Goal: Task Accomplishment & Management: Manage account settings

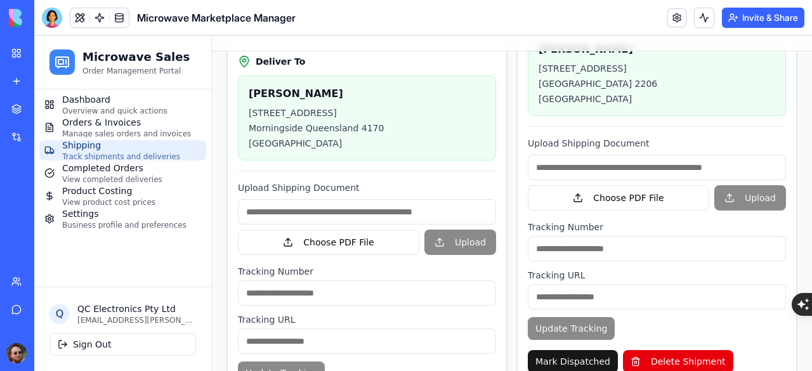
scroll to position [306, 0]
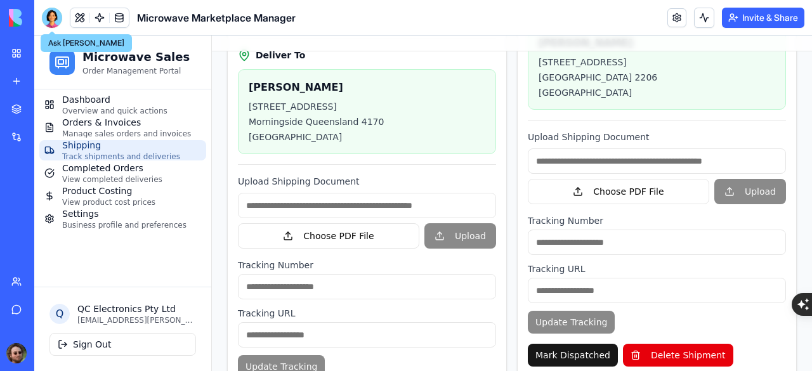
click at [51, 18] on div at bounding box center [52, 18] width 20 height 20
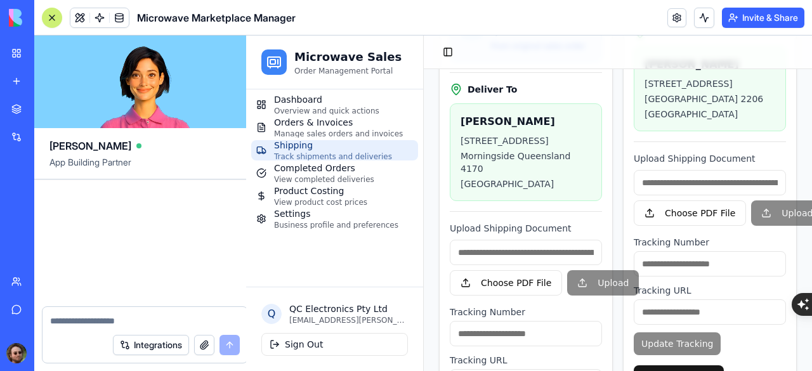
scroll to position [63951, 0]
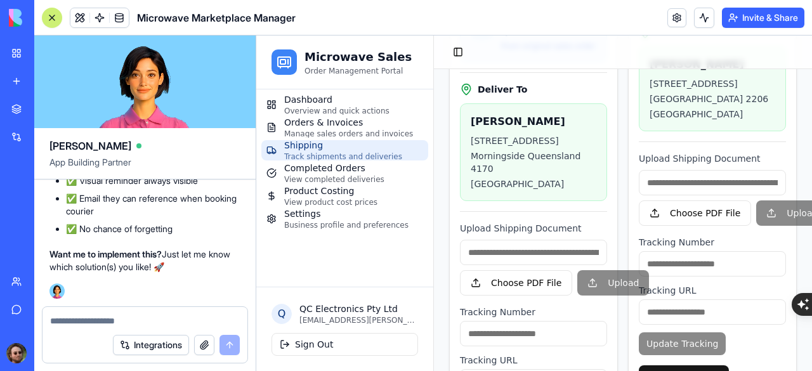
click at [100, 319] on textarea at bounding box center [145, 321] width 190 height 13
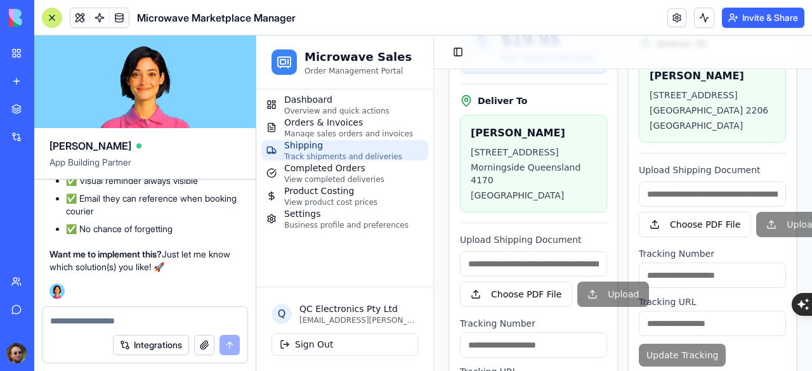
scroll to position [369, 0]
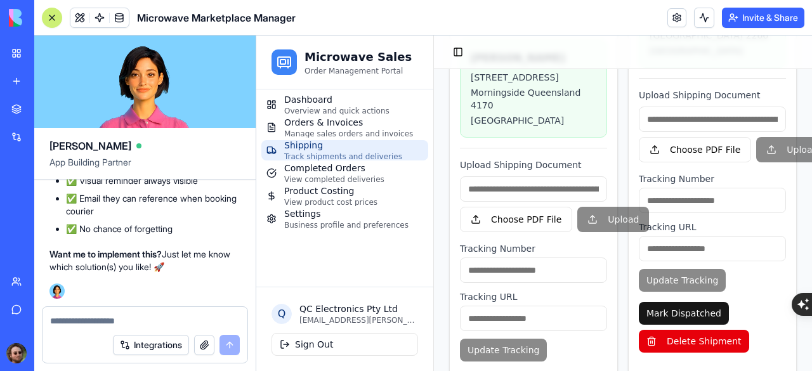
click at [104, 324] on textarea at bounding box center [145, 321] width 190 height 13
click at [84, 325] on textarea at bounding box center [145, 321] width 190 height 13
click at [101, 322] on textarea at bounding box center [145, 321] width 190 height 13
type textarea "*"
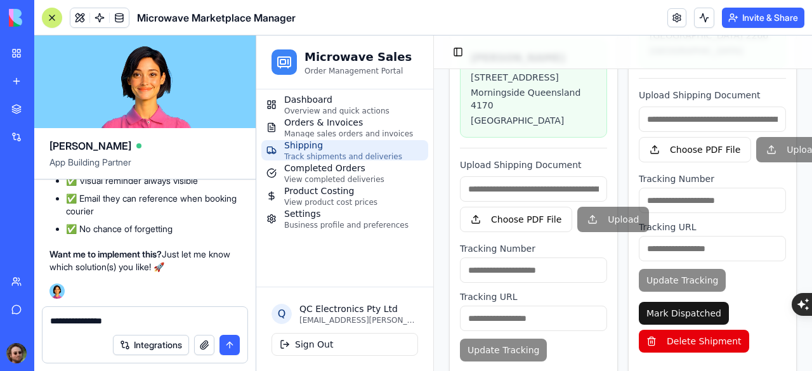
type textarea "**********"
drag, startPoint x: 129, startPoint y: 320, endPoint x: 41, endPoint y: 313, distance: 89.0
click at [41, 313] on div "**********" at bounding box center [144, 338] width 221 height 65
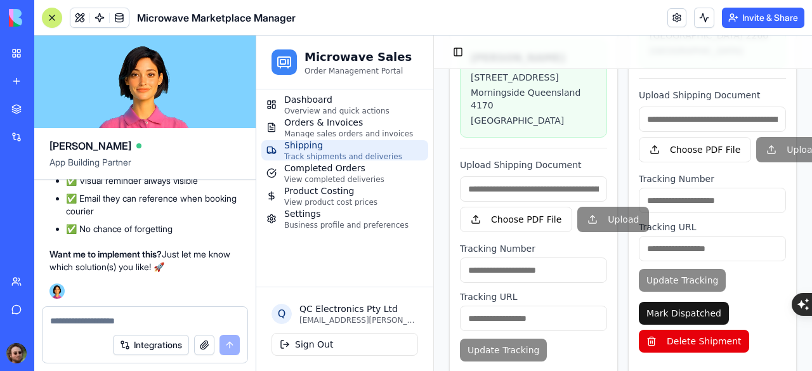
click at [50, 13] on div at bounding box center [52, 18] width 10 height 10
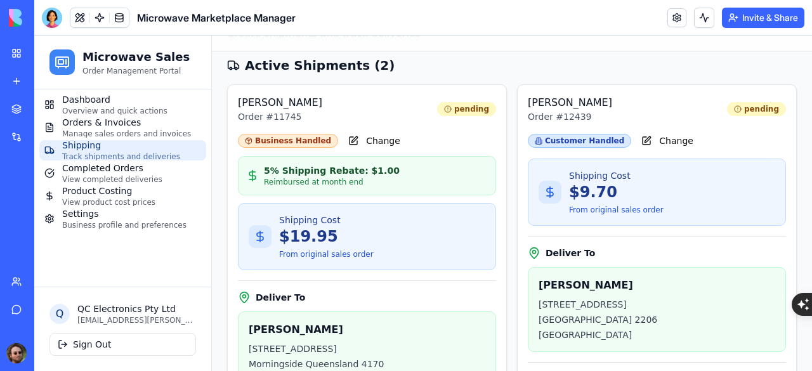
scroll to position [254, 0]
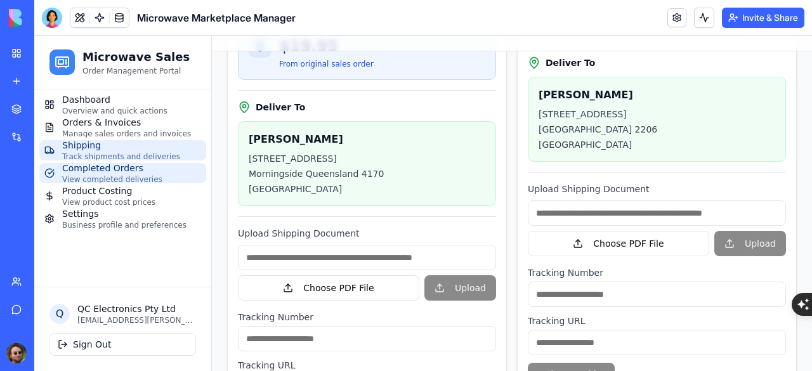
click at [112, 176] on span "View completed deliveries" at bounding box center [112, 179] width 100 height 10
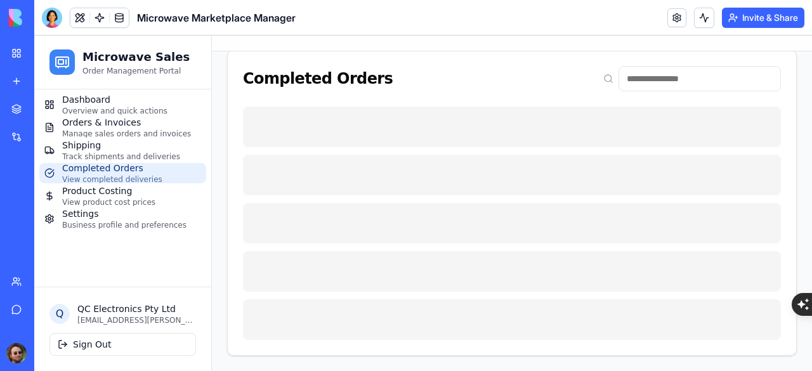
scroll to position [138, 0]
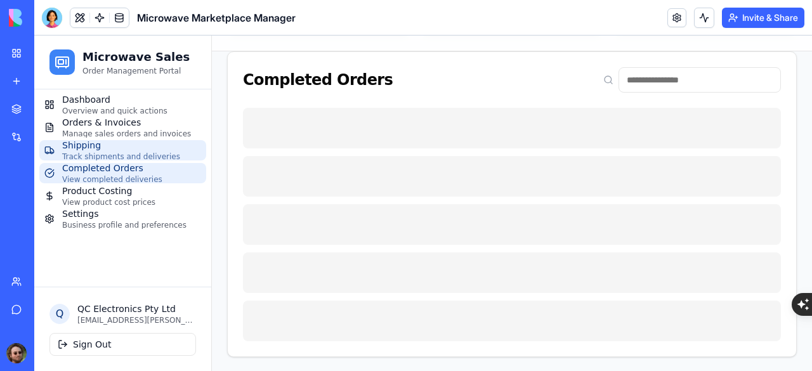
click at [102, 152] on span "Track shipments and deliveries" at bounding box center [121, 157] width 118 height 10
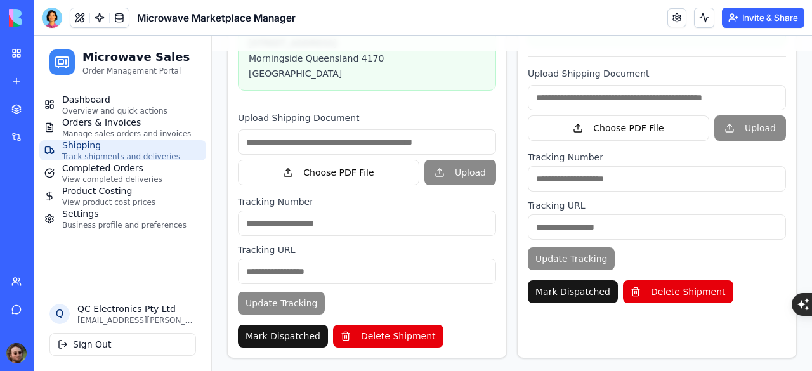
scroll to position [369, 0]
click at [105, 171] on span "Completed Orders" at bounding box center [112, 168] width 100 height 13
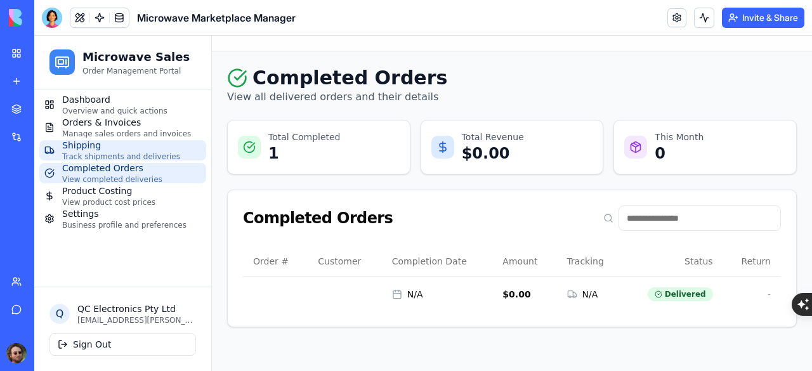
click at [96, 152] on span "Track shipments and deliveries" at bounding box center [121, 157] width 118 height 10
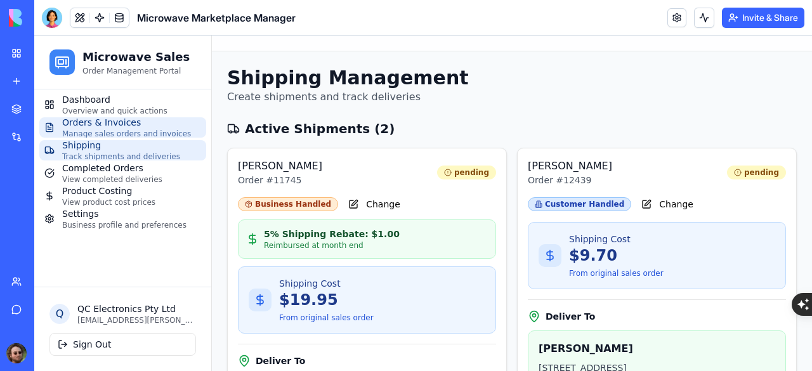
click at [127, 133] on span "Manage sales orders and invoices" at bounding box center [126, 134] width 129 height 10
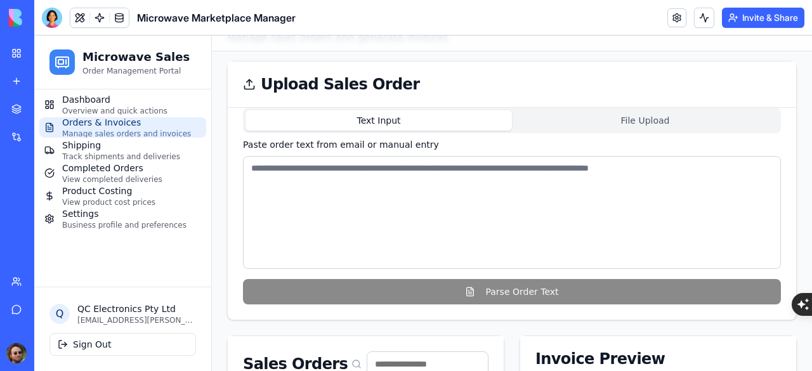
scroll to position [36, 0]
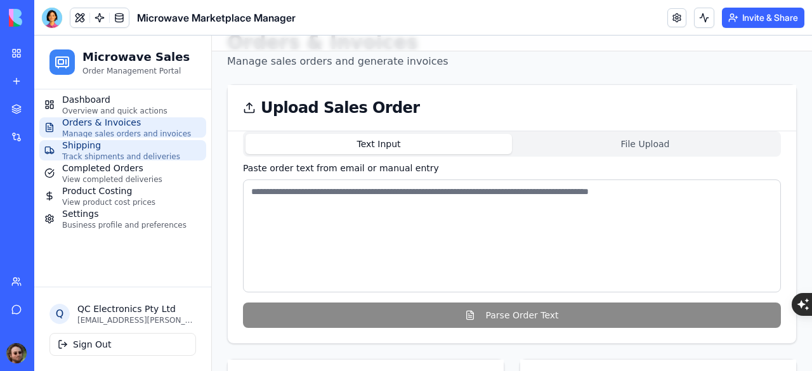
click at [105, 152] on span "Track shipments and deliveries" at bounding box center [121, 157] width 118 height 10
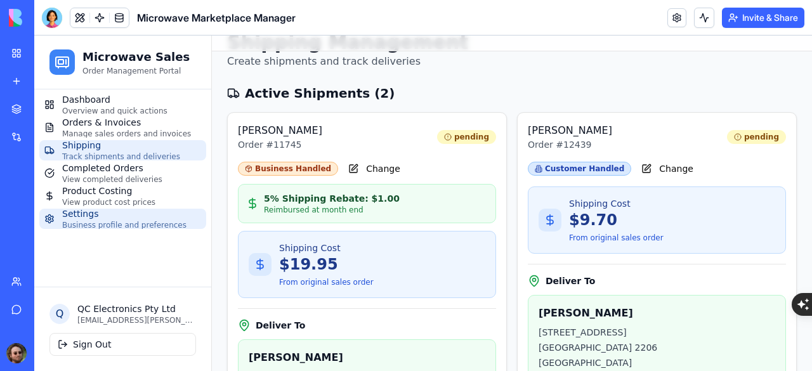
click at [97, 223] on span "Business profile and preferences" at bounding box center [124, 225] width 124 height 10
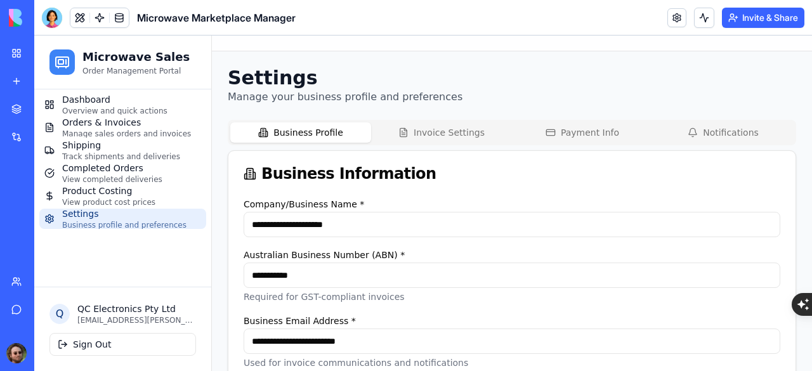
click at [417, 140] on button "Invoice Settings" at bounding box center [441, 132] width 141 height 20
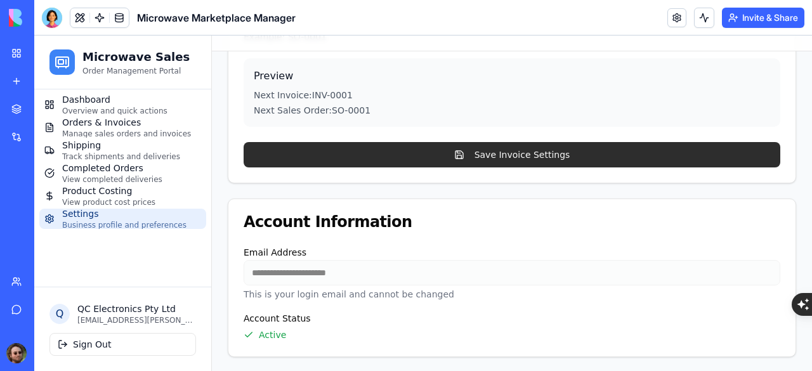
scroll to position [35, 0]
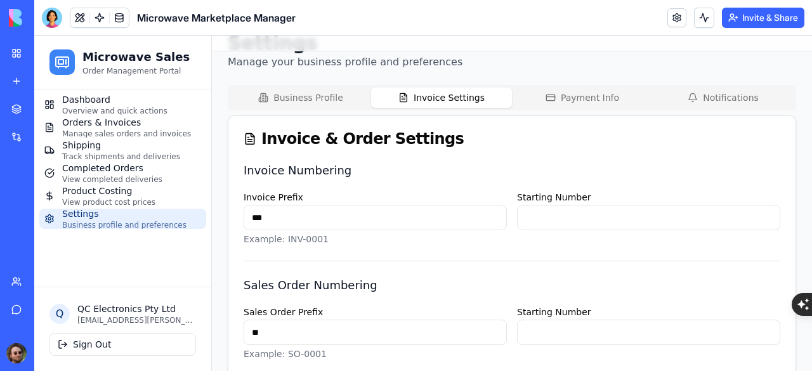
click at [555, 105] on button "Payment Info" at bounding box center [582, 98] width 141 height 20
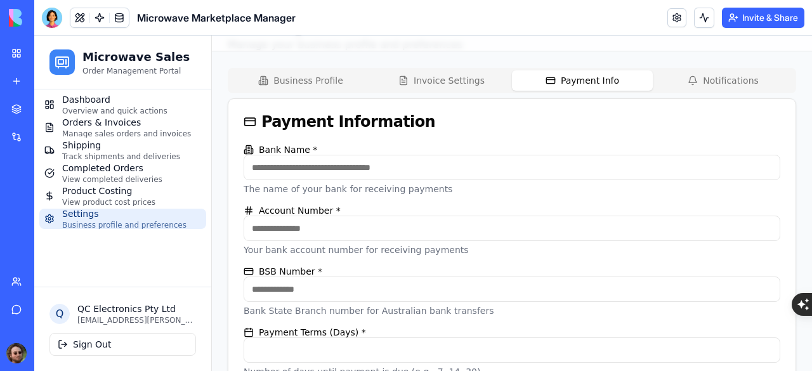
scroll to position [0, 0]
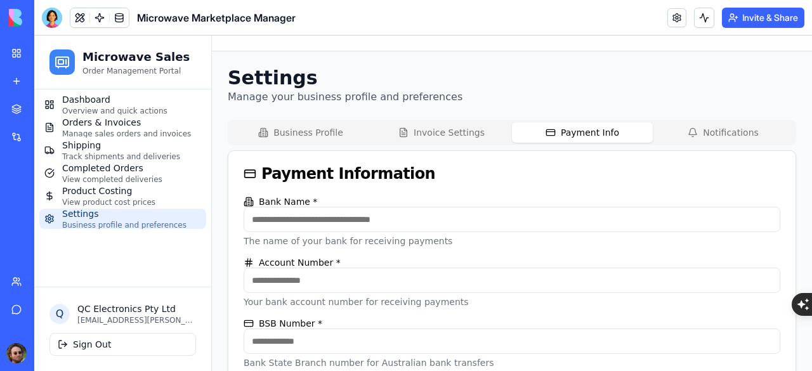
click at [687, 132] on icon "button" at bounding box center [692, 132] width 10 height 10
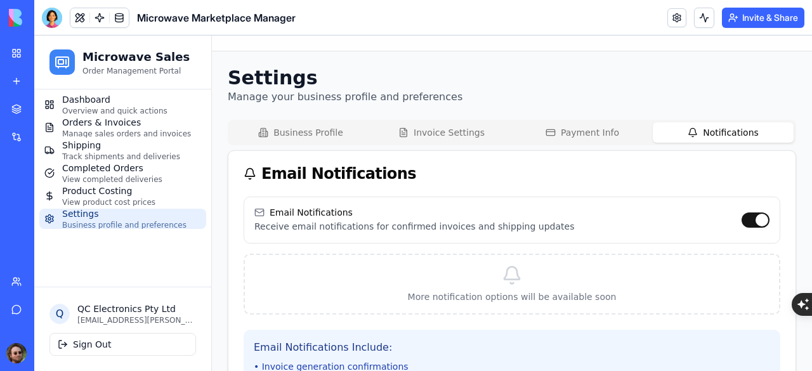
click at [328, 137] on button "Business Profile" at bounding box center [300, 132] width 141 height 20
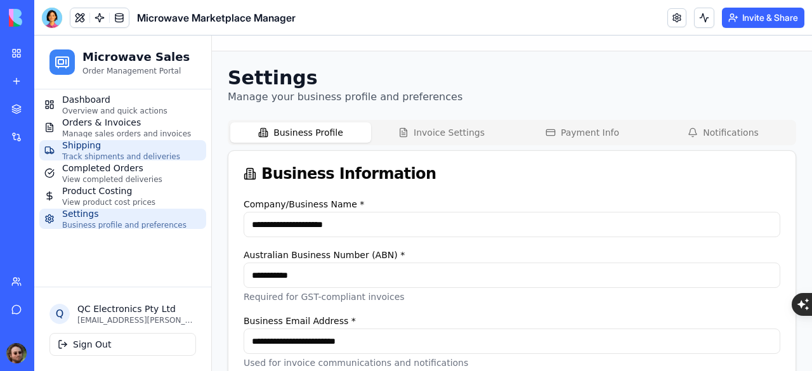
click at [104, 149] on span "Shipping" at bounding box center [121, 145] width 118 height 13
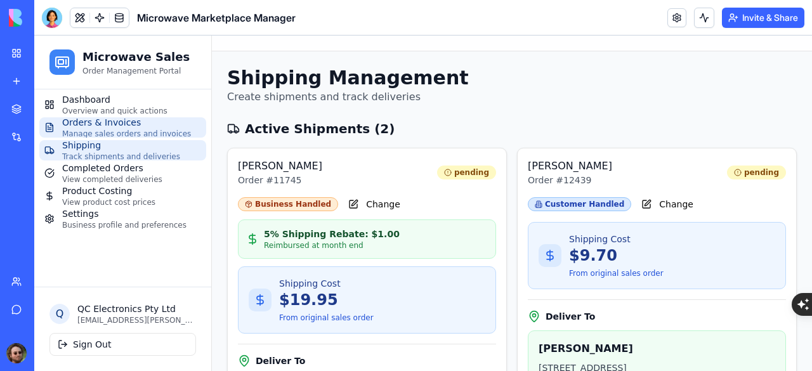
click at [115, 134] on span "Manage sales orders and invoices" at bounding box center [126, 134] width 129 height 10
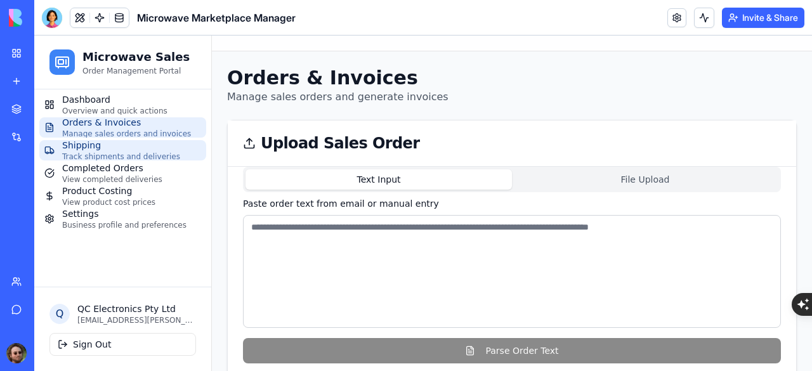
click at [103, 157] on span "Track shipments and deliveries" at bounding box center [121, 157] width 118 height 10
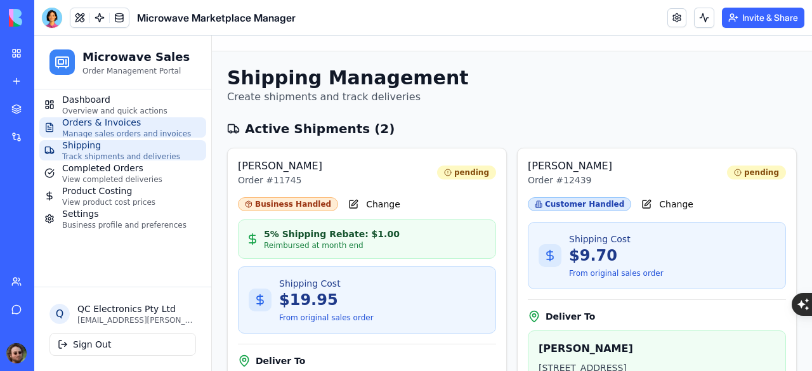
click at [133, 134] on span "Manage sales orders and invoices" at bounding box center [126, 134] width 129 height 10
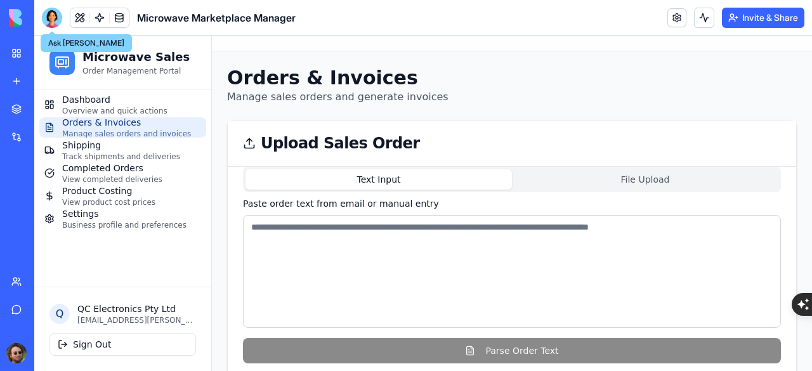
click at [51, 12] on div at bounding box center [52, 18] width 20 height 20
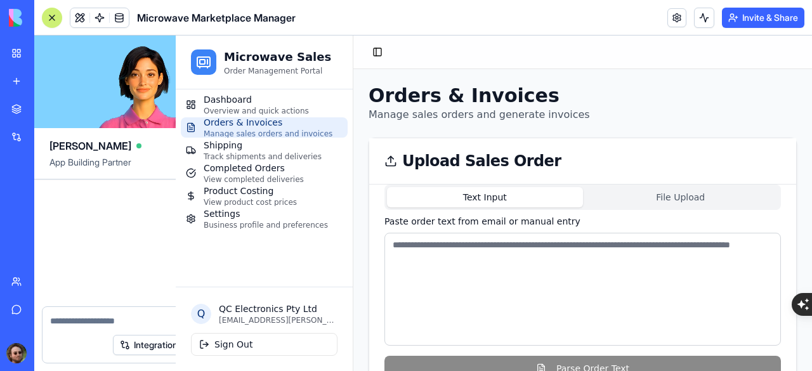
scroll to position [63951, 0]
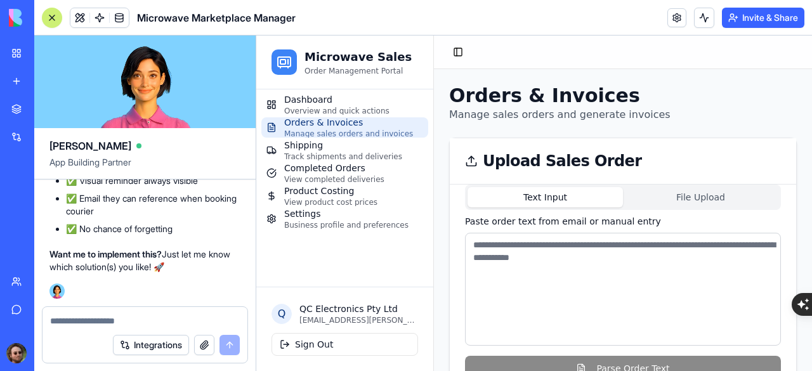
click at [121, 316] on textarea at bounding box center [145, 321] width 190 height 13
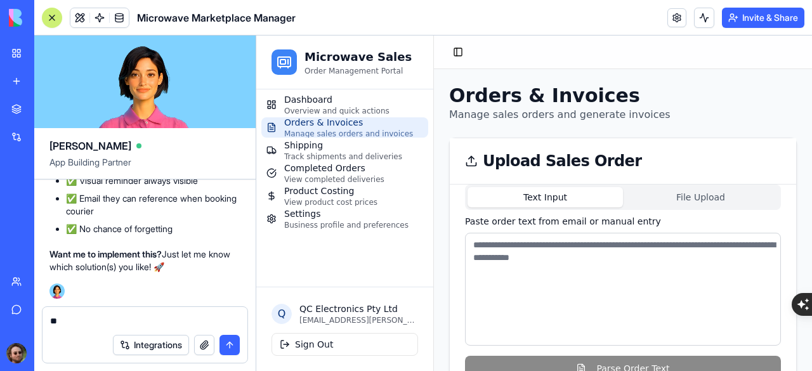
type textarea "*"
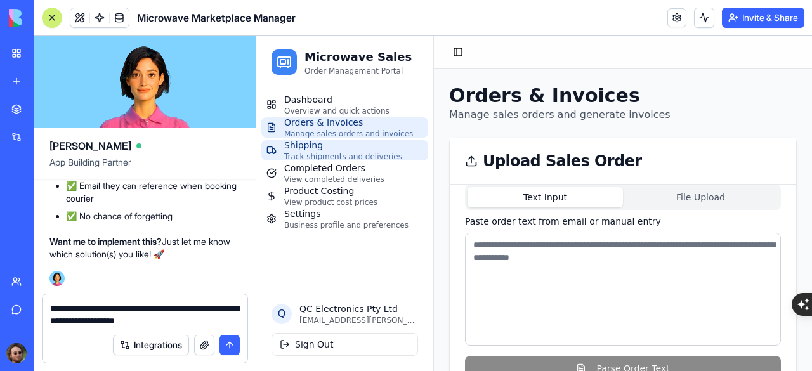
type textarea "**********"
click at [339, 152] on span "Track shipments and deliveries" at bounding box center [343, 157] width 118 height 10
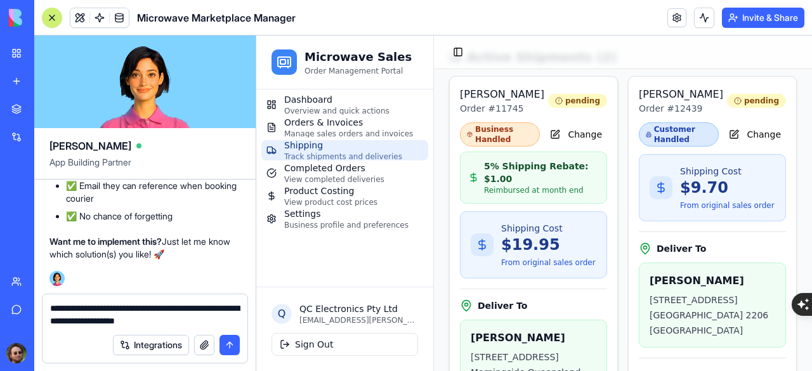
scroll to position [63, 0]
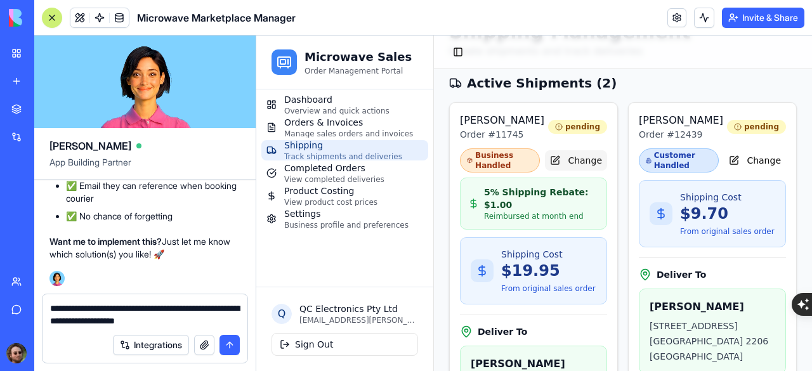
click at [571, 160] on button "Change" at bounding box center [576, 160] width 62 height 20
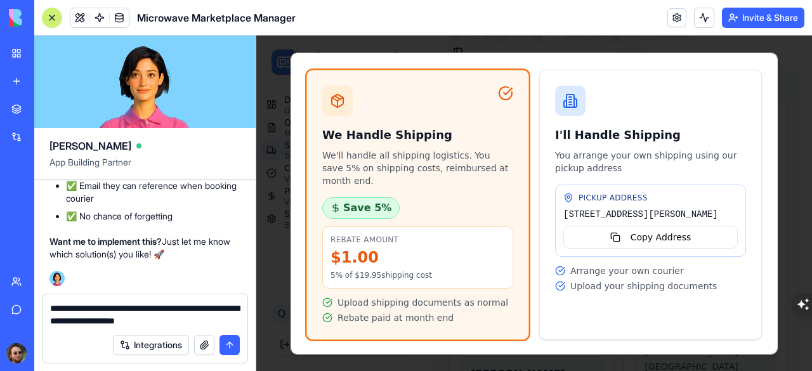
drag, startPoint x: 214, startPoint y: 318, endPoint x: 23, endPoint y: 294, distance: 193.0
click at [23, 294] on div "My Workspace New app Marketplace Integrations Recent Microwave Marketplace Mana…" at bounding box center [406, 185] width 812 height 371
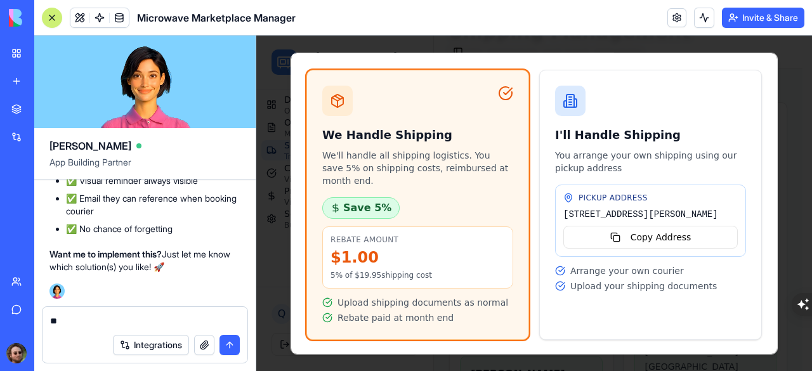
type textarea "*"
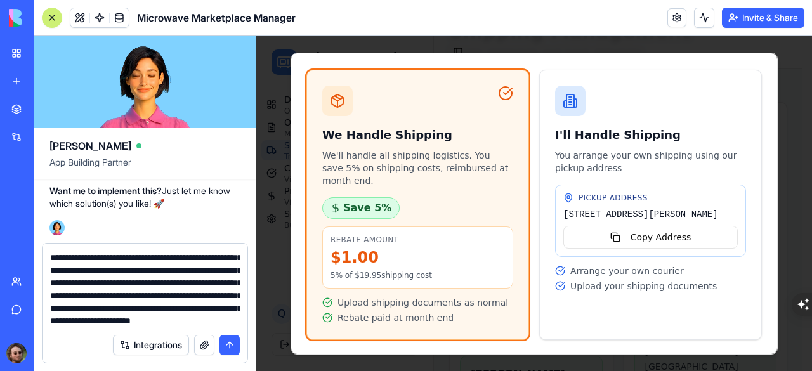
scroll to position [62, 0]
type textarea "**********"
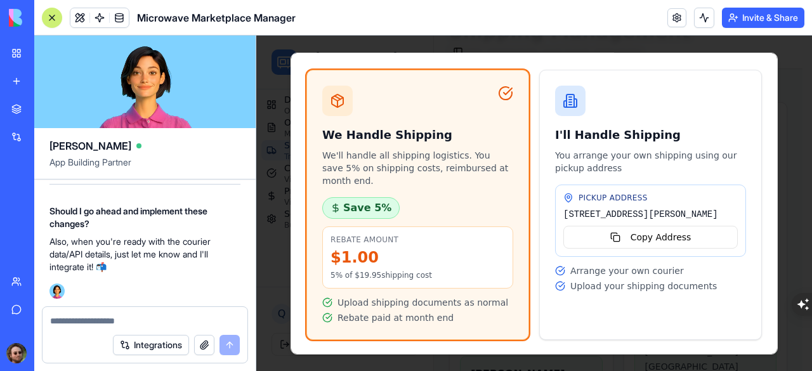
scroll to position [64873, 0]
click at [123, 315] on textarea at bounding box center [145, 321] width 190 height 13
click at [784, 72] on div at bounding box center [533, 203] width 555 height 335
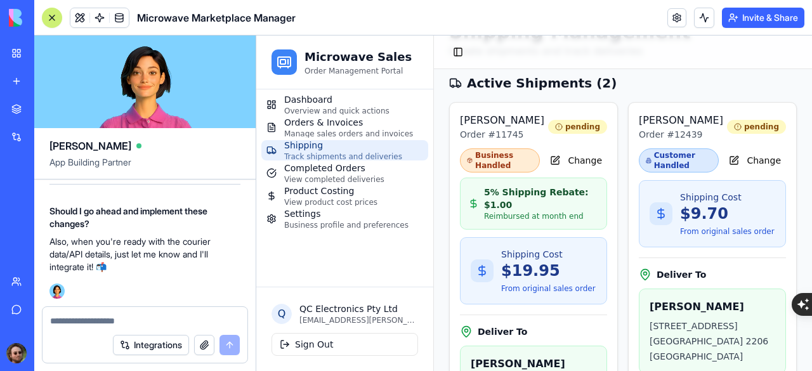
click at [90, 320] on textarea at bounding box center [145, 321] width 190 height 13
type textarea "****"
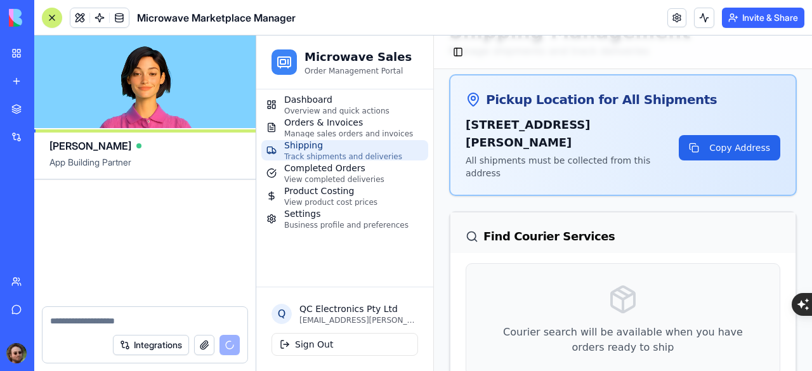
scroll to position [65624, 0]
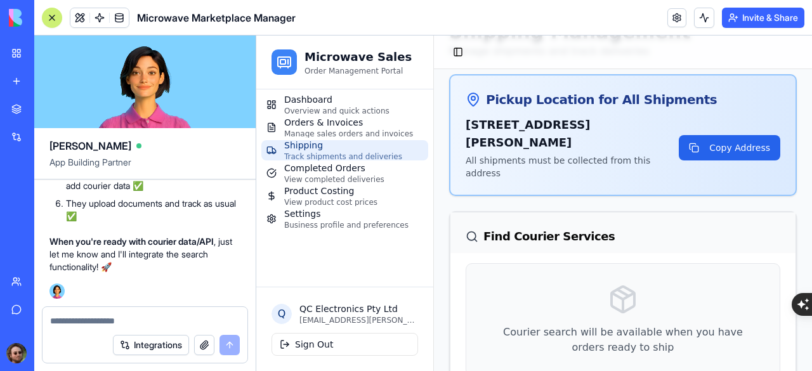
click at [52, 13] on div at bounding box center [52, 18] width 10 height 10
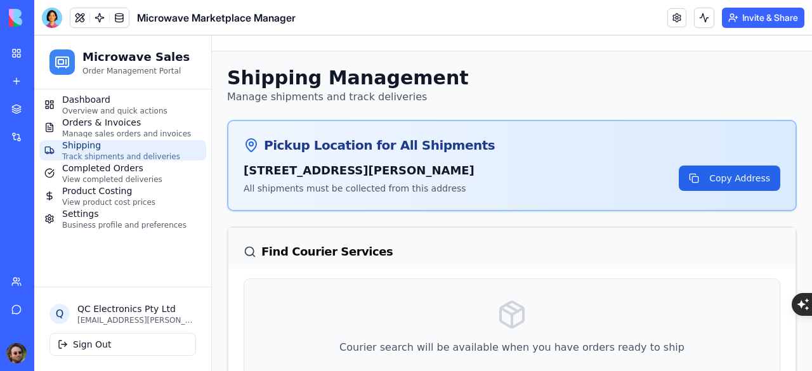
scroll to position [127, 0]
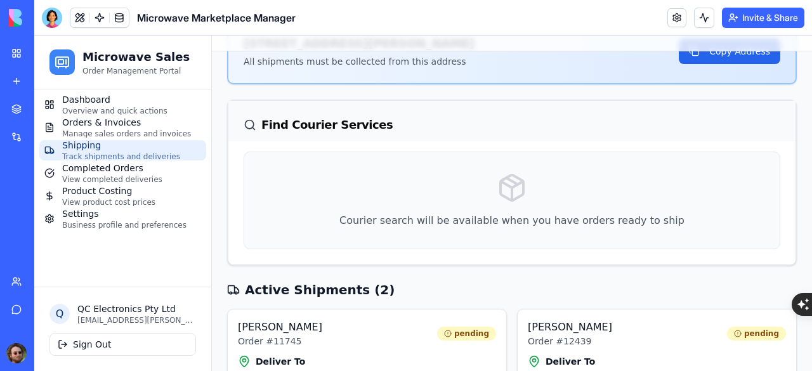
click at [344, 124] on div "Find Courier Services" at bounding box center [511, 125] width 536 height 18
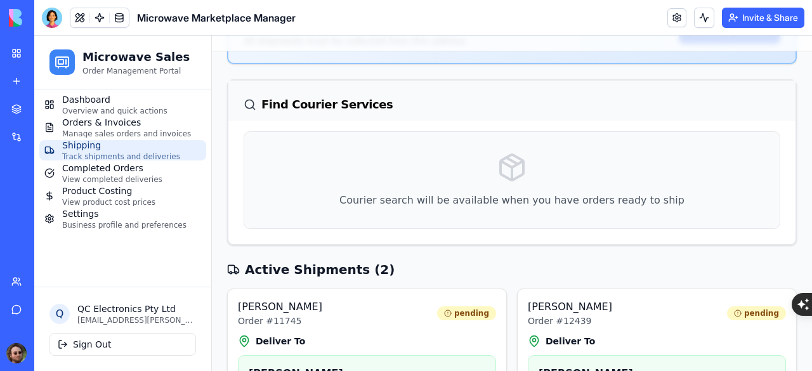
scroll to position [0, 0]
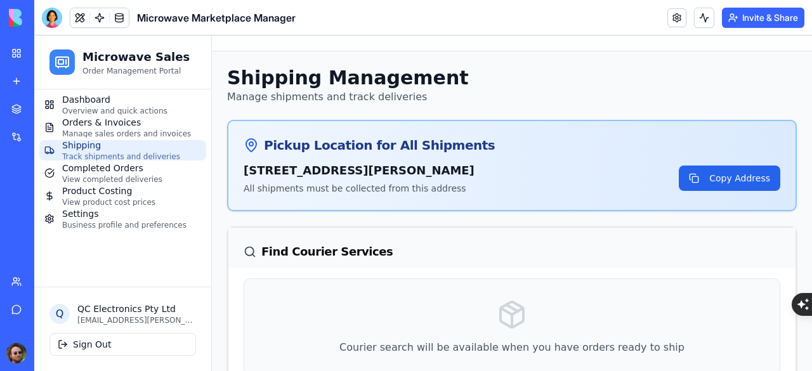
click at [302, 242] on div "Find Courier Services" at bounding box center [511, 248] width 567 height 41
click at [56, 12] on div at bounding box center [52, 18] width 20 height 20
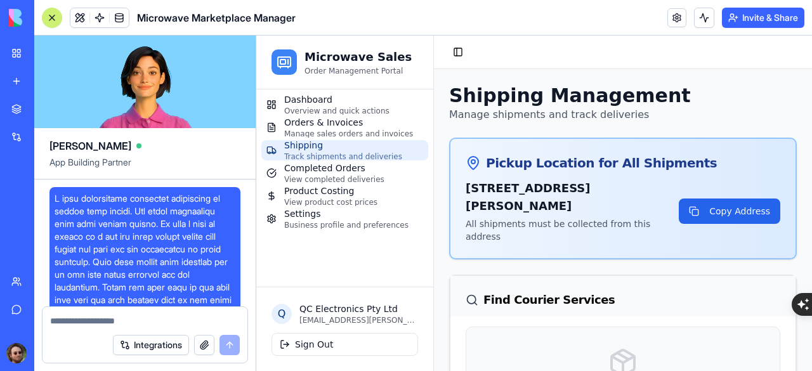
scroll to position [65624, 0]
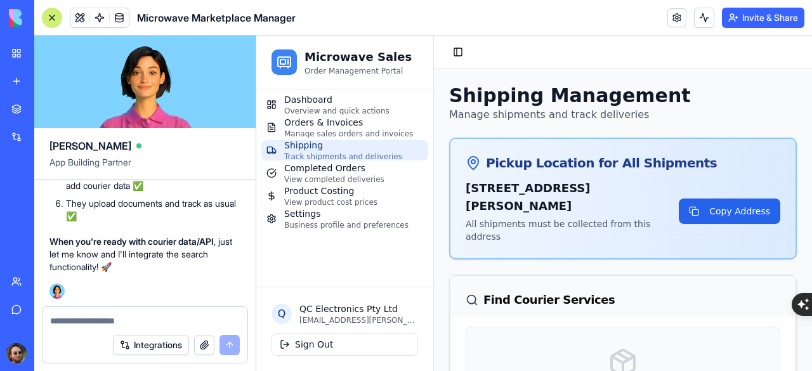
click at [109, 316] on textarea at bounding box center [145, 321] width 190 height 13
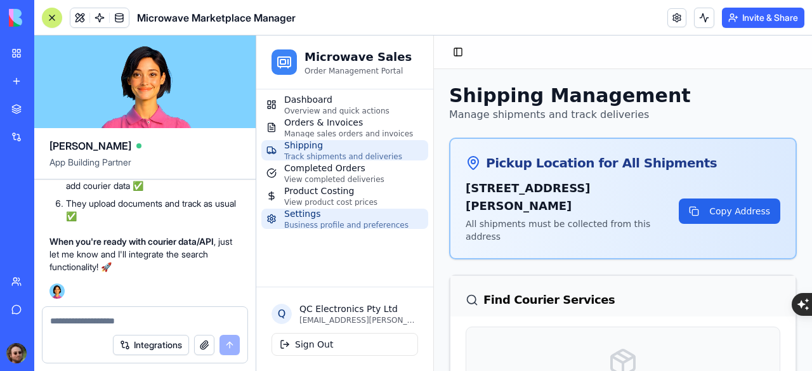
click at [340, 227] on span "Business profile and preferences" at bounding box center [346, 225] width 124 height 10
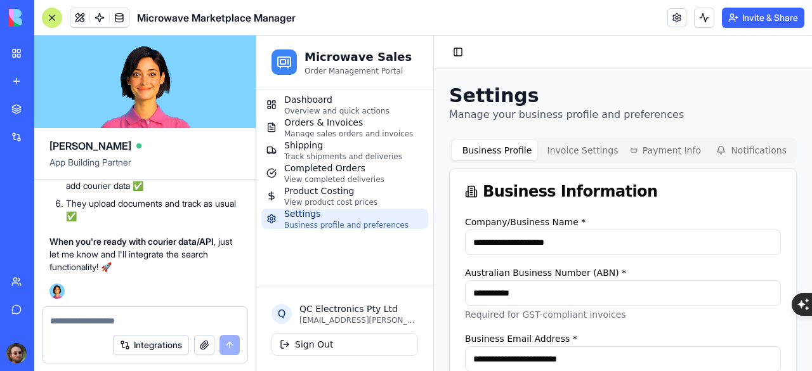
click at [99, 320] on textarea at bounding box center [145, 321] width 190 height 13
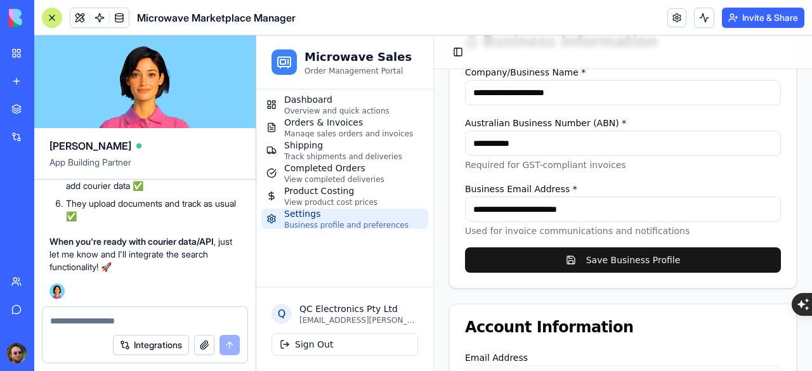
scroll to position [255, 0]
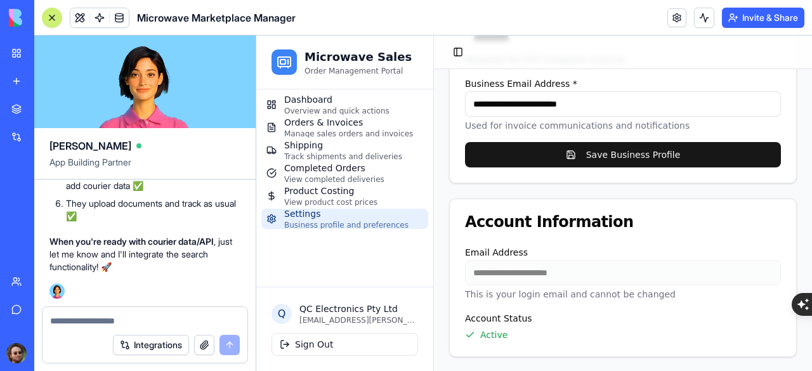
click at [116, 320] on textarea at bounding box center [145, 321] width 190 height 13
drag, startPoint x: 116, startPoint y: 320, endPoint x: 108, endPoint y: 317, distance: 8.2
click at [108, 317] on textarea at bounding box center [145, 321] width 190 height 13
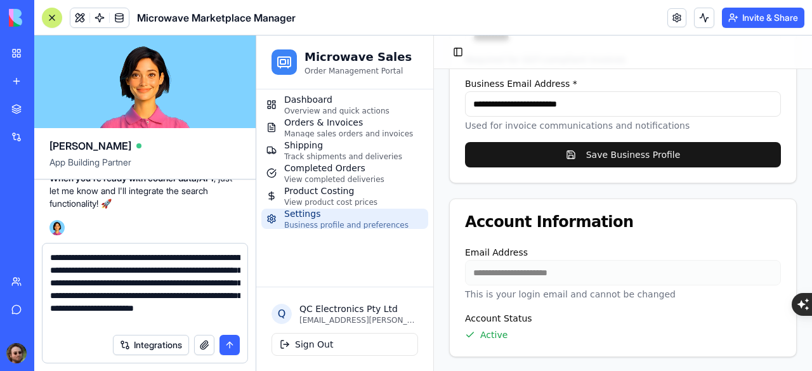
scroll to position [11, 0]
type textarea "**********"
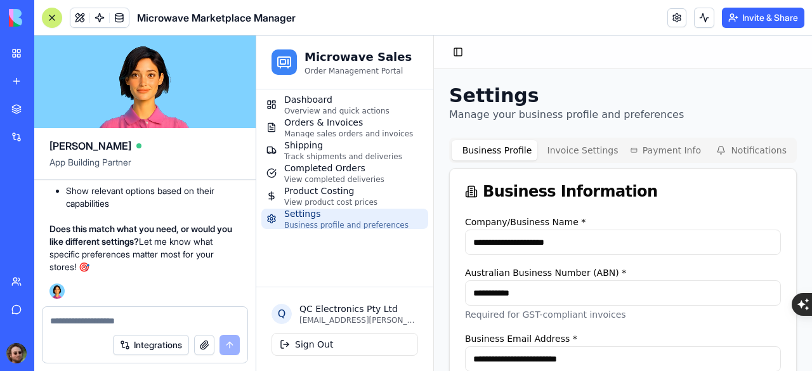
scroll to position [66364, 0]
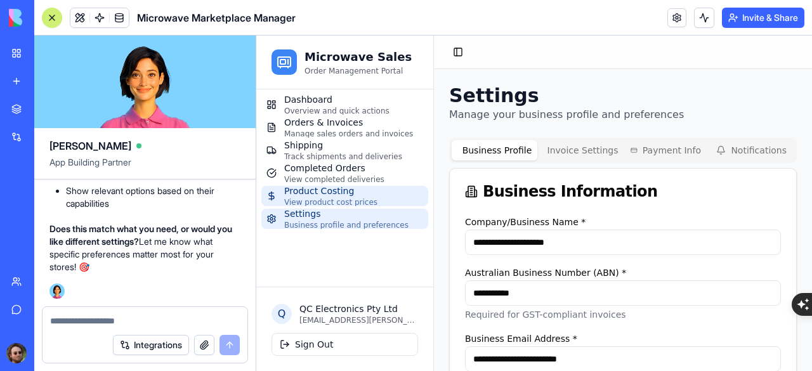
click at [307, 198] on span "View product cost prices" at bounding box center [330, 202] width 93 height 10
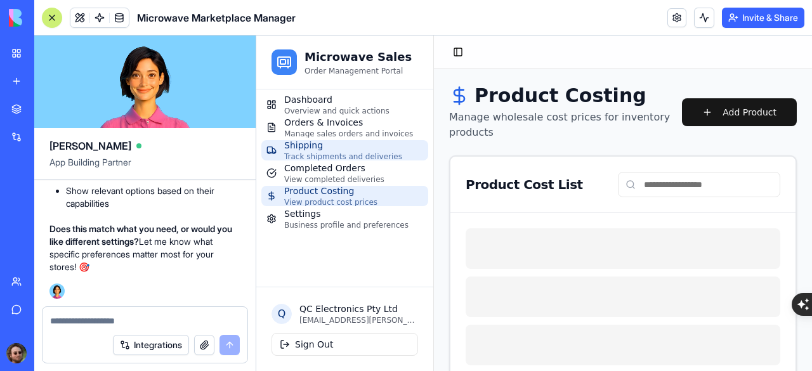
click at [321, 152] on span "Track shipments and deliveries" at bounding box center [343, 157] width 118 height 10
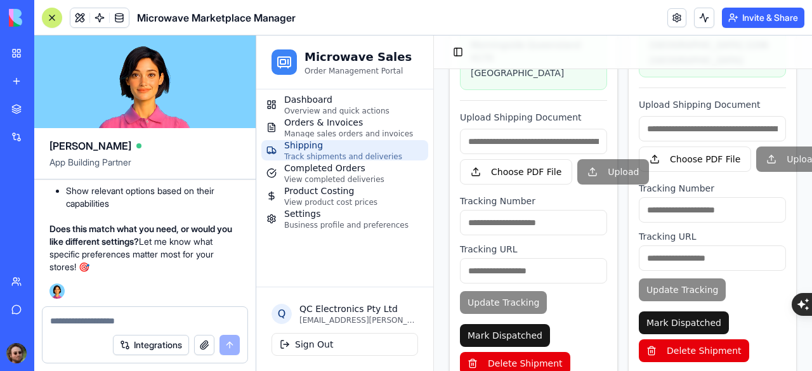
scroll to position [599, 0]
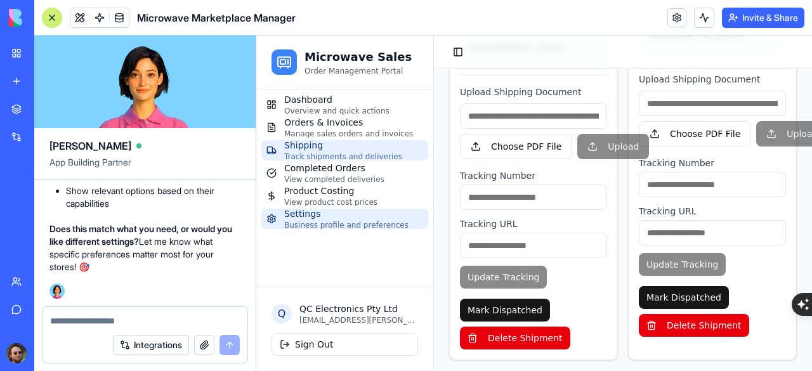
click at [327, 214] on span "Settings" at bounding box center [346, 213] width 124 height 13
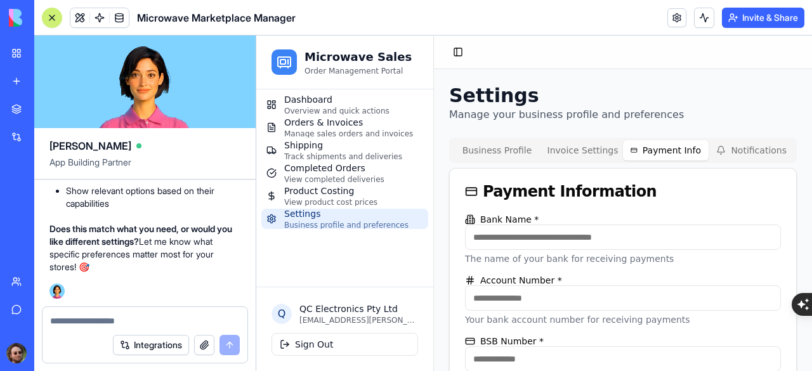
click at [656, 146] on button "Payment Info" at bounding box center [666, 150] width 86 height 20
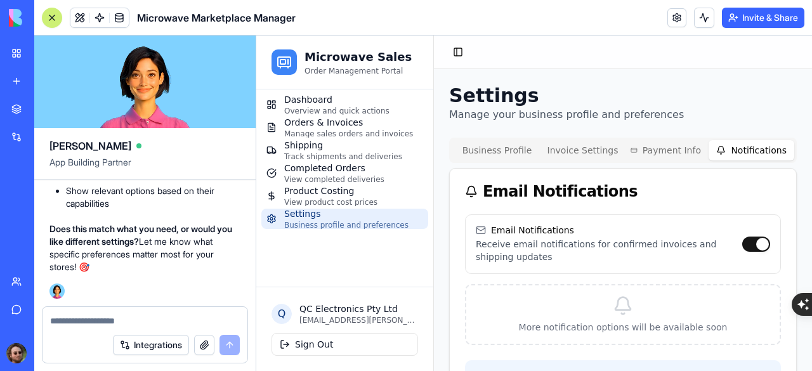
click at [732, 154] on button "Notifications" at bounding box center [751, 150] width 86 height 20
click at [491, 154] on button "Business Profile" at bounding box center [494, 150] width 86 height 20
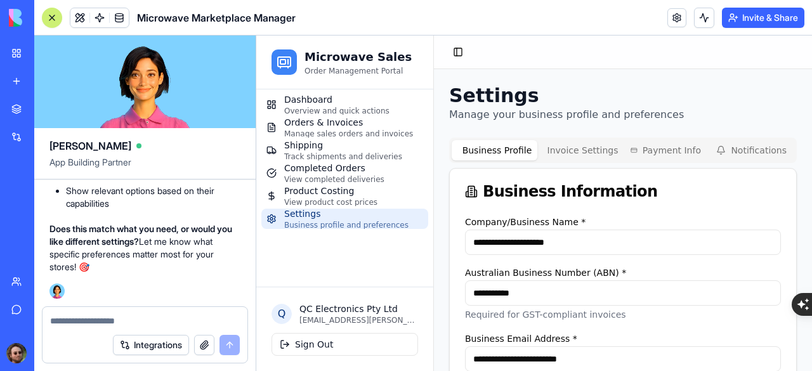
scroll to position [66364, 0]
click at [112, 320] on textarea at bounding box center [145, 321] width 190 height 13
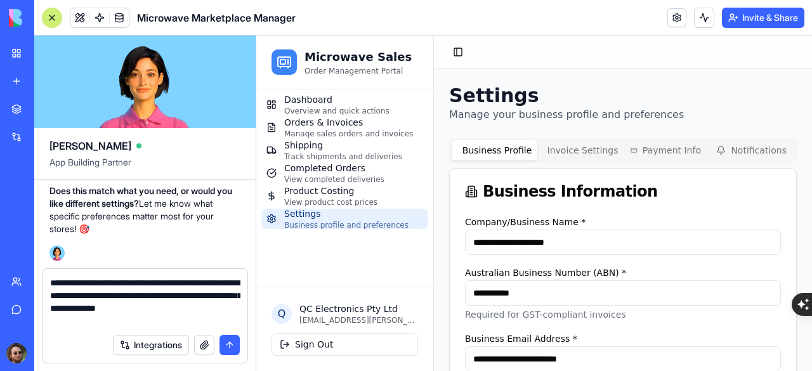
drag, startPoint x: 88, startPoint y: 315, endPoint x: 42, endPoint y: 312, distance: 45.8
click at [42, 312] on form "**********" at bounding box center [145, 315] width 206 height 95
click at [75, 312] on textarea "**********" at bounding box center [145, 301] width 190 height 51
click at [88, 309] on textarea "**********" at bounding box center [145, 301] width 190 height 51
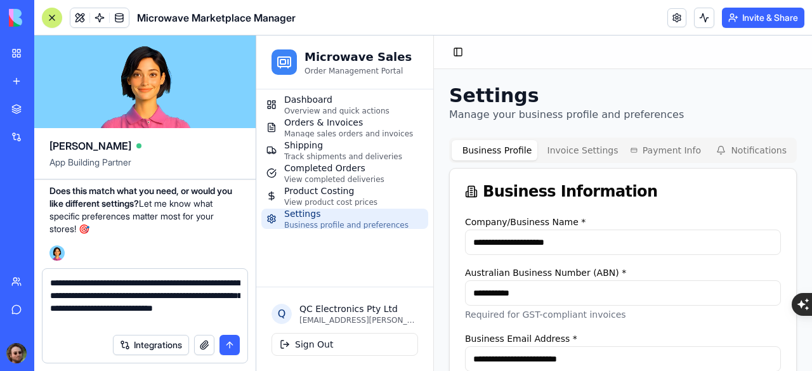
click at [190, 320] on textarea "**********" at bounding box center [145, 301] width 190 height 51
click at [203, 305] on textarea "**********" at bounding box center [145, 301] width 190 height 51
click at [188, 320] on textarea "**********" at bounding box center [145, 301] width 190 height 51
click at [118, 294] on textarea "**********" at bounding box center [145, 301] width 190 height 51
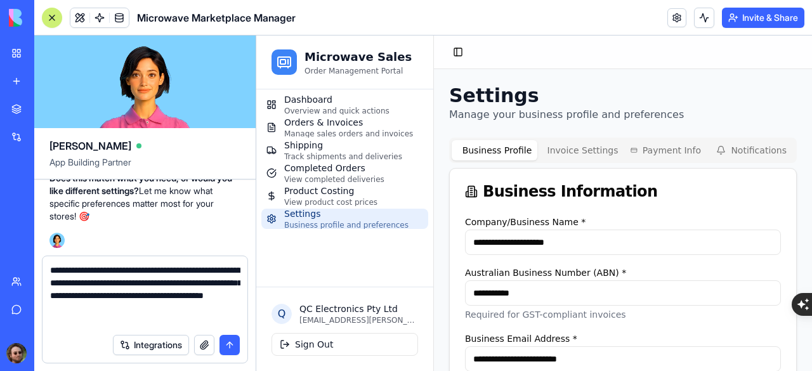
click at [160, 315] on textarea "**********" at bounding box center [145, 295] width 190 height 63
click at [172, 328] on div "Integrations" at bounding box center [144, 345] width 205 height 36
click at [161, 325] on textarea "**********" at bounding box center [145, 295] width 190 height 63
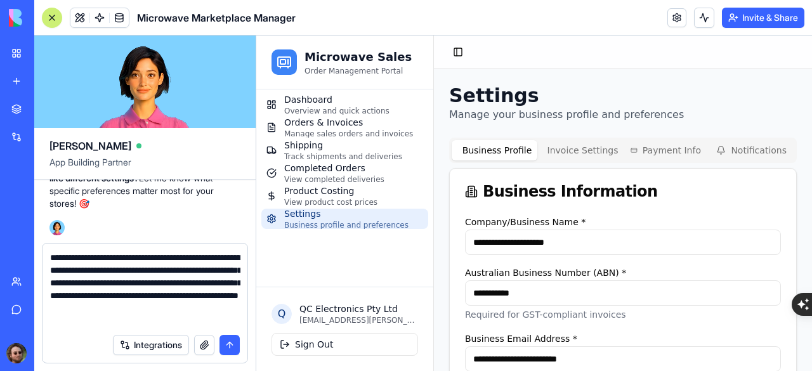
scroll to position [11, 0]
type textarea "**********"
click at [235, 347] on button "submit" at bounding box center [229, 345] width 20 height 20
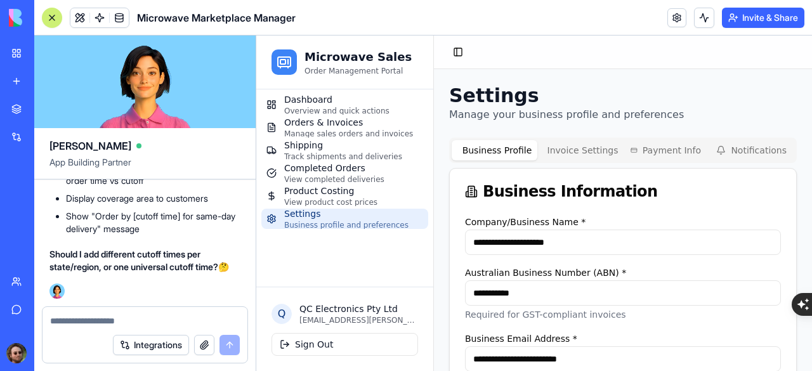
scroll to position [67153, 0]
click at [107, 323] on textarea at bounding box center [145, 321] width 190 height 13
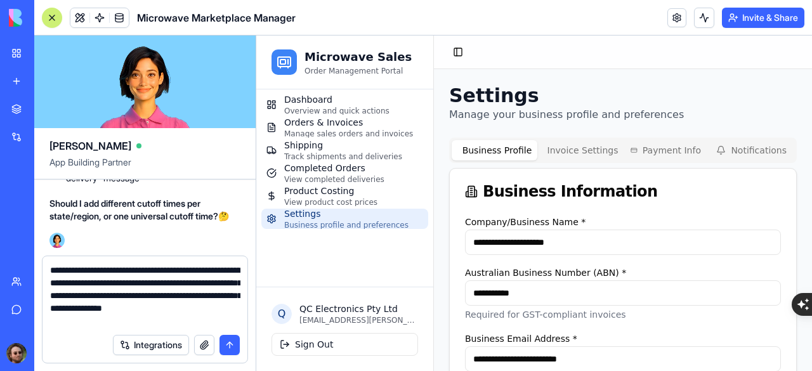
type textarea "**********"
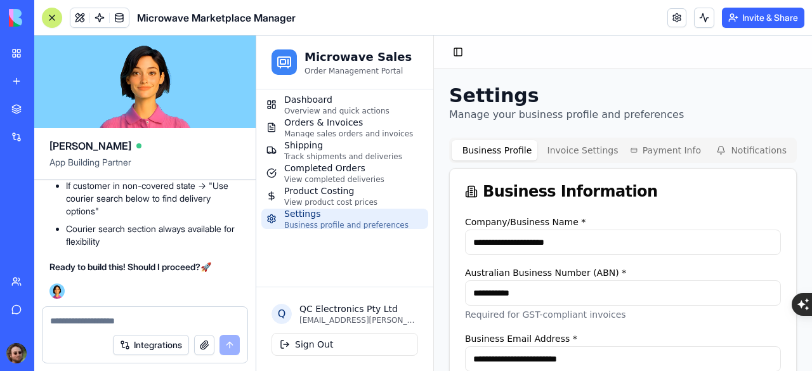
scroll to position [67800, 0]
click at [107, 315] on textarea at bounding box center [145, 321] width 190 height 13
type textarea "***"
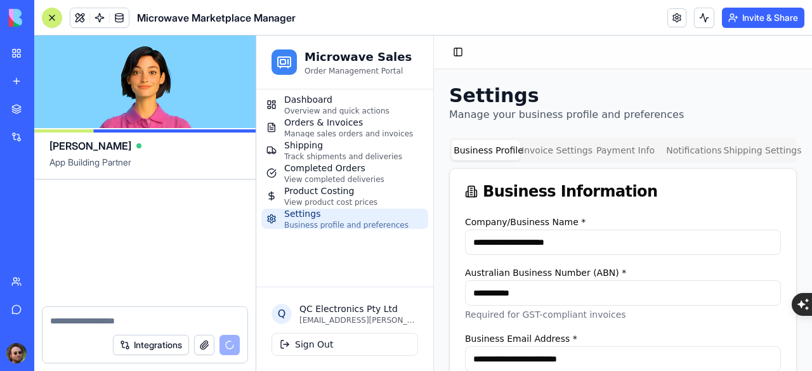
scroll to position [68566, 0]
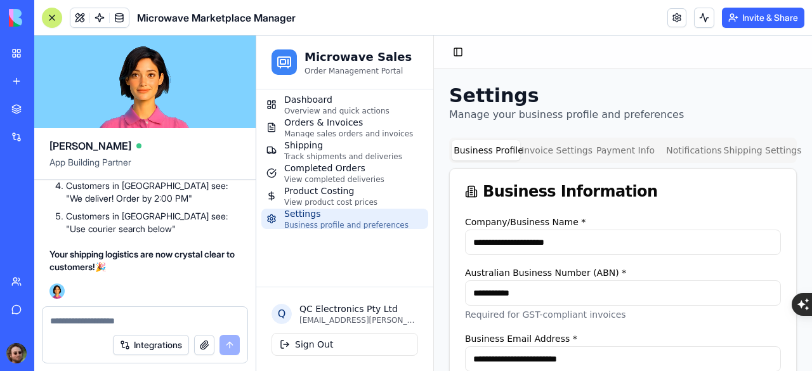
click at [56, 21] on div at bounding box center [52, 18] width 10 height 10
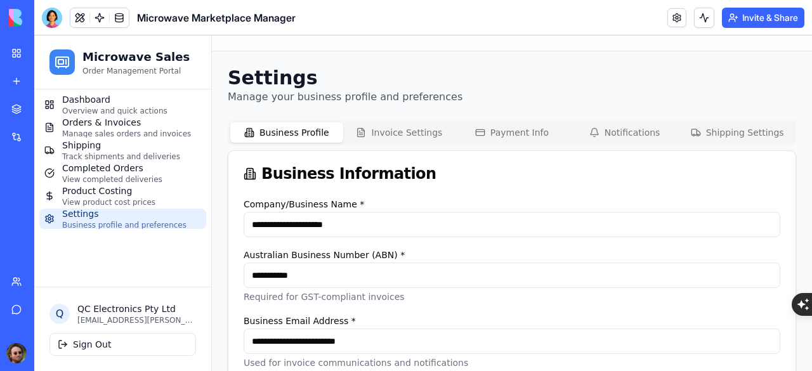
click at [707, 136] on button "Shipping Settings" at bounding box center [736, 132] width 113 height 20
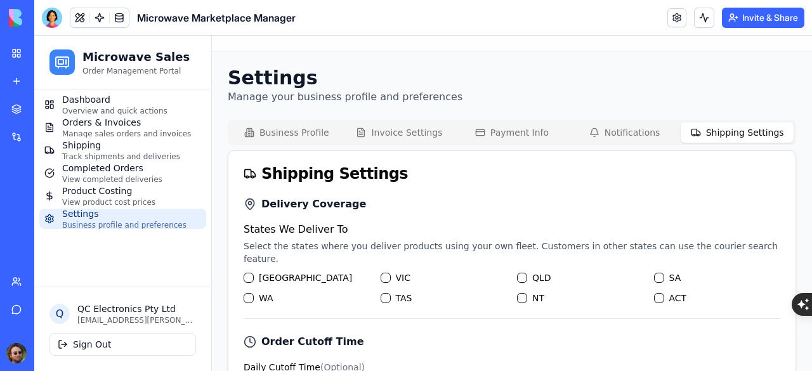
scroll to position [63, 0]
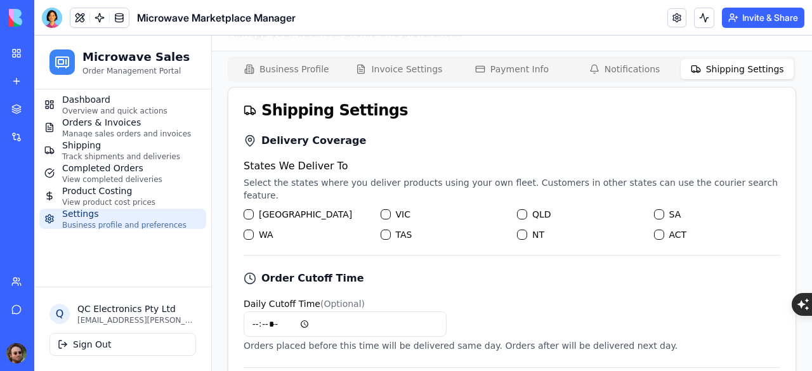
click at [383, 209] on button "VIC" at bounding box center [385, 214] width 10 height 10
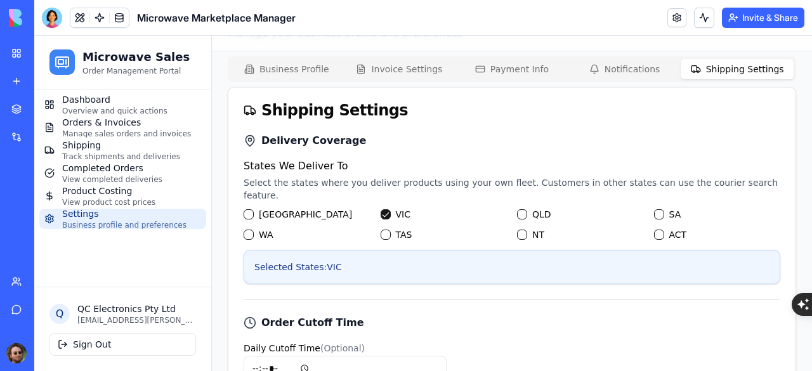
click at [249, 209] on button "NSW" at bounding box center [248, 214] width 10 height 10
click at [380, 209] on button "VIC" at bounding box center [385, 214] width 10 height 10
click at [247, 194] on div "States We Deliver To Select the states where you deliver products using your ow…" at bounding box center [511, 199] width 536 height 81
click at [249, 209] on button "NSW" at bounding box center [248, 214] width 10 height 10
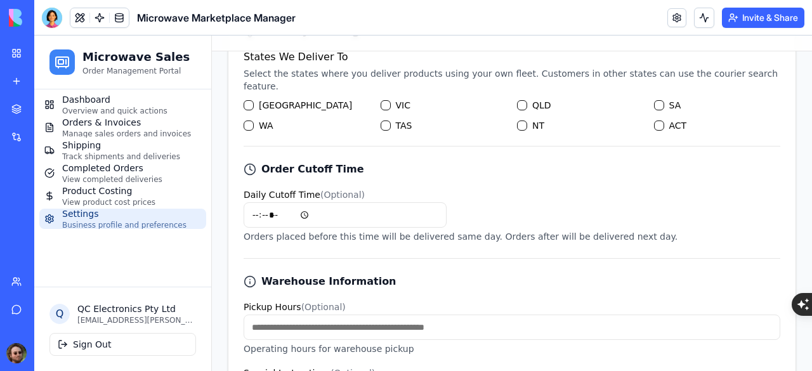
scroll to position [190, 0]
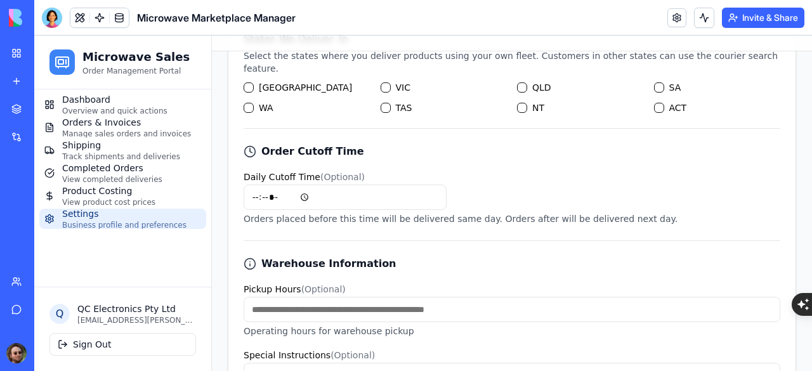
click at [271, 185] on input "Daily Cutoff Time (Optional)" at bounding box center [344, 197] width 203 height 25
click at [278, 188] on input "Daily Cutoff Time (Optional)" at bounding box center [344, 197] width 203 height 25
click at [255, 185] on input "Daily Cutoff Time (Optional)" at bounding box center [344, 197] width 203 height 25
click at [254, 192] on input "Daily Cutoff Time (Optional)" at bounding box center [344, 197] width 203 height 25
click at [257, 188] on input "Daily Cutoff Time (Optional)" at bounding box center [344, 197] width 203 height 25
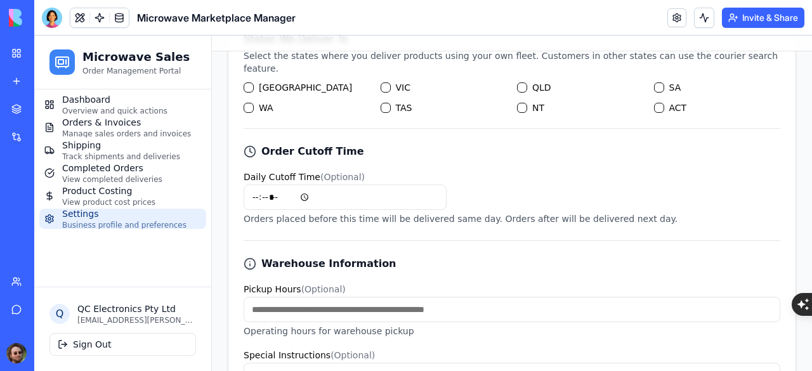
click at [534, 195] on div "Daily Cutoff Time (Optional) Orders placed before this time will be delivered s…" at bounding box center [511, 197] width 536 height 56
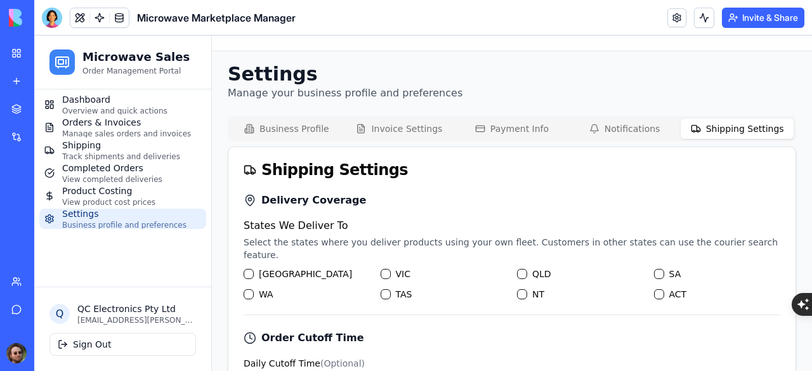
scroll to position [0, 0]
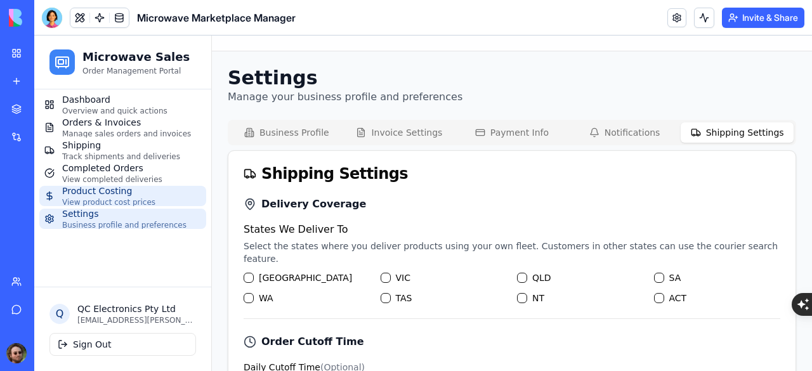
click at [107, 196] on span "Product Costing" at bounding box center [108, 191] width 93 height 13
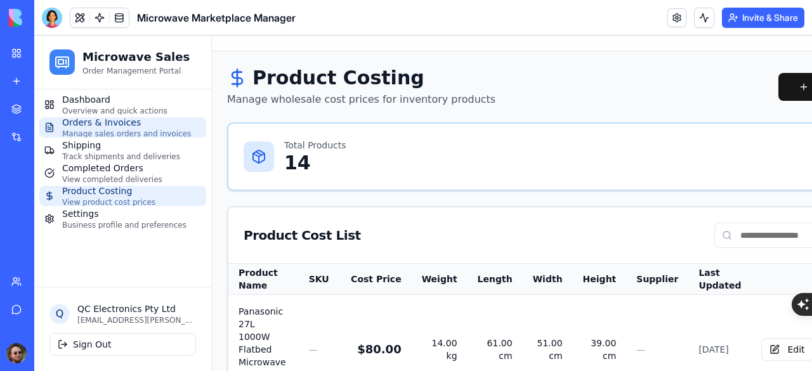
click at [112, 131] on span "Manage sales orders and invoices" at bounding box center [126, 134] width 129 height 10
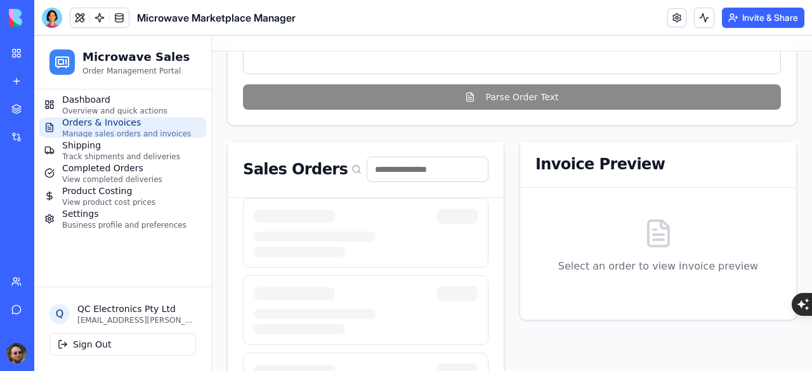
scroll to position [444, 0]
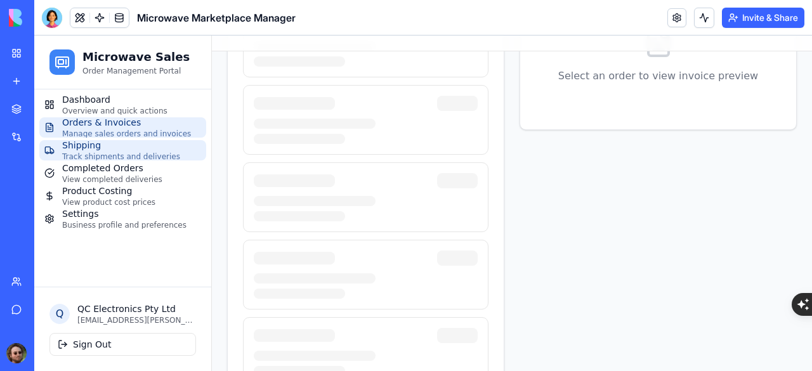
click at [112, 152] on span "Track shipments and deliveries" at bounding box center [121, 157] width 118 height 10
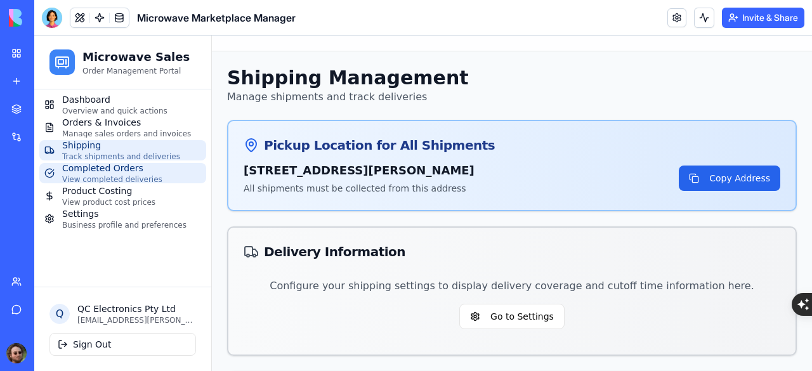
click at [94, 170] on span "Completed Orders" at bounding box center [112, 168] width 100 height 13
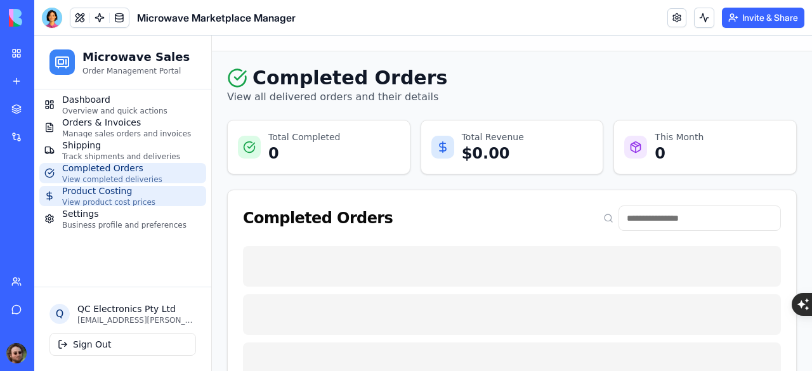
click at [160, 194] on link "Product Costing View product cost prices" at bounding box center [122, 196] width 167 height 20
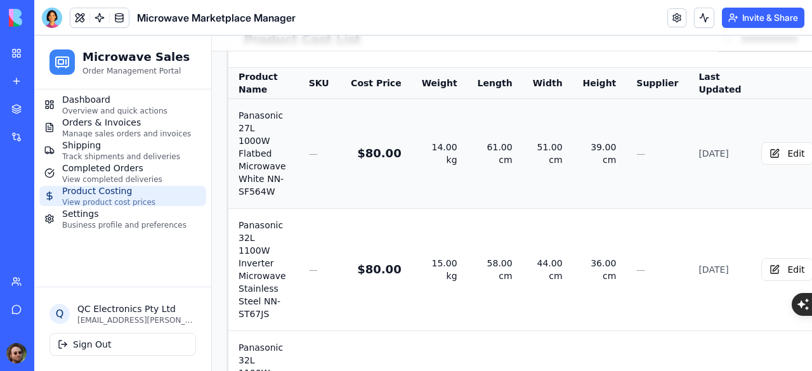
scroll to position [190, 0]
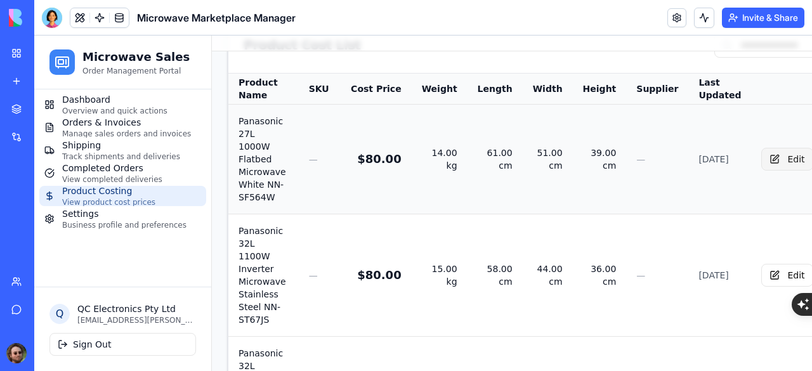
click at [761, 159] on button "Edit" at bounding box center [786, 159] width 51 height 23
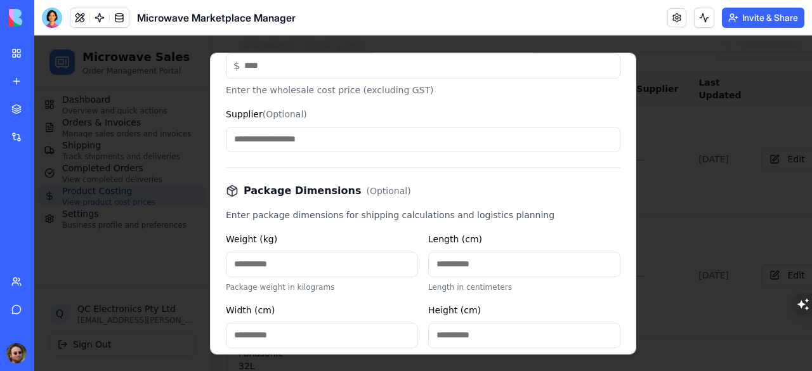
scroll to position [292, 0]
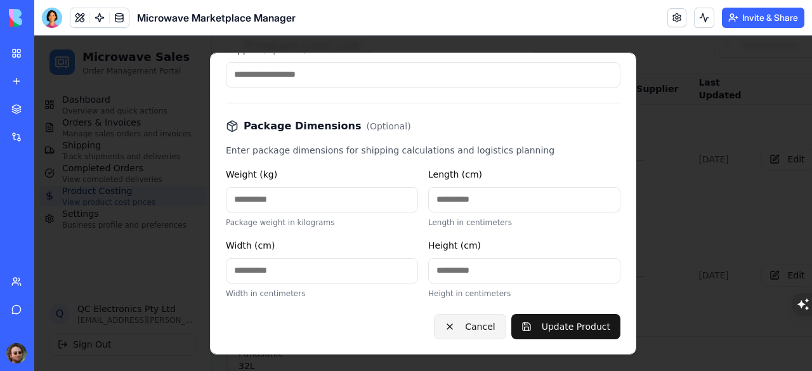
drag, startPoint x: 476, startPoint y: 329, endPoint x: 482, endPoint y: 324, distance: 7.6
click at [476, 328] on button "Cancel" at bounding box center [470, 325] width 72 height 25
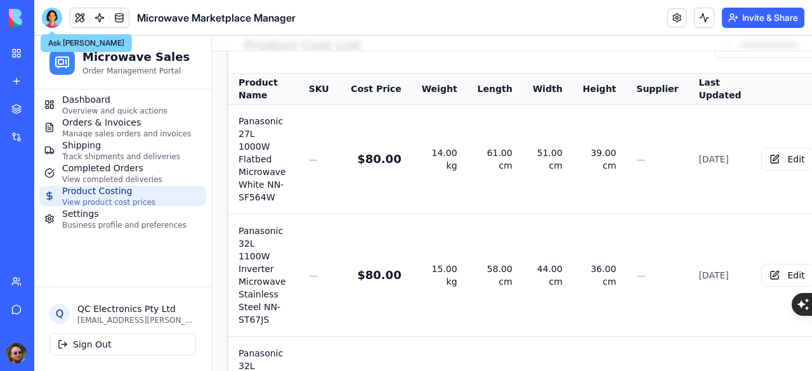
click at [57, 18] on div at bounding box center [52, 18] width 20 height 20
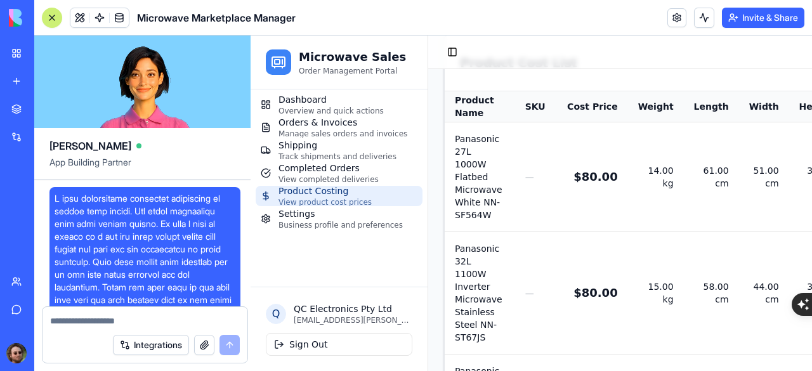
scroll to position [68566, 0]
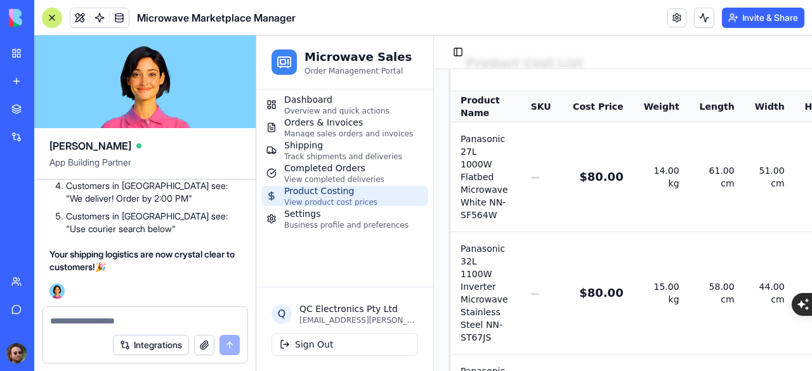
click at [116, 318] on textarea at bounding box center [145, 321] width 190 height 13
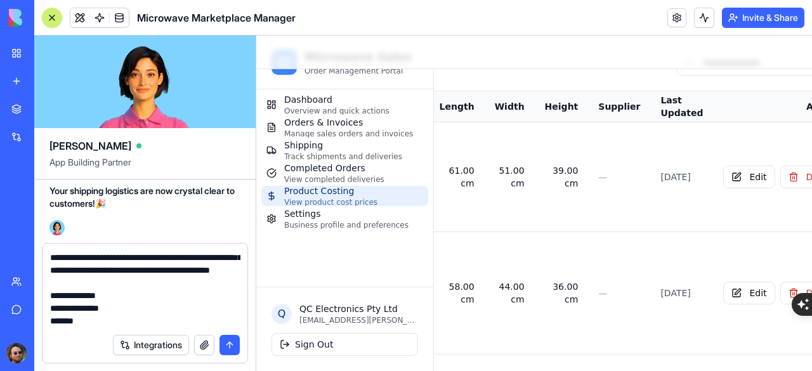
scroll to position [37, 0]
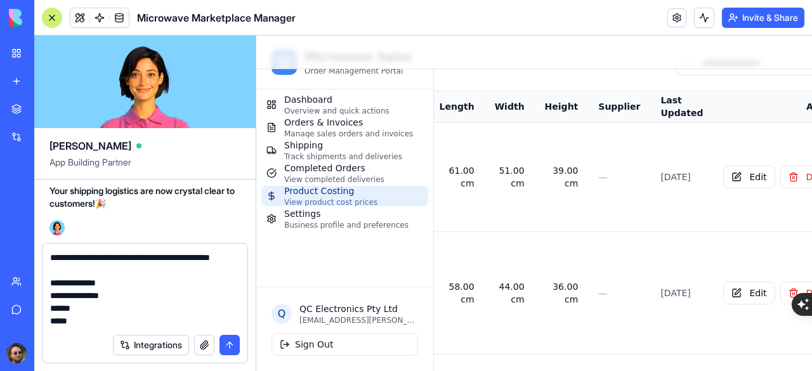
click at [98, 306] on textarea "**********" at bounding box center [145, 289] width 190 height 76
click at [89, 321] on textarea "**********" at bounding box center [145, 289] width 190 height 76
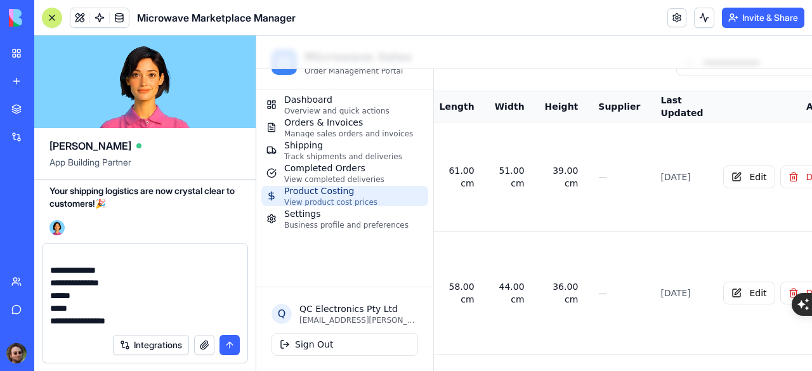
click at [88, 315] on textarea "**********" at bounding box center [145, 289] width 190 height 76
click at [154, 301] on textarea "**********" at bounding box center [145, 289] width 190 height 76
click at [153, 288] on textarea "**********" at bounding box center [145, 289] width 190 height 76
click at [150, 300] on textarea "**********" at bounding box center [145, 289] width 190 height 76
click at [168, 309] on textarea "**********" at bounding box center [145, 289] width 190 height 76
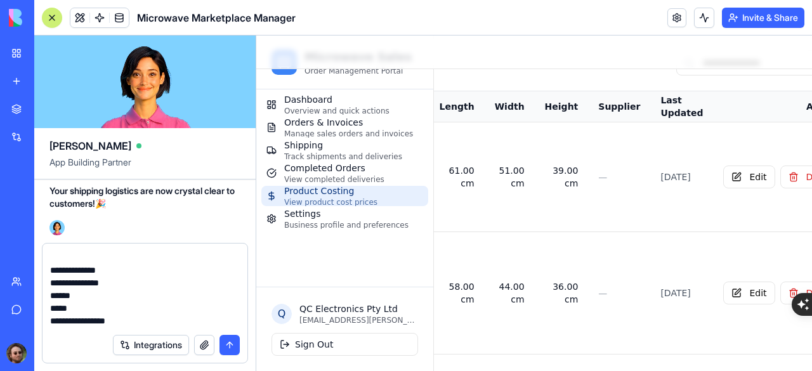
click at [124, 320] on textarea "**********" at bounding box center [145, 289] width 190 height 76
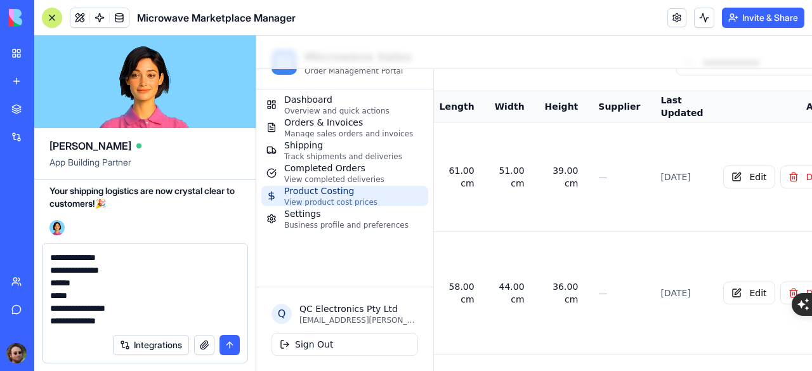
type textarea "**********"
click at [233, 348] on button "submit" at bounding box center [229, 345] width 20 height 20
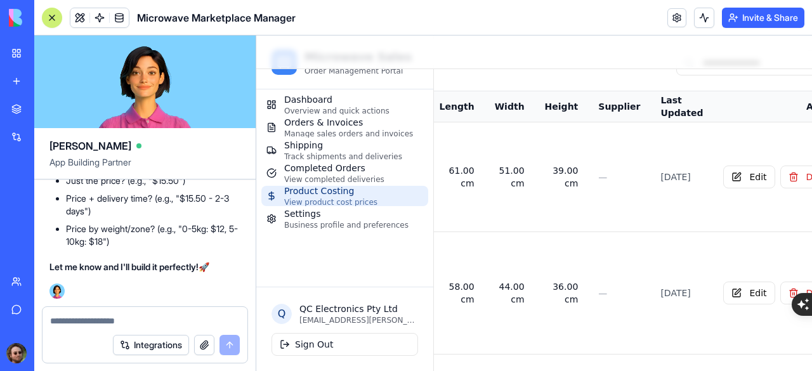
scroll to position [68901, 0]
click at [104, 319] on textarea at bounding box center [145, 321] width 190 height 13
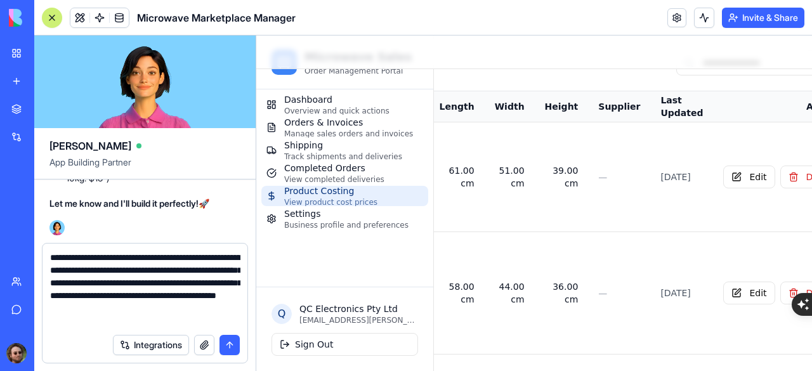
type textarea "**********"
click at [204, 342] on button "button" at bounding box center [204, 345] width 20 height 20
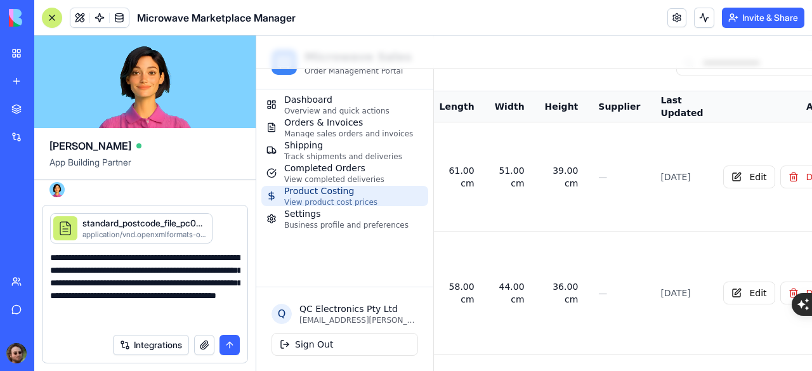
click at [190, 322] on textarea "**********" at bounding box center [145, 289] width 190 height 76
click at [228, 347] on button "submit" at bounding box center [229, 345] width 20 height 20
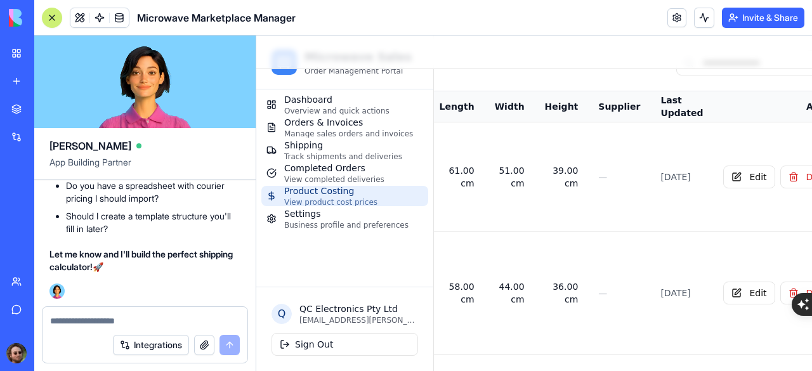
scroll to position [69966, 0]
click at [95, 324] on textarea at bounding box center [145, 321] width 190 height 13
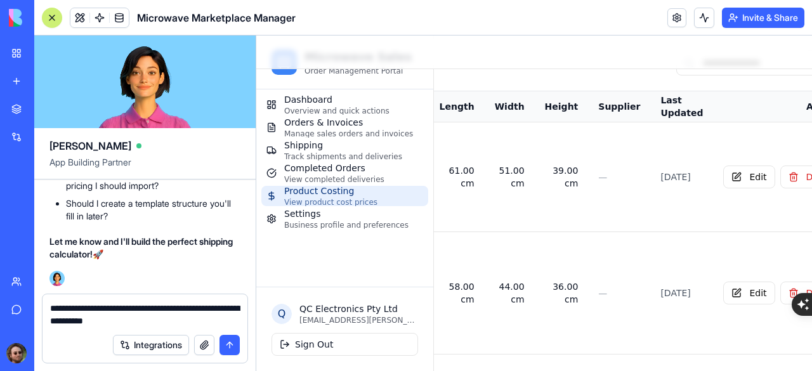
type textarea "**********"
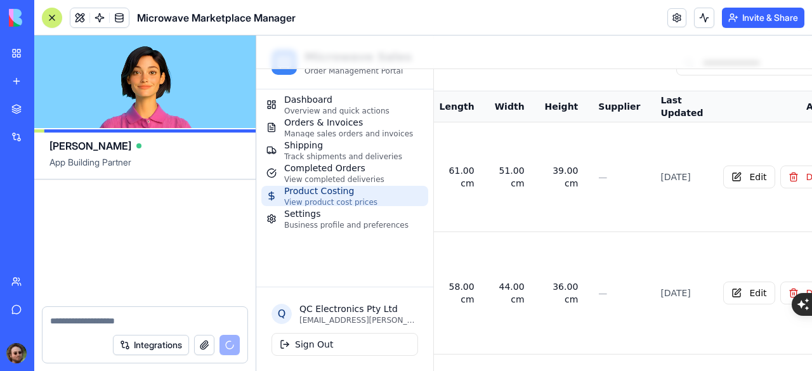
scroll to position [70747, 0]
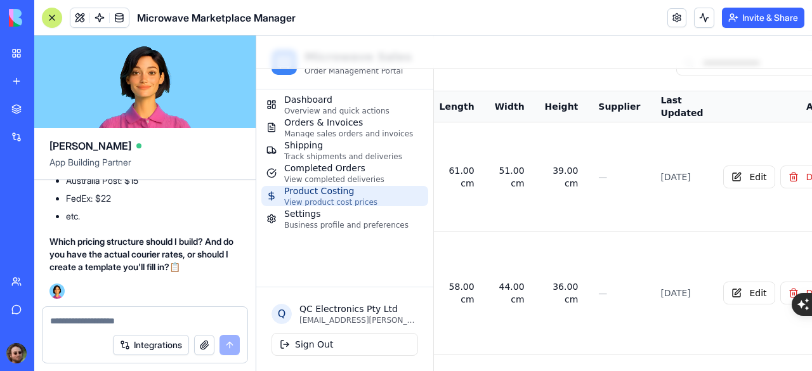
scroll to position [70747, 0]
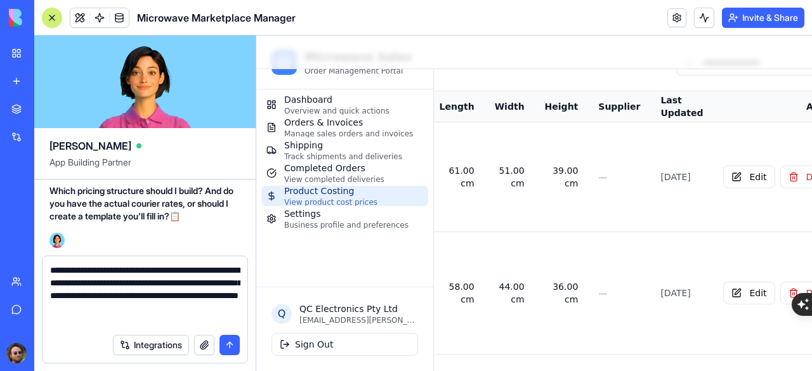
type textarea "**********"
click at [208, 351] on button "button" at bounding box center [204, 345] width 20 height 20
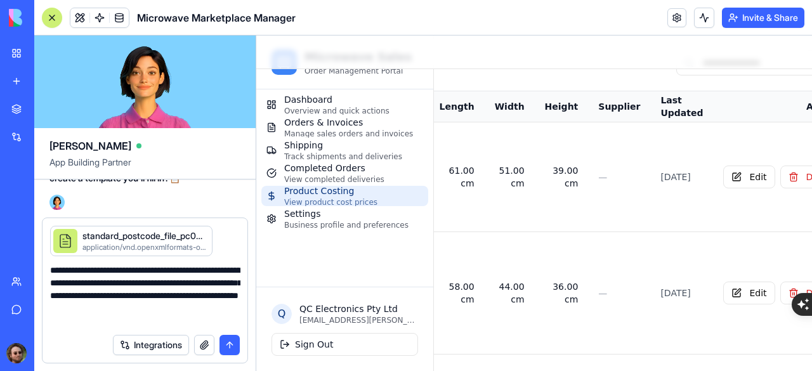
click at [230, 346] on button "submit" at bounding box center [229, 345] width 20 height 20
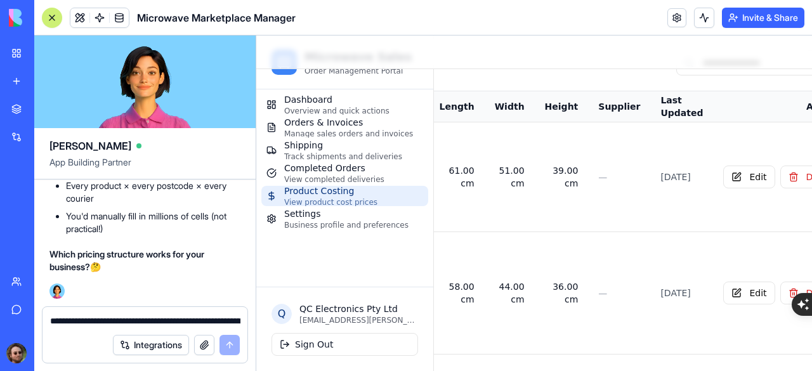
scroll to position [71290, 0]
click at [99, 316] on textarea "**********" at bounding box center [145, 321] width 190 height 13
type textarea "********"
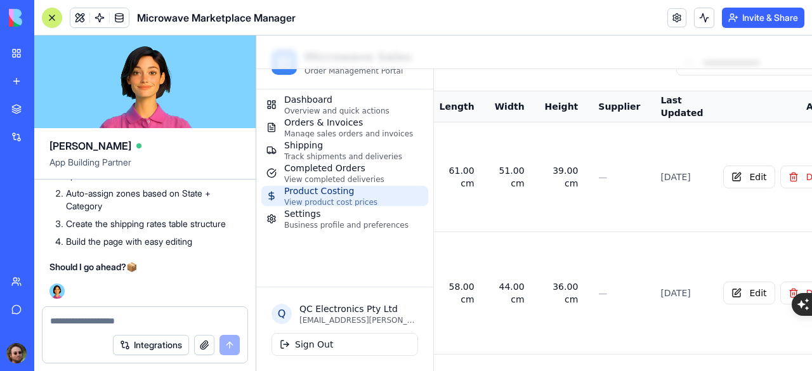
scroll to position [72394, 0]
type textarea "***"
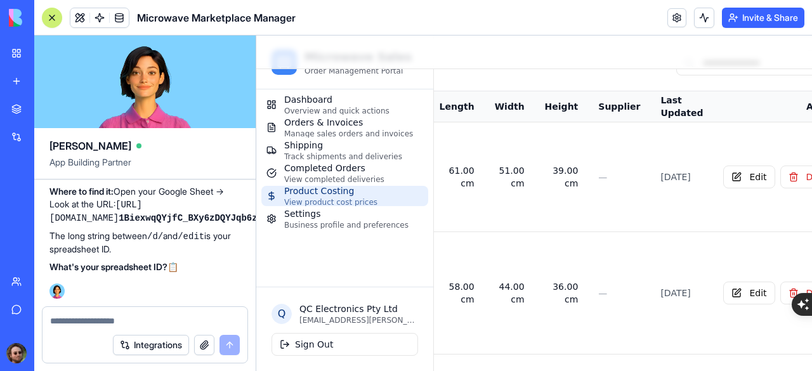
scroll to position [72629, 0]
click at [143, 316] on textarea at bounding box center [145, 321] width 190 height 13
click at [165, 349] on button "Integrations" at bounding box center [151, 345] width 76 height 20
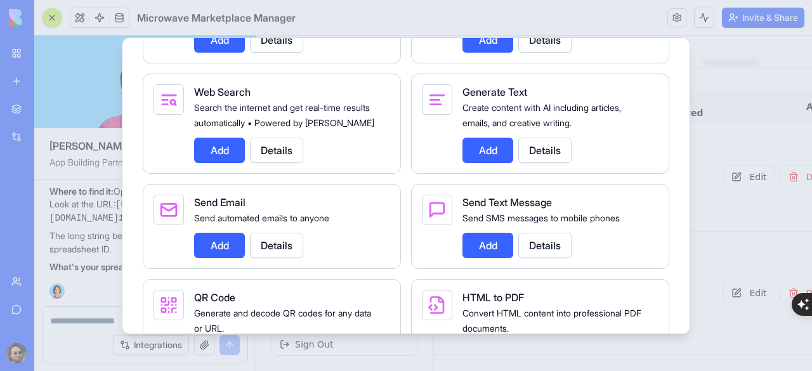
scroll to position [2071, 0]
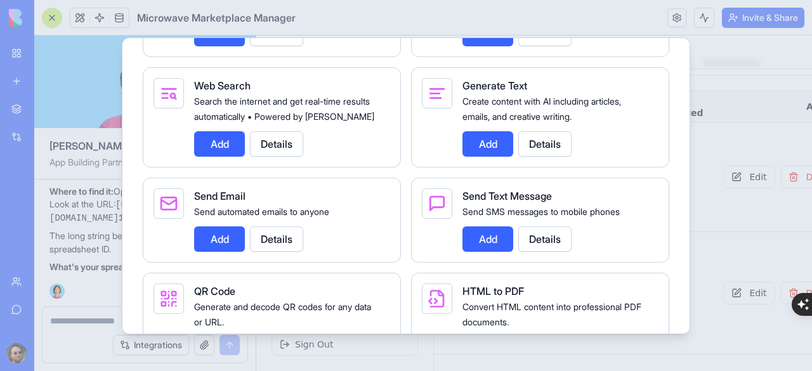
click at [88, 321] on div at bounding box center [406, 185] width 812 height 371
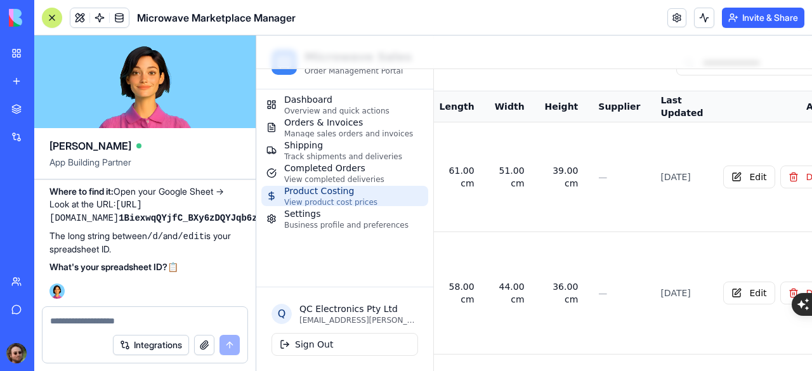
click at [208, 343] on button "button" at bounding box center [204, 345] width 20 height 20
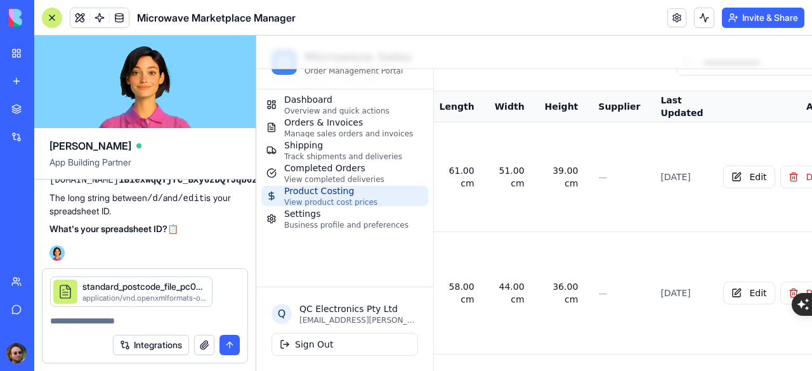
click at [113, 321] on textarea at bounding box center [145, 321] width 190 height 13
type textarea "**********"
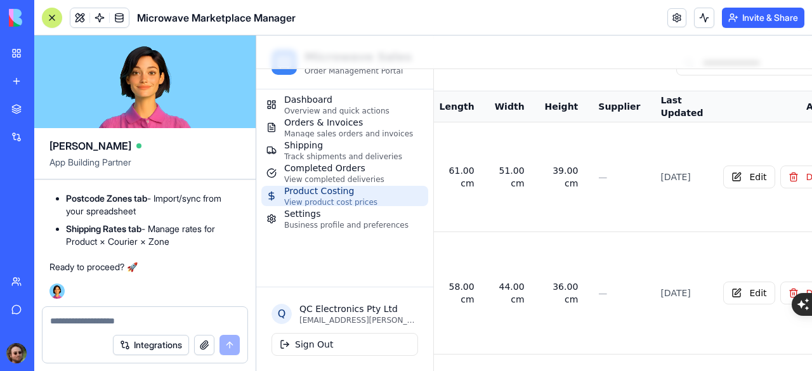
scroll to position [73147, 0]
click at [126, 321] on textarea at bounding box center [145, 321] width 190 height 13
type textarea "***"
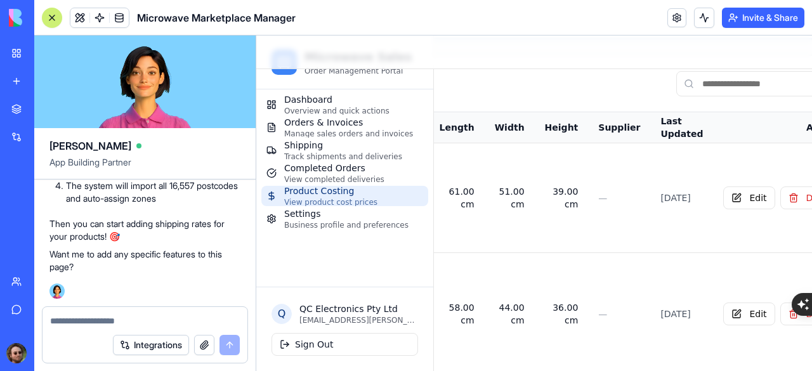
scroll to position [190, 260]
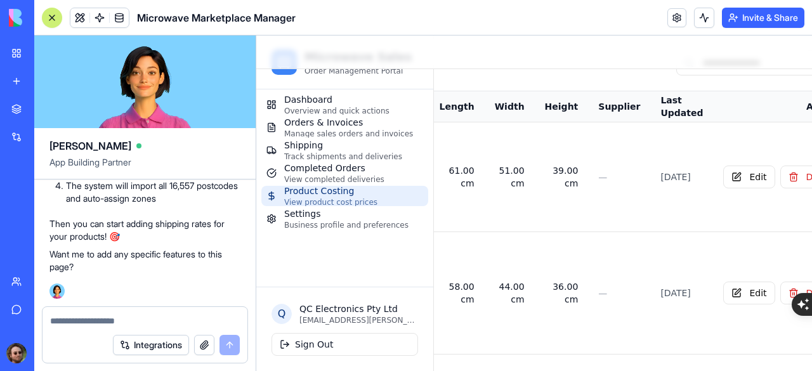
click at [56, 13] on div at bounding box center [52, 18] width 10 height 10
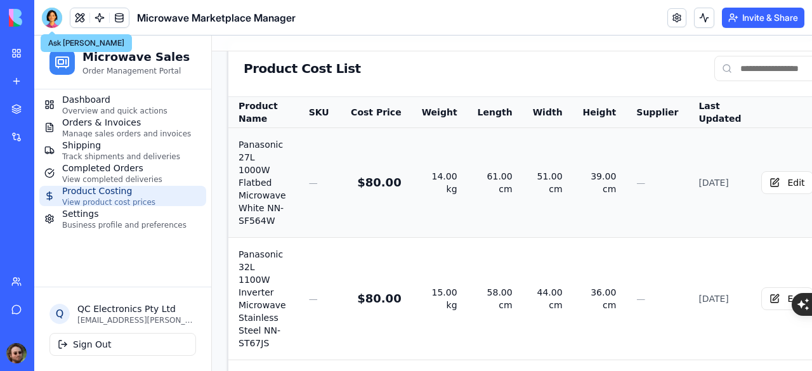
scroll to position [190, 0]
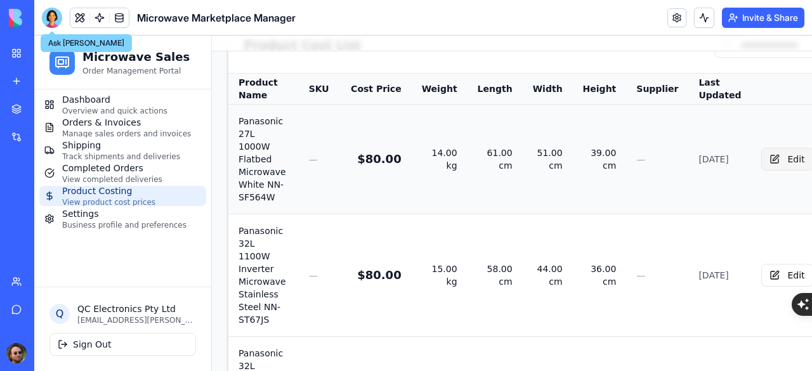
click at [761, 148] on button "Edit" at bounding box center [786, 159] width 51 height 23
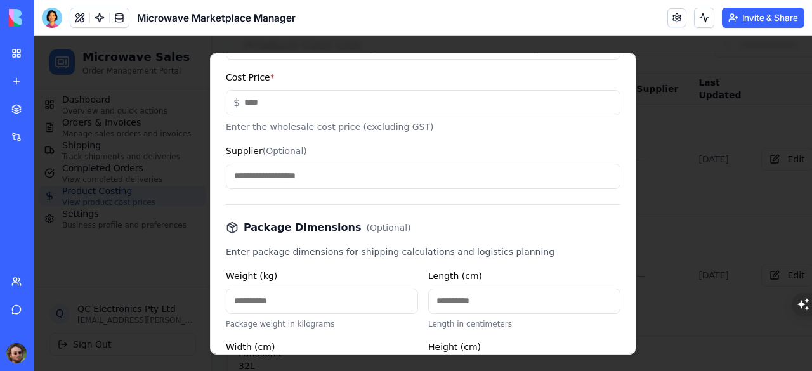
scroll to position [292, 0]
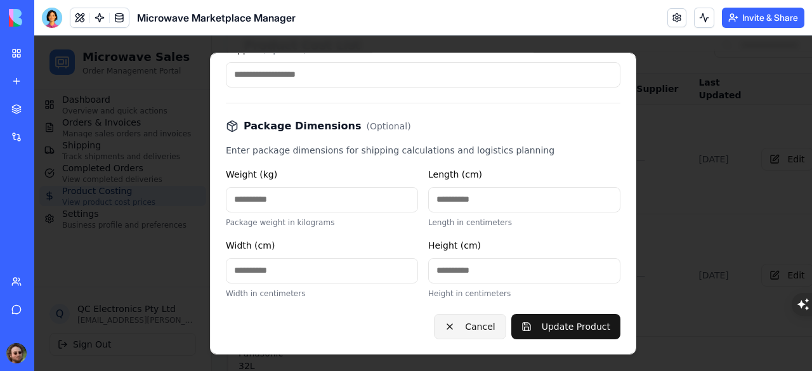
click at [471, 323] on button "Cancel" at bounding box center [470, 325] width 72 height 25
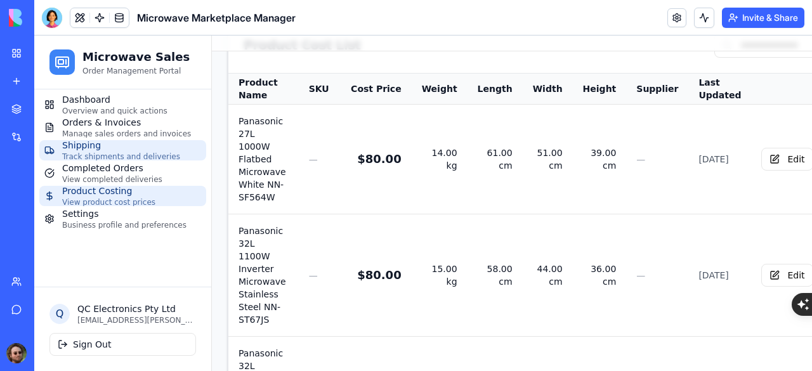
click at [114, 155] on span "Track shipments and deliveries" at bounding box center [121, 157] width 118 height 10
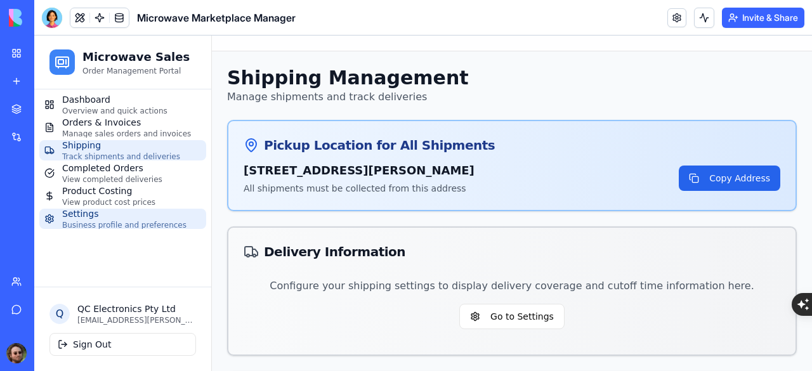
click at [124, 223] on span "Business profile and preferences" at bounding box center [124, 225] width 124 height 10
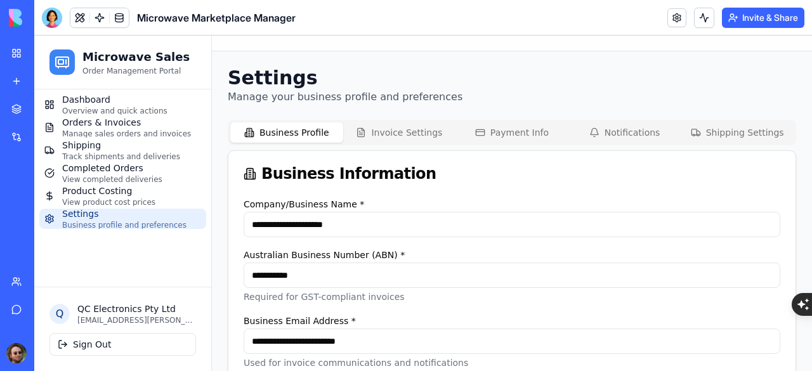
click at [701, 135] on button "Shipping Settings" at bounding box center [736, 132] width 113 height 20
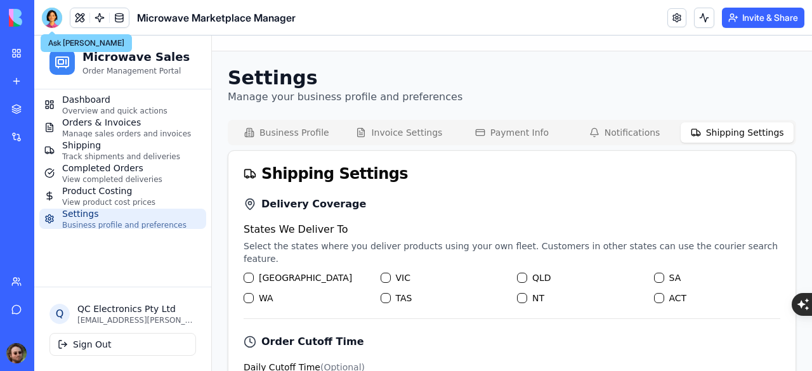
click at [56, 21] on div at bounding box center [52, 18] width 20 height 20
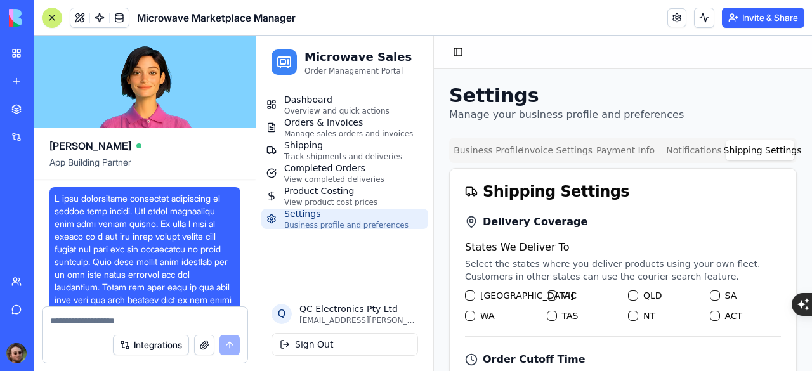
scroll to position [73984, 0]
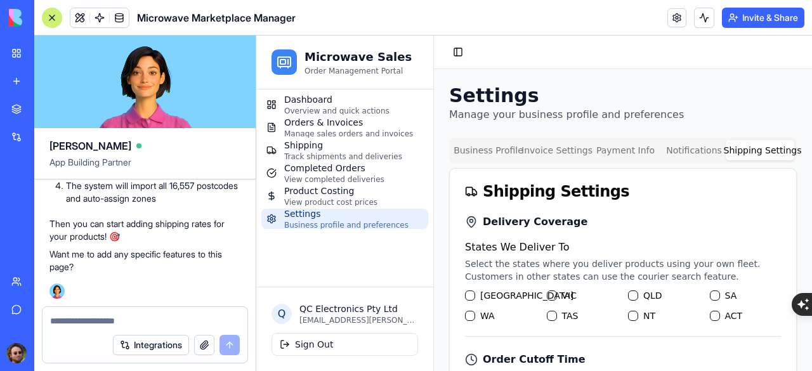
click at [110, 316] on textarea at bounding box center [145, 321] width 190 height 13
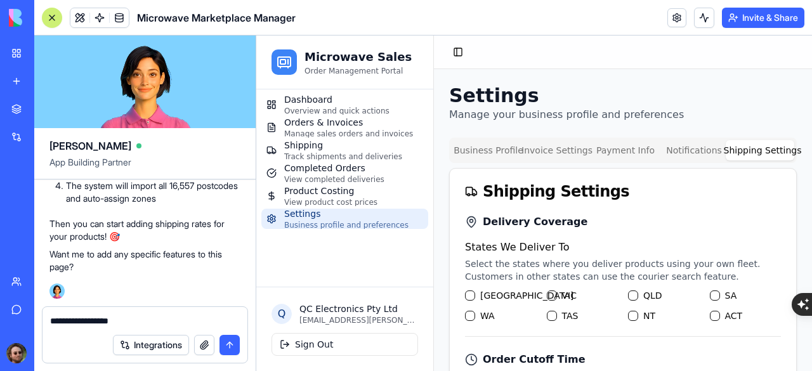
type textarea "**********"
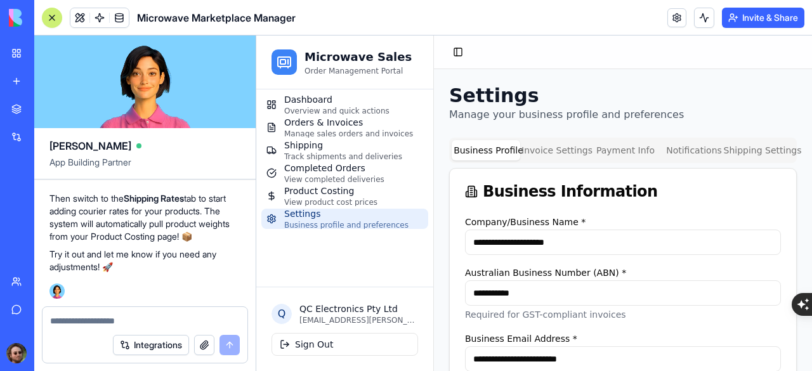
scroll to position [74184, 0]
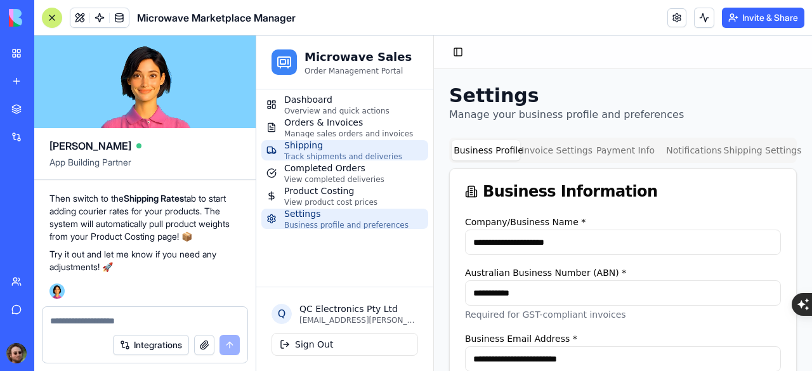
click at [295, 157] on span "Track shipments and deliveries" at bounding box center [343, 157] width 118 height 10
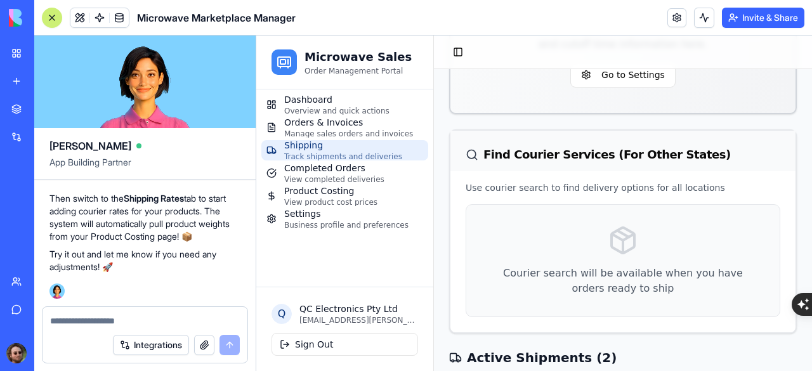
scroll to position [274, 0]
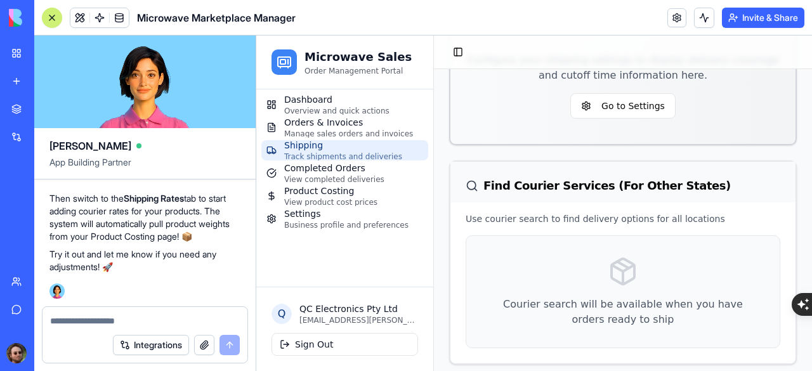
click at [54, 15] on div at bounding box center [52, 18] width 10 height 10
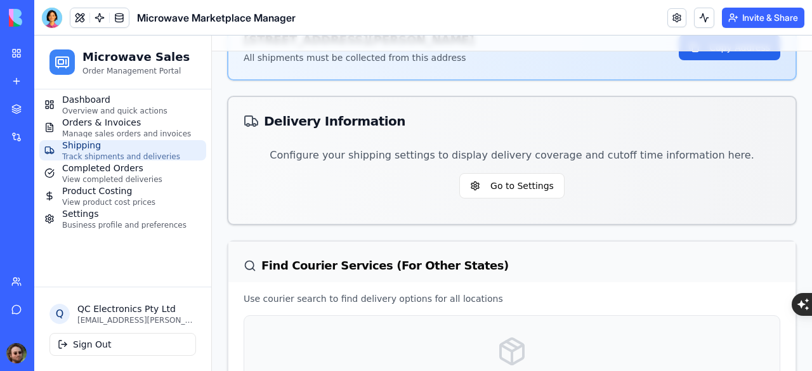
scroll to position [20, 0]
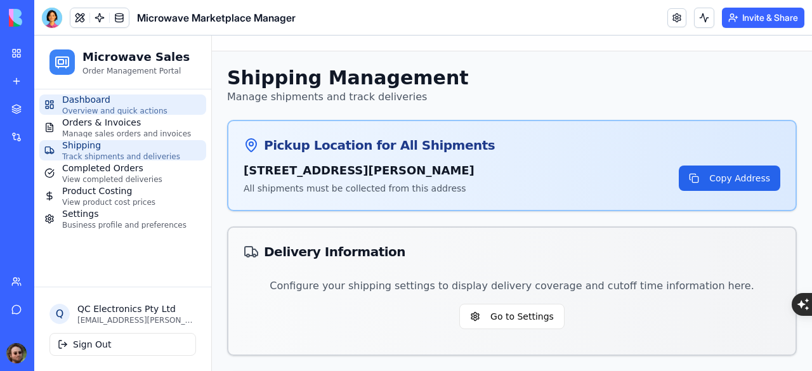
click at [133, 104] on span "Dashboard" at bounding box center [114, 99] width 105 height 13
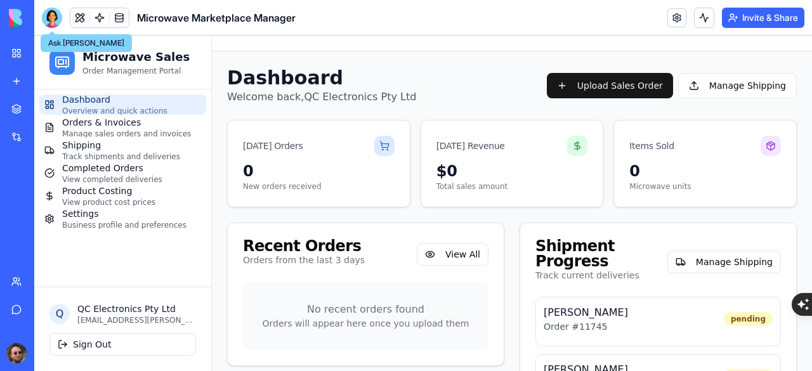
click at [55, 18] on div at bounding box center [52, 18] width 20 height 20
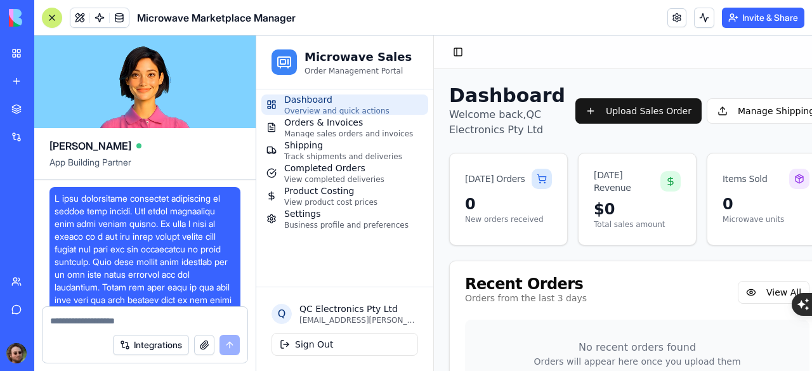
scroll to position [74438, 0]
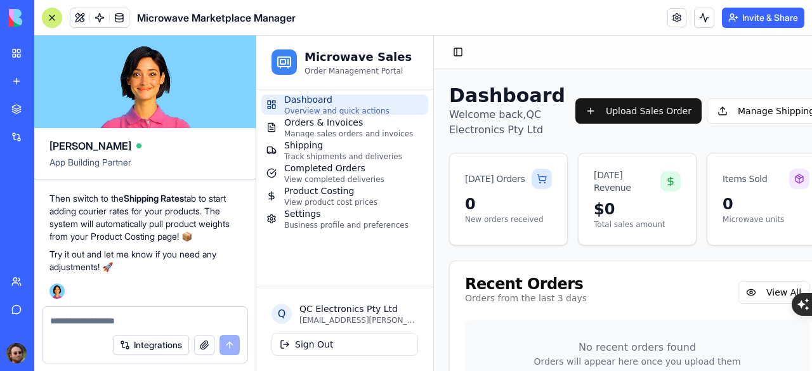
click at [112, 320] on textarea at bounding box center [145, 321] width 190 height 13
type textarea "**********"
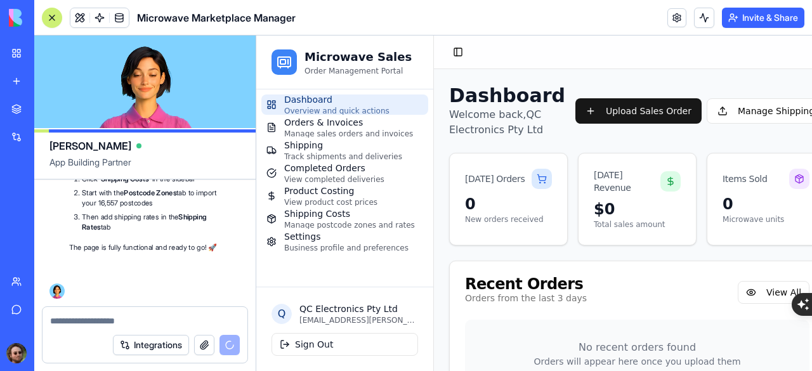
scroll to position [74882, 0]
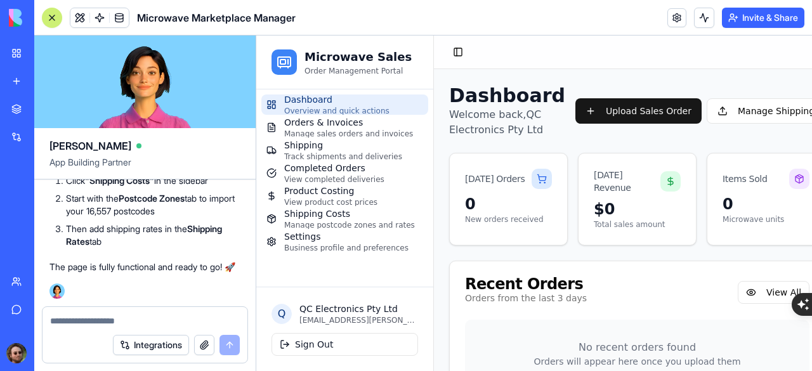
click at [53, 23] on button at bounding box center [52, 18] width 20 height 20
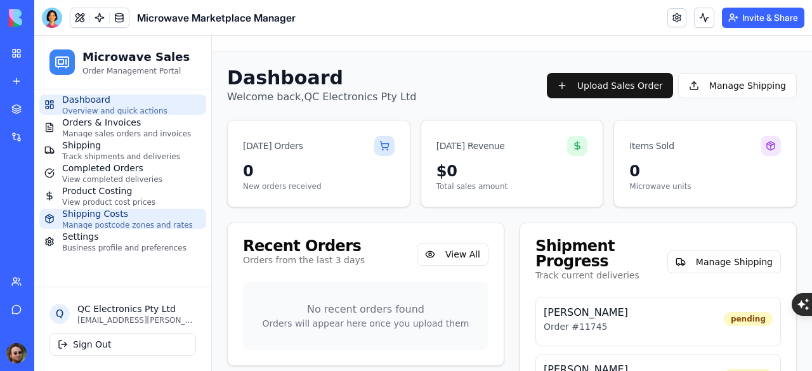
click at [134, 223] on span "Manage postcode zones and rates" at bounding box center [127, 225] width 131 height 10
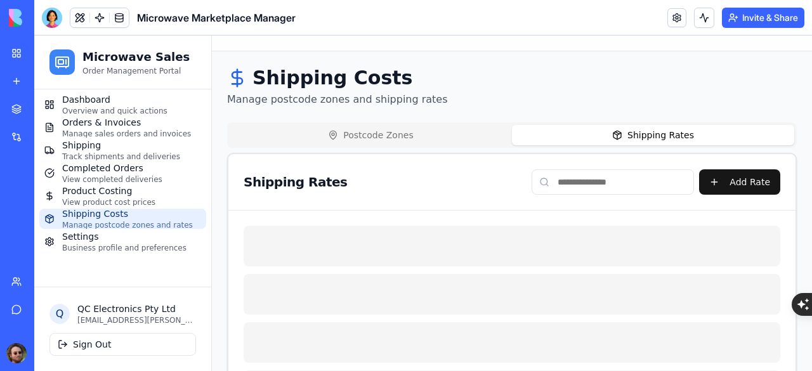
click at [638, 135] on button "Shipping Rates" at bounding box center [653, 135] width 282 height 20
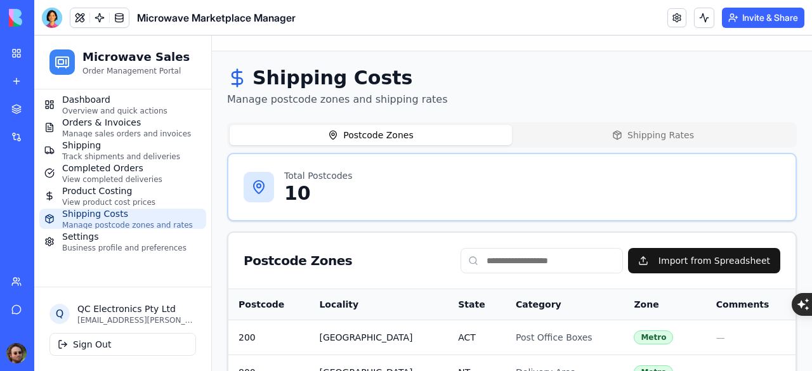
click at [430, 136] on button "Postcode Zones" at bounding box center [371, 135] width 282 height 20
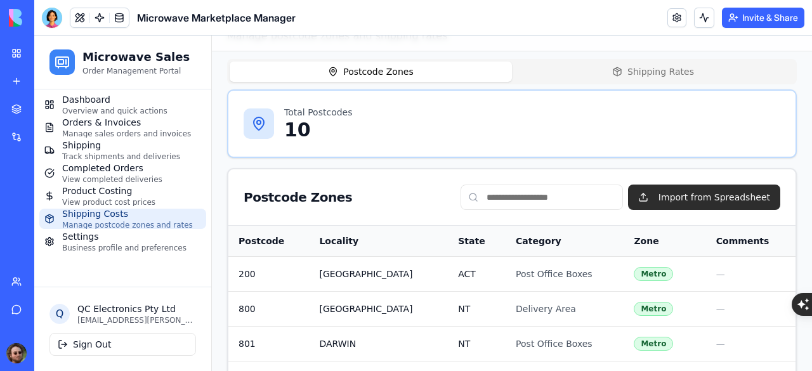
click at [666, 195] on button "Import from Spreadsheet" at bounding box center [704, 197] width 152 height 25
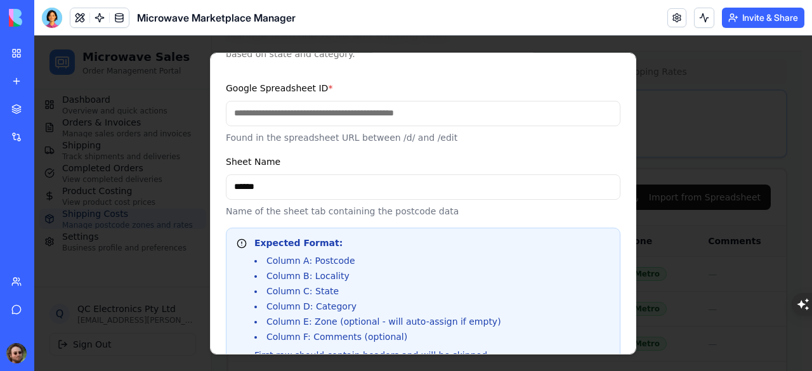
scroll to position [136, 0]
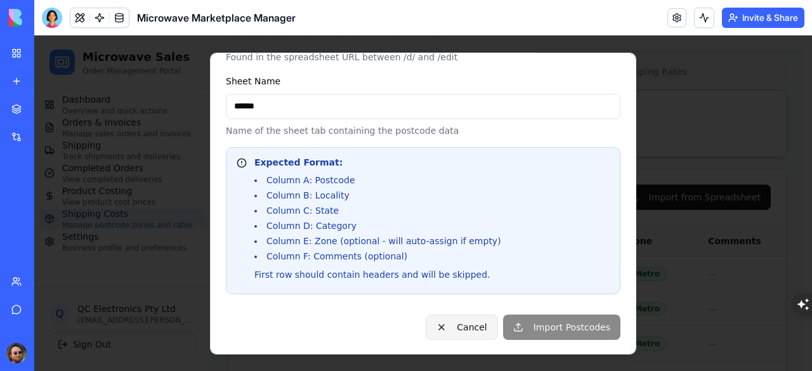
click at [466, 325] on button "Cancel" at bounding box center [461, 327] width 72 height 25
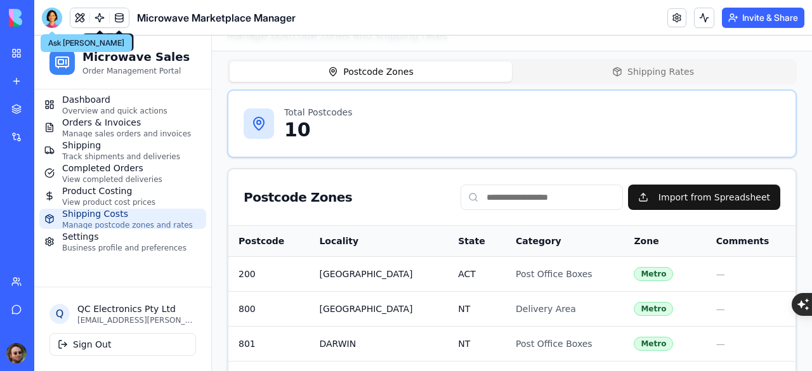
click at [56, 21] on div at bounding box center [52, 18] width 20 height 20
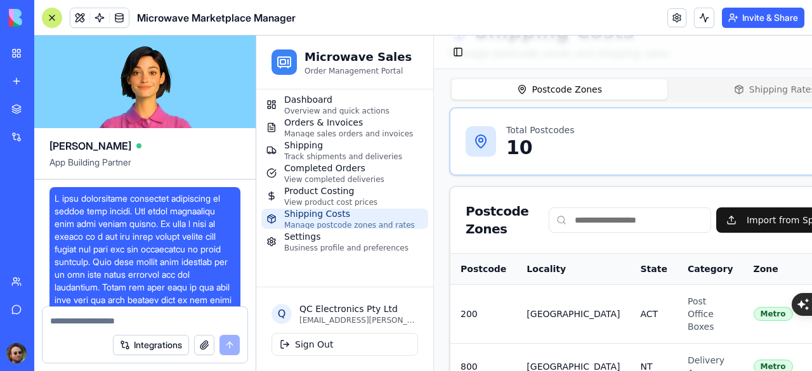
scroll to position [0, 0]
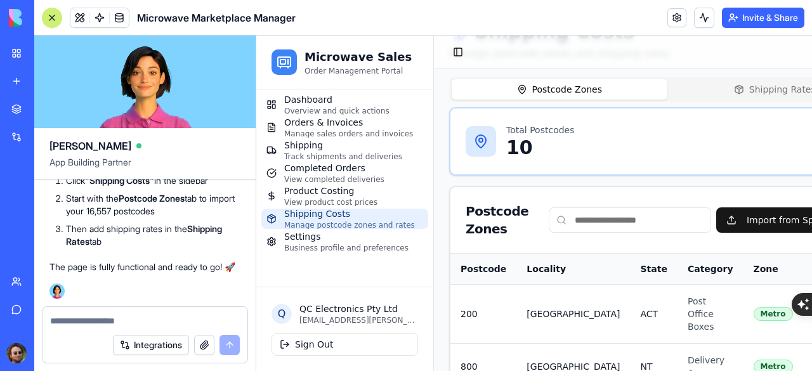
click at [134, 318] on textarea at bounding box center [145, 321] width 190 height 13
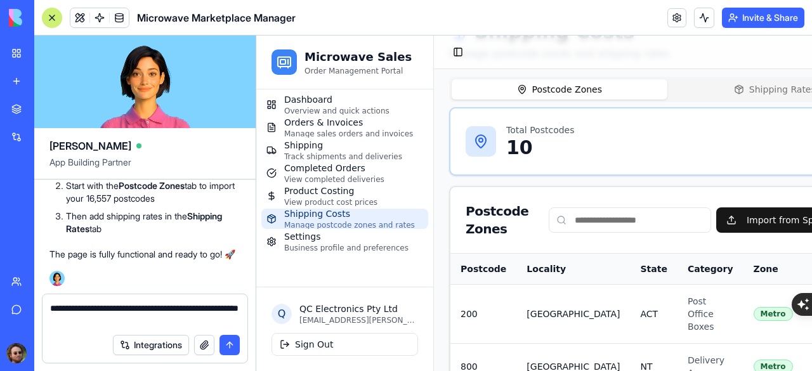
type textarea "**********"
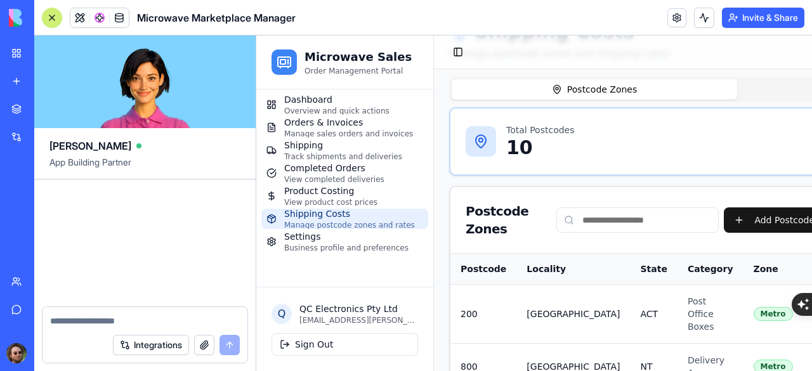
scroll to position [75359, 0]
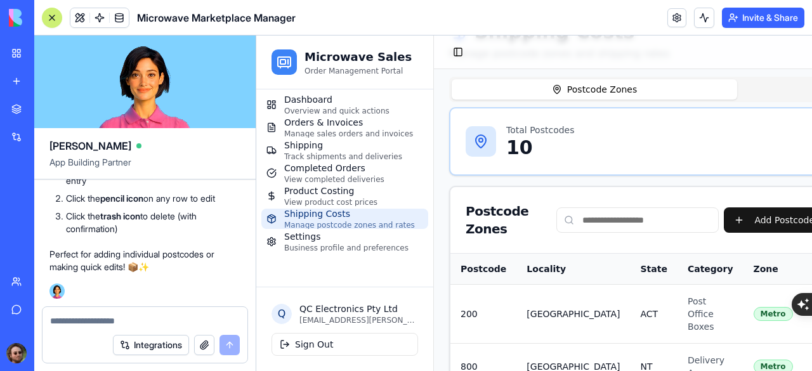
click at [56, 26] on button at bounding box center [52, 18] width 20 height 20
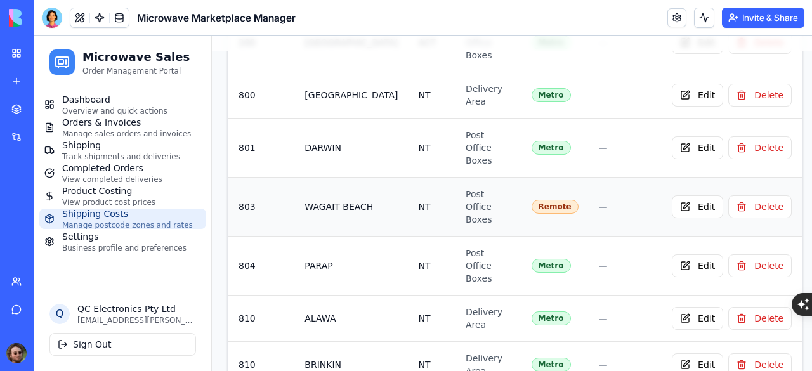
scroll to position [190, 0]
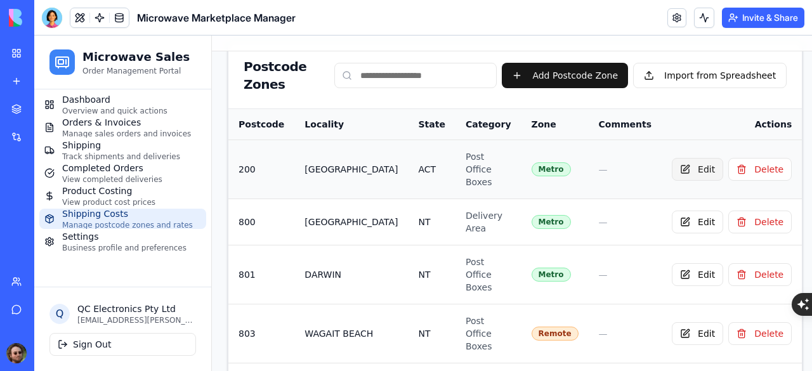
click at [673, 169] on button "Edit" at bounding box center [697, 169] width 51 height 23
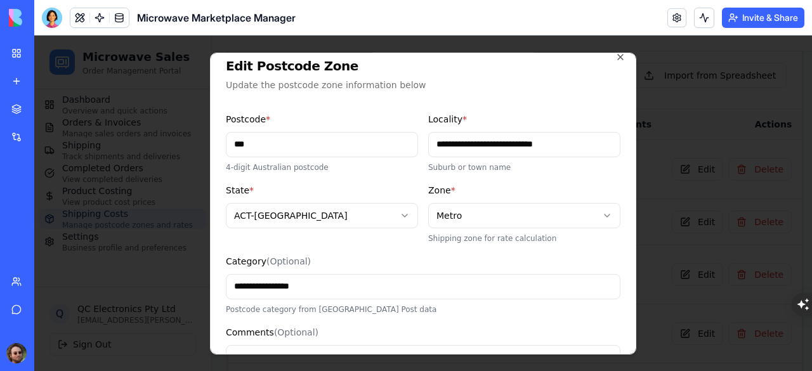
scroll to position [0, 0]
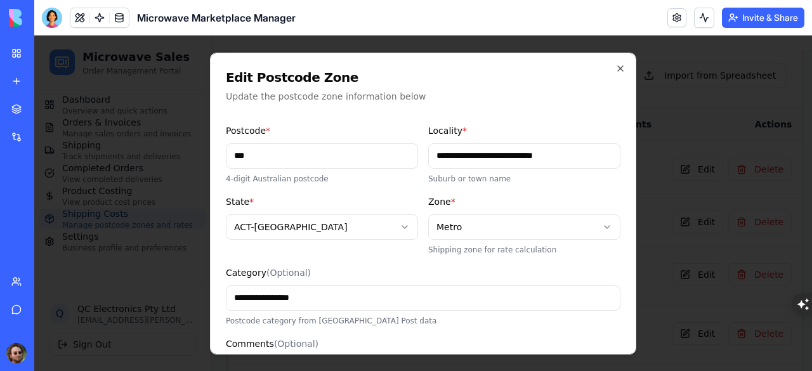
click at [680, 106] on div at bounding box center [422, 203] width 777 height 335
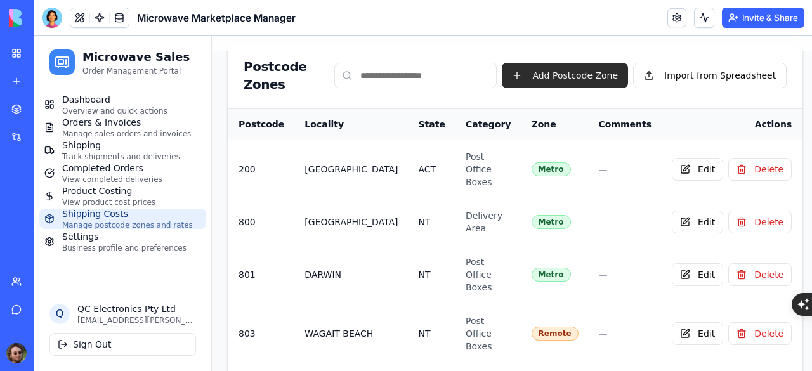
click at [568, 80] on button "Add Postcode Zone" at bounding box center [565, 75] width 126 height 25
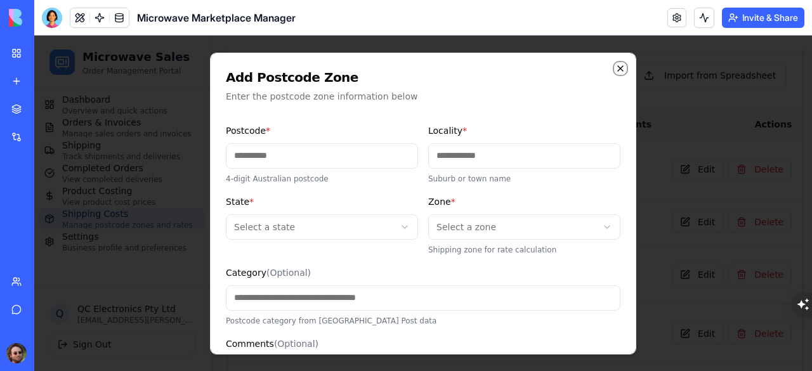
click at [615, 64] on icon "button" at bounding box center [620, 68] width 10 height 10
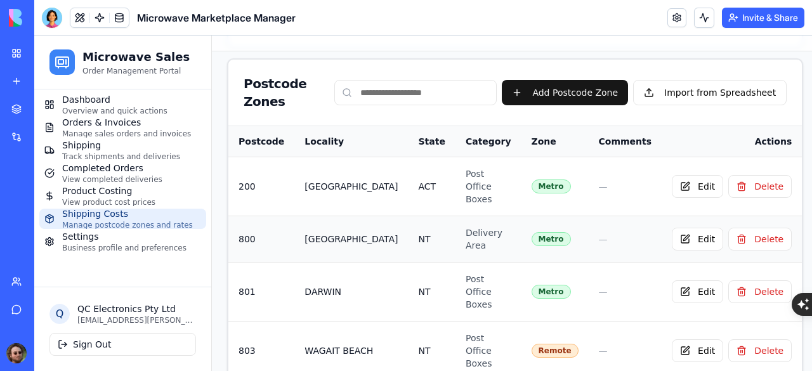
scroll to position [166, 0]
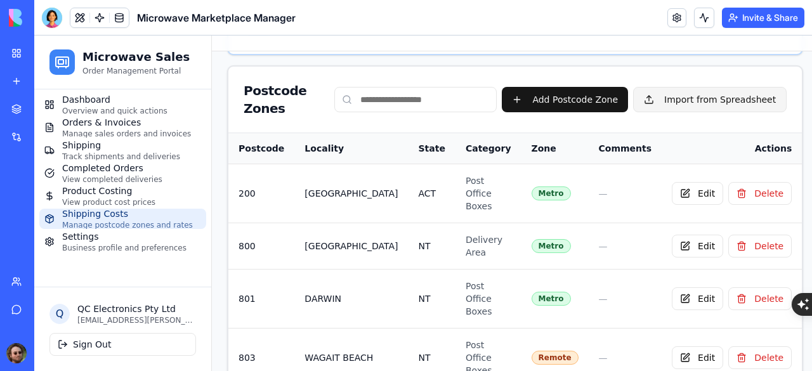
click at [657, 93] on button "Import from Spreadsheet" at bounding box center [709, 99] width 153 height 25
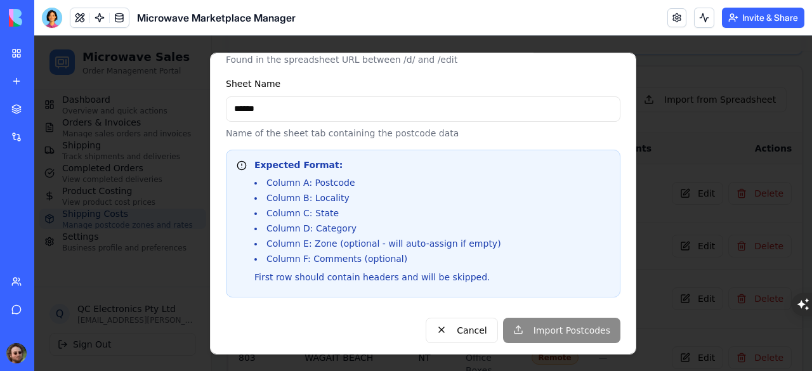
scroll to position [136, 0]
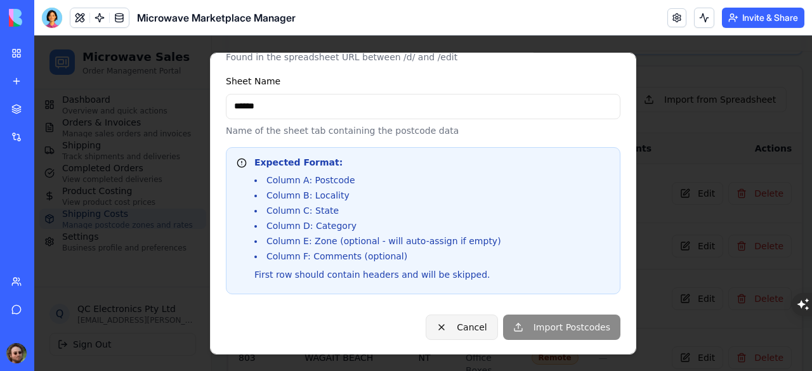
click at [460, 322] on button "Cancel" at bounding box center [461, 327] width 72 height 25
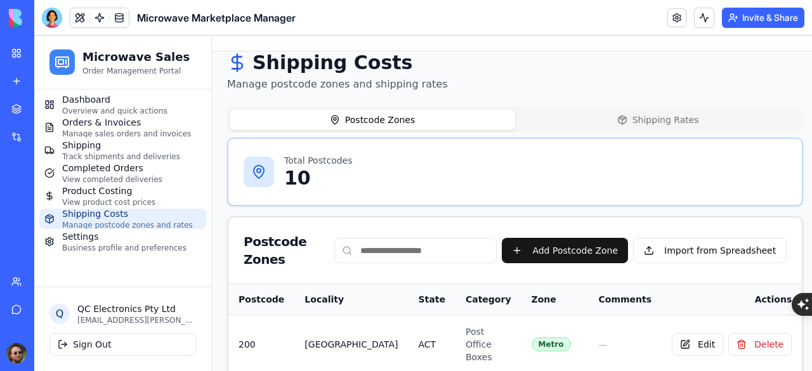
scroll to position [0, 0]
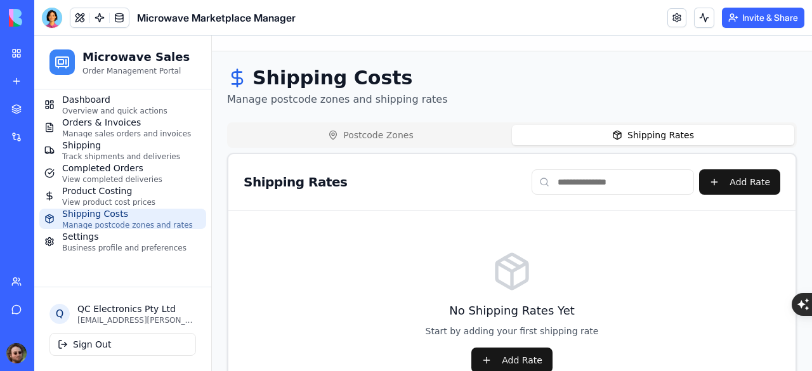
click at [569, 134] on button "Shipping Rates" at bounding box center [653, 135] width 282 height 20
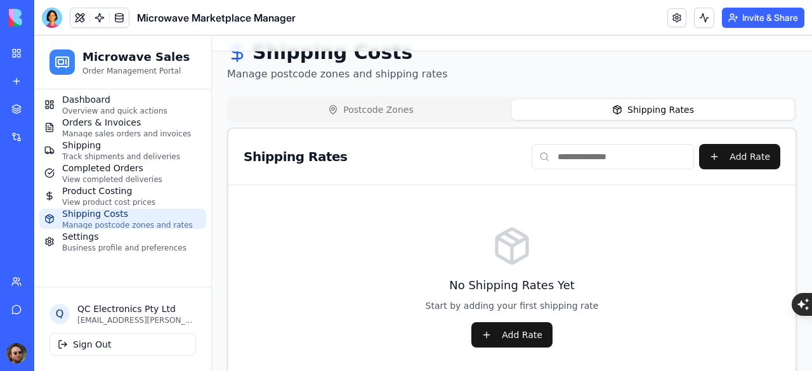
scroll to position [58, 0]
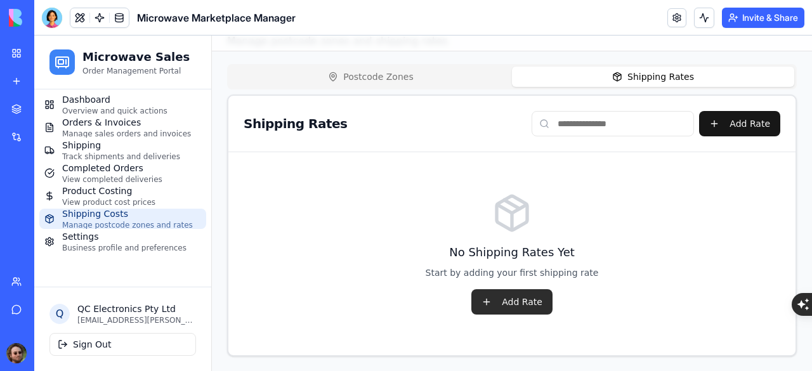
click at [515, 295] on button "Add Rate" at bounding box center [511, 301] width 81 height 25
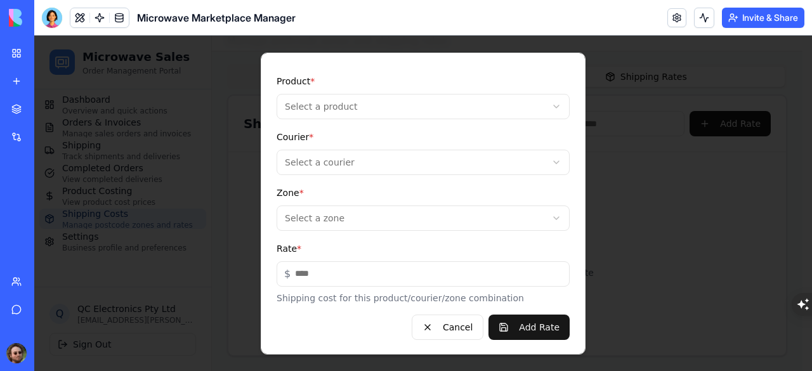
scroll to position [0, 0]
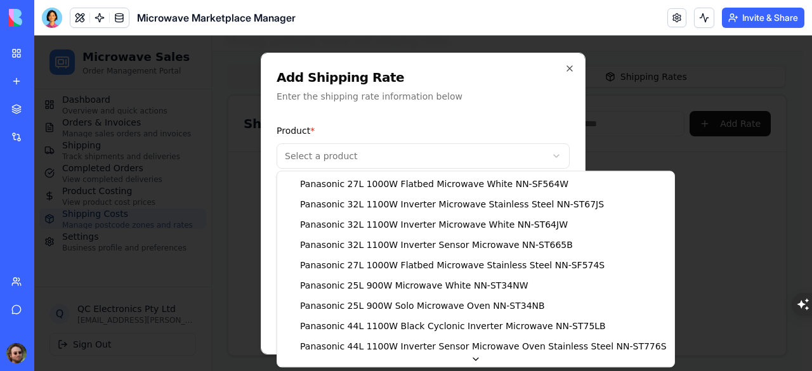
click at [430, 162] on body "**********" at bounding box center [418, 174] width 768 height 394
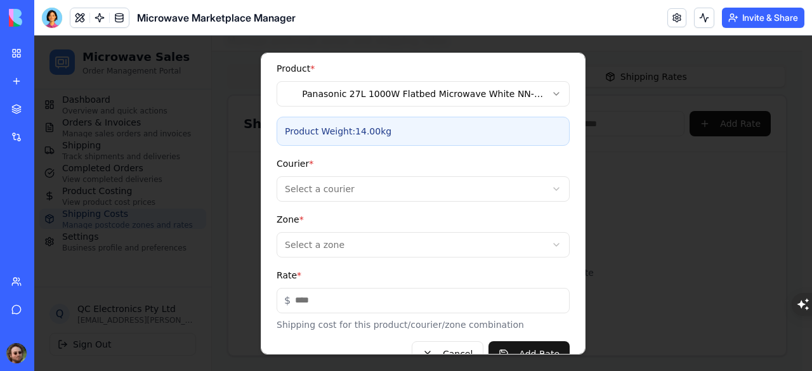
scroll to position [89, 0]
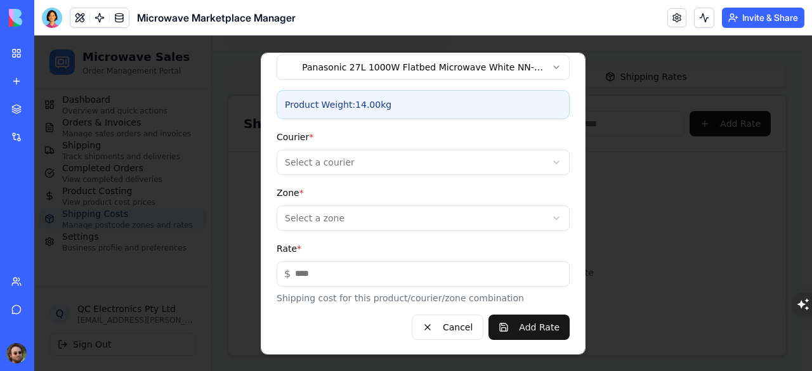
click at [433, 162] on body "**********" at bounding box center [418, 174] width 768 height 394
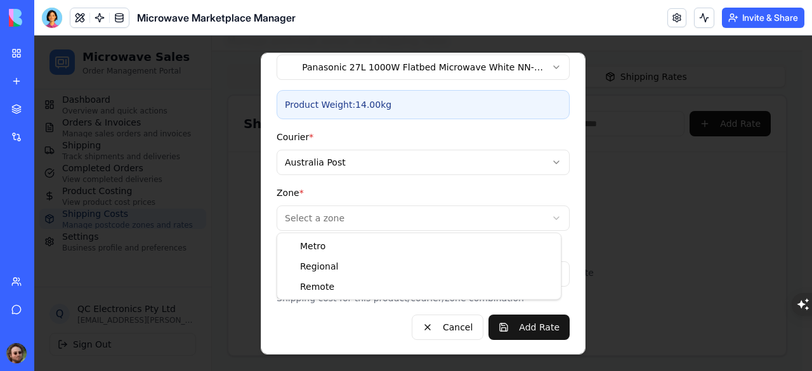
click at [395, 207] on body "**********" at bounding box center [418, 174] width 768 height 394
click at [389, 224] on body "**********" at bounding box center [418, 174] width 768 height 394
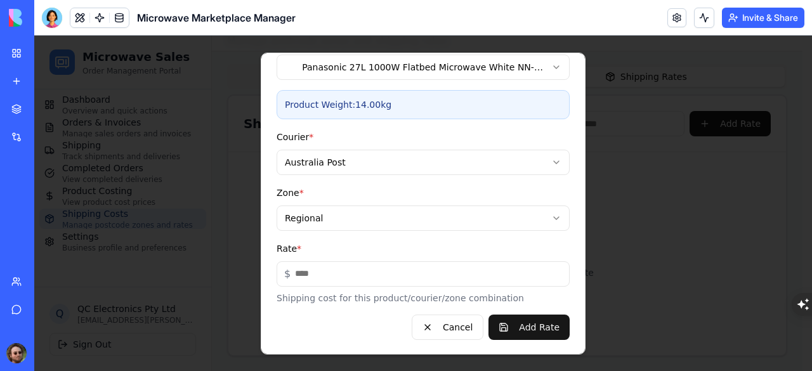
click at [382, 219] on body "**********" at bounding box center [418, 174] width 768 height 394
click at [446, 321] on button "Cancel" at bounding box center [448, 326] width 72 height 25
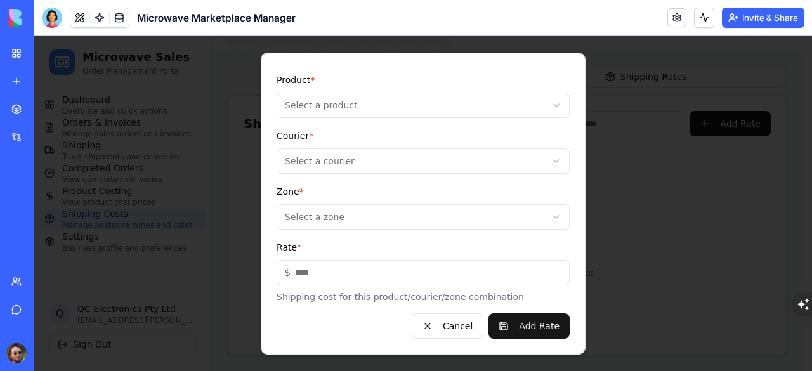
scroll to position [49, 0]
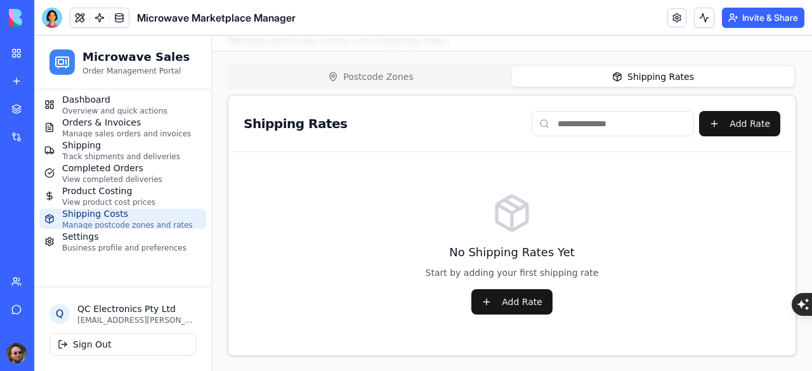
click at [403, 87] on div "Postcode Zones Shipping Rates" at bounding box center [511, 76] width 569 height 25
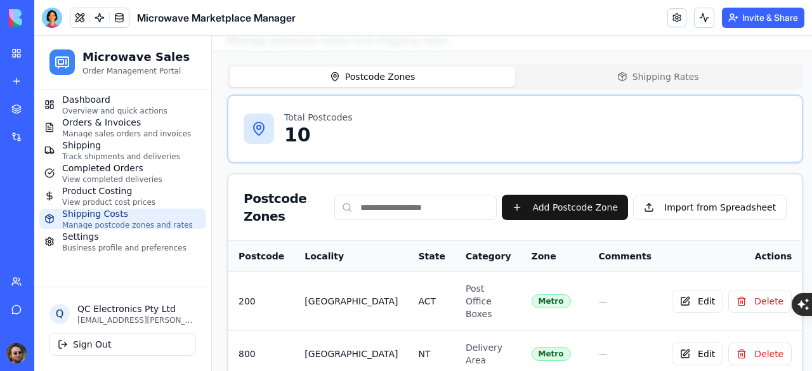
click at [403, 82] on button "Postcode Zones" at bounding box center [372, 77] width 285 height 20
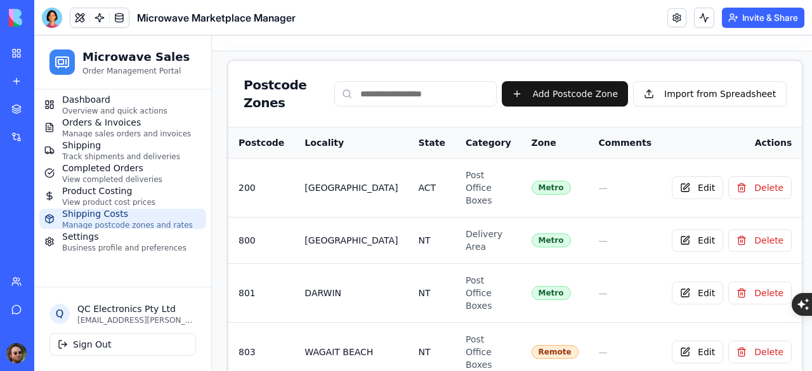
scroll to position [166, 0]
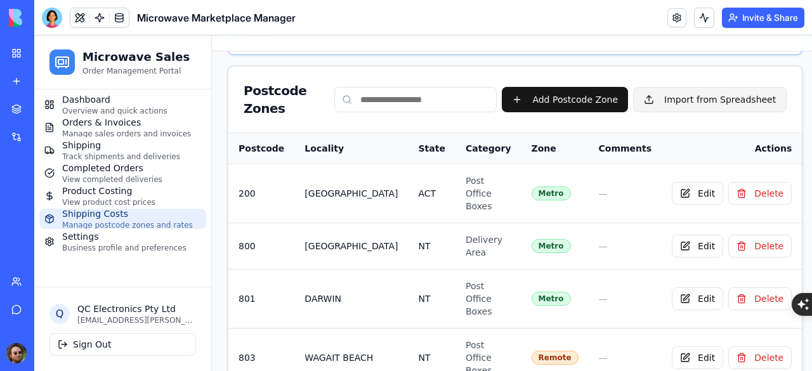
click at [654, 93] on button "Import from Spreadsheet" at bounding box center [709, 99] width 153 height 25
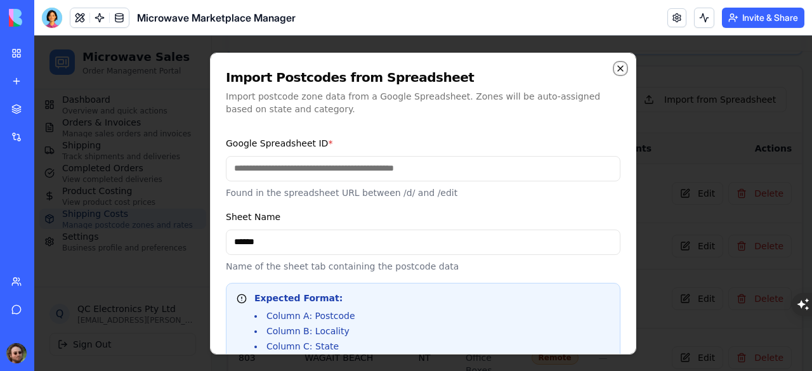
click at [615, 69] on icon "button" at bounding box center [620, 68] width 10 height 10
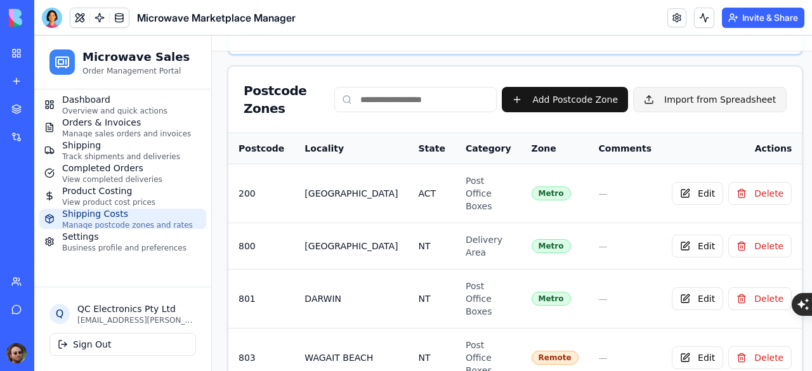
click at [654, 98] on button "Import from Spreadsheet" at bounding box center [709, 99] width 153 height 25
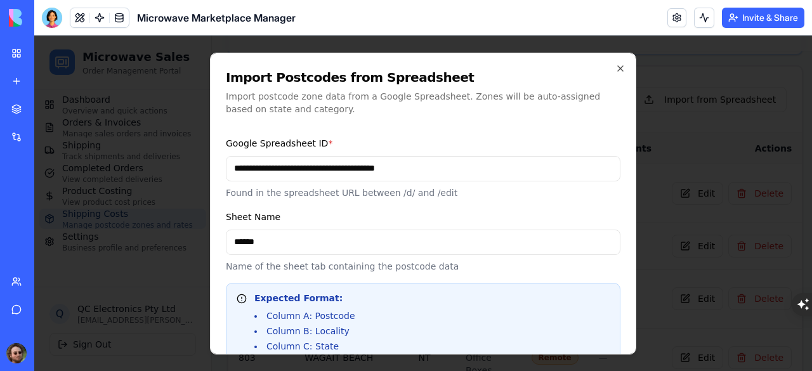
type input "**********"
click at [358, 210] on div "Sheet Name ****** Name of the sheet tab containing the postcode data" at bounding box center [423, 240] width 394 height 63
click at [292, 231] on input "******" at bounding box center [423, 241] width 394 height 25
paste input "**********"
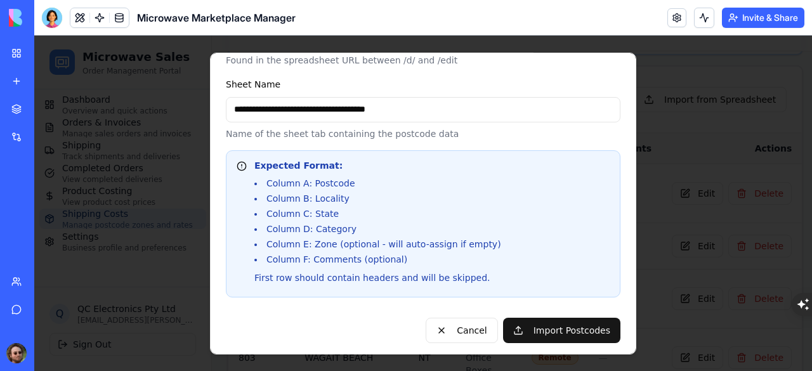
scroll to position [136, 0]
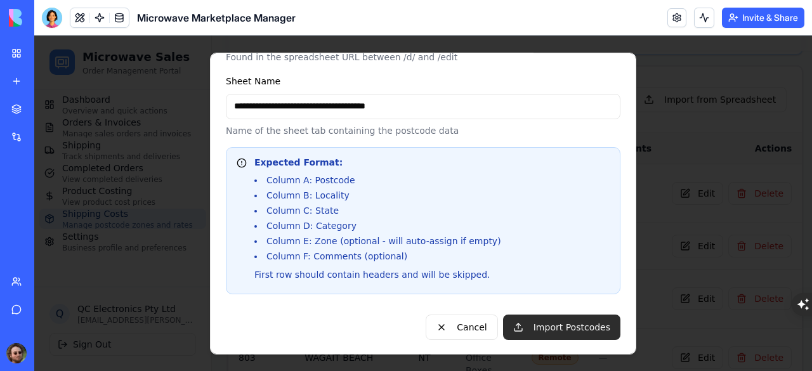
type input "**********"
click at [539, 325] on button "Import Postcodes" at bounding box center [561, 327] width 117 height 25
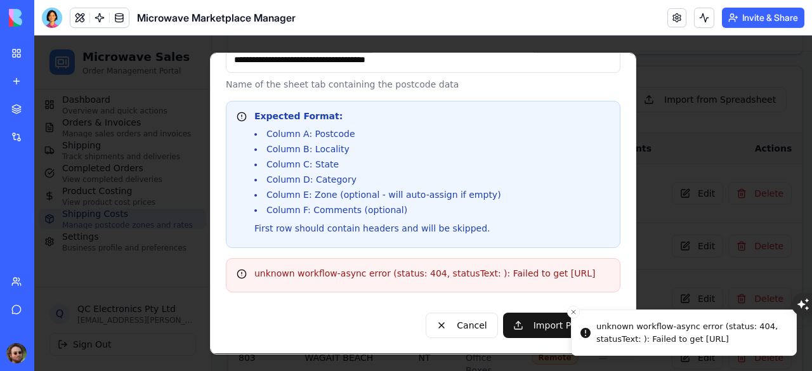
scroll to position [0, 0]
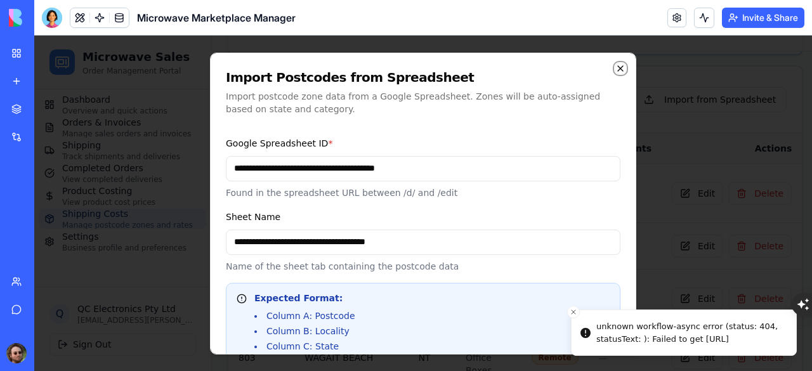
click at [615, 71] on icon "button" at bounding box center [620, 68] width 10 height 10
type input "******"
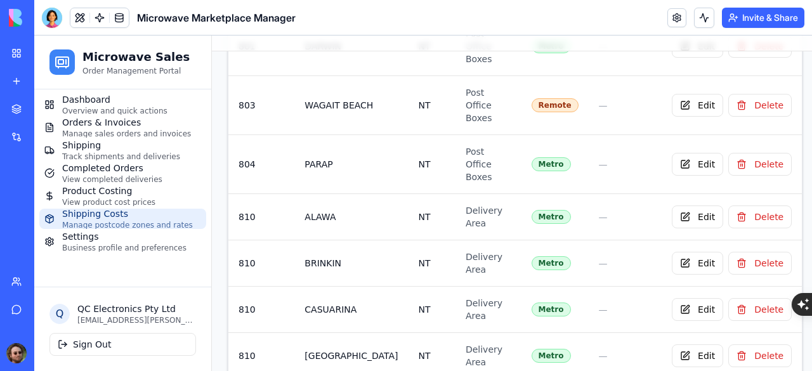
scroll to position [166, 0]
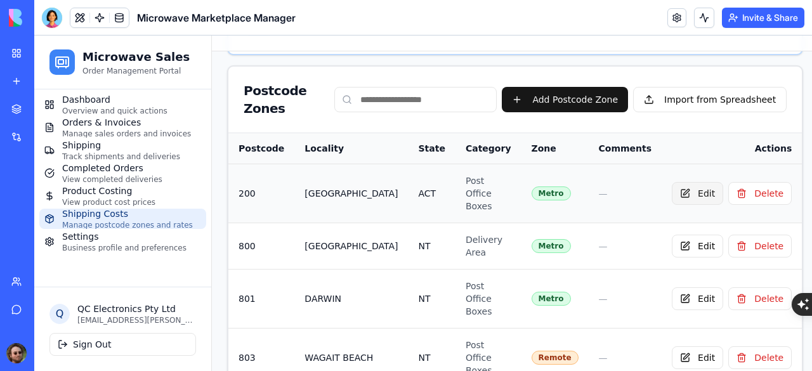
click at [678, 188] on button "Edit" at bounding box center [697, 193] width 51 height 23
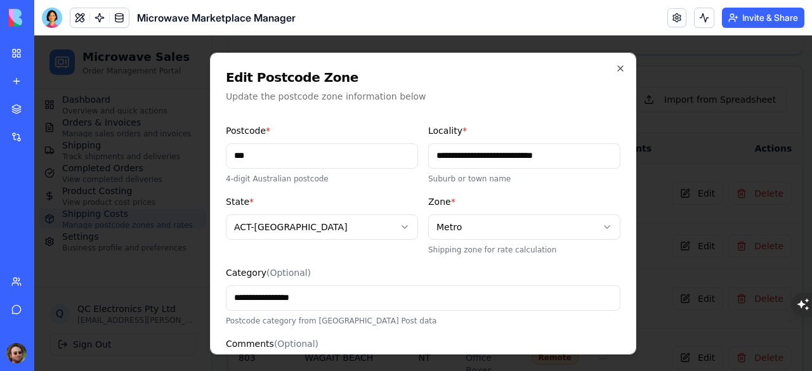
scroll to position [103, 0]
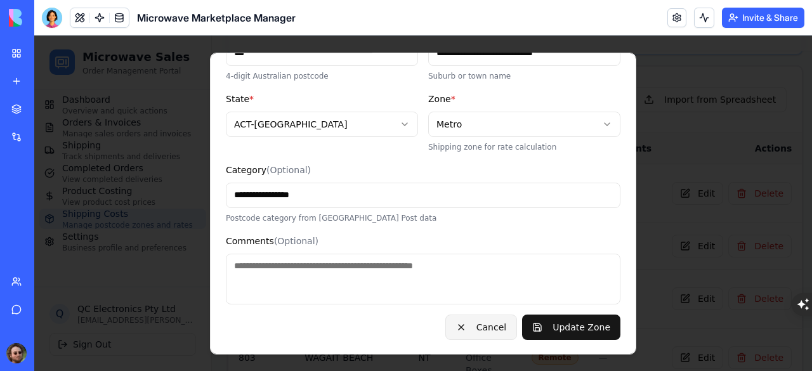
click at [484, 323] on button "Cancel" at bounding box center [481, 326] width 72 height 25
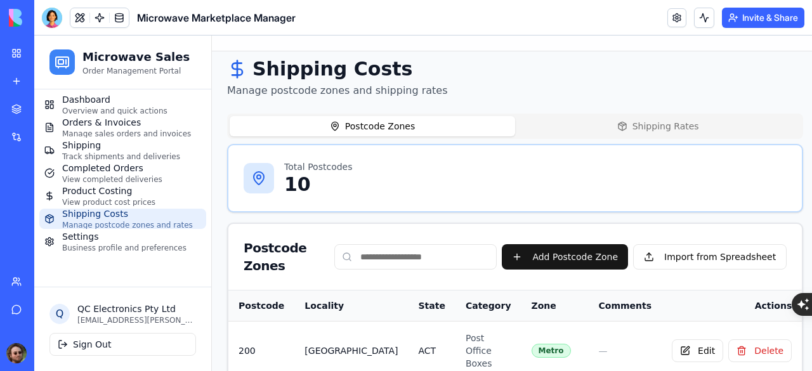
scroll to position [0, 0]
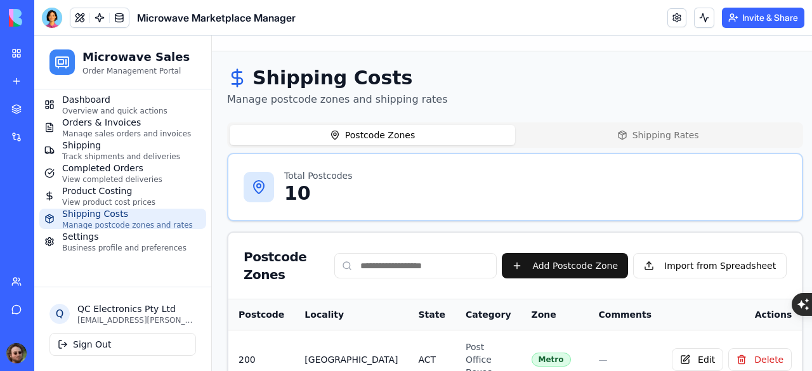
click at [626, 135] on button "Shipping Rates" at bounding box center [657, 135] width 285 height 20
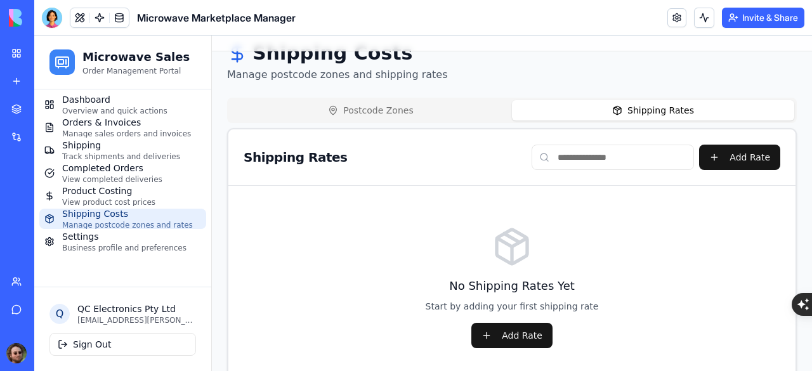
scroll to position [58, 0]
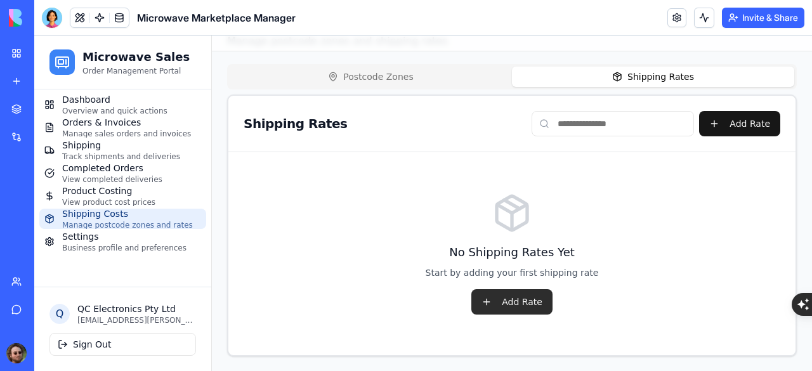
click at [503, 297] on button "Add Rate" at bounding box center [511, 301] width 81 height 25
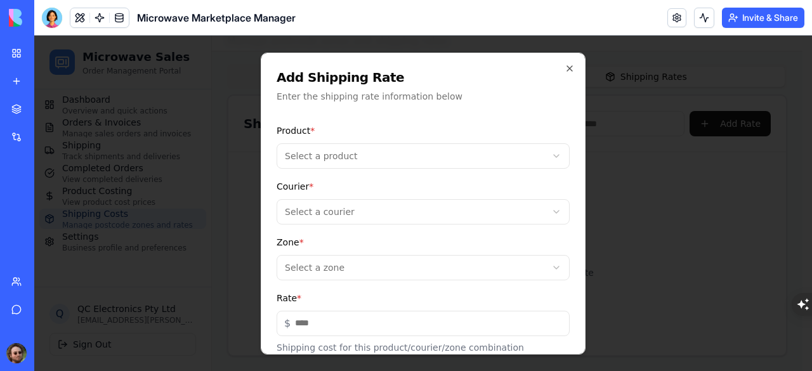
scroll to position [49, 0]
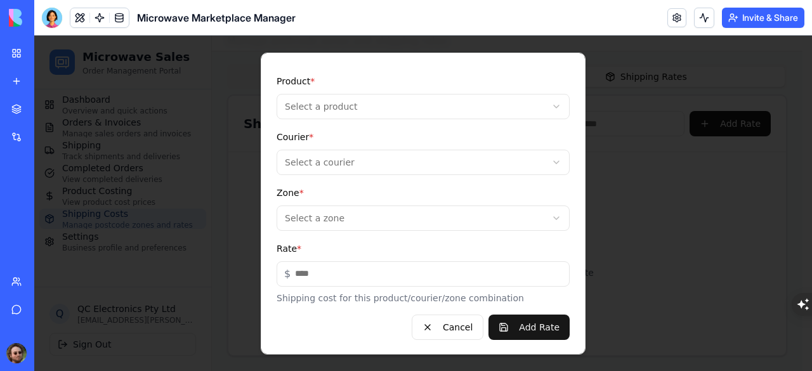
click at [438, 226] on body "**********" at bounding box center [418, 174] width 768 height 394
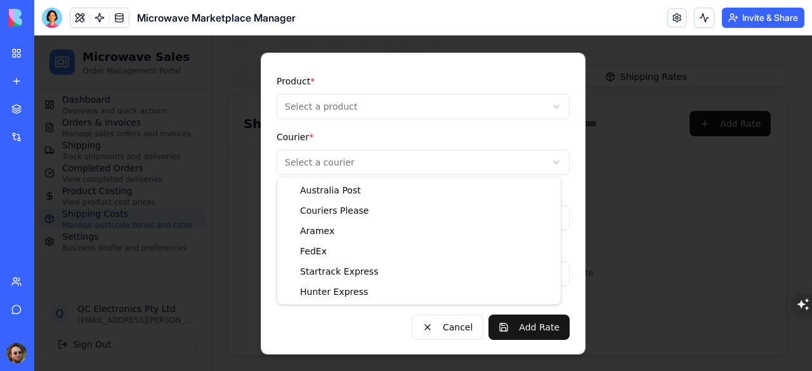
click at [442, 164] on body "**********" at bounding box center [418, 174] width 768 height 394
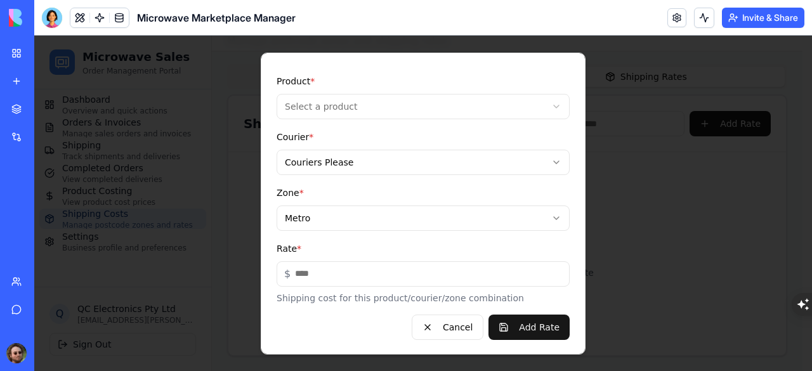
scroll to position [0, 0]
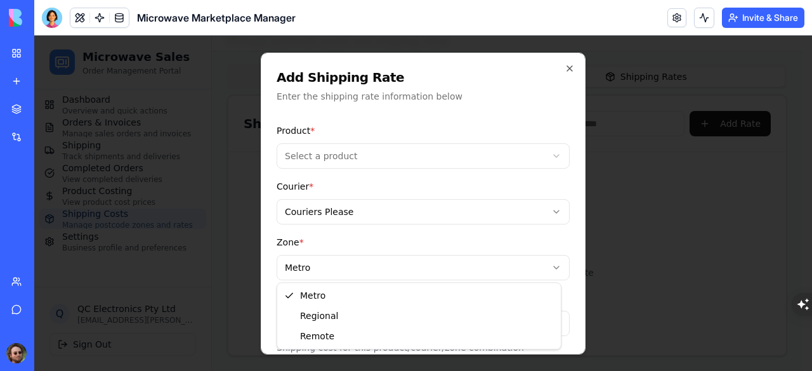
click at [396, 273] on body "**********" at bounding box center [418, 174] width 768 height 394
click at [406, 243] on body "**********" at bounding box center [418, 174] width 768 height 394
click at [345, 262] on body "**********" at bounding box center [418, 174] width 768 height 394
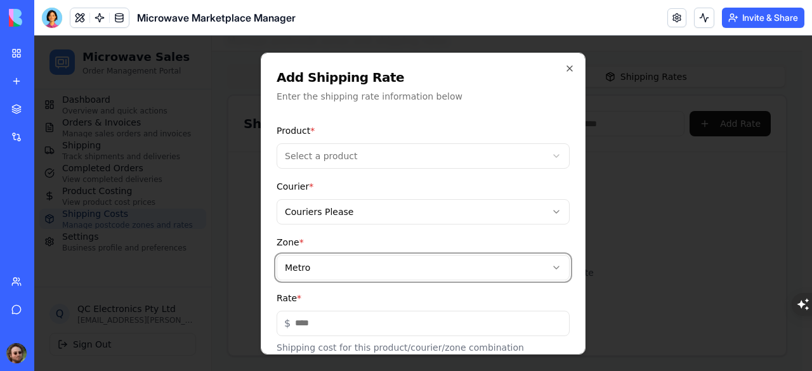
click at [344, 262] on body "**********" at bounding box center [418, 174] width 768 height 394
click at [567, 68] on icon "button" at bounding box center [569, 67] width 5 height 5
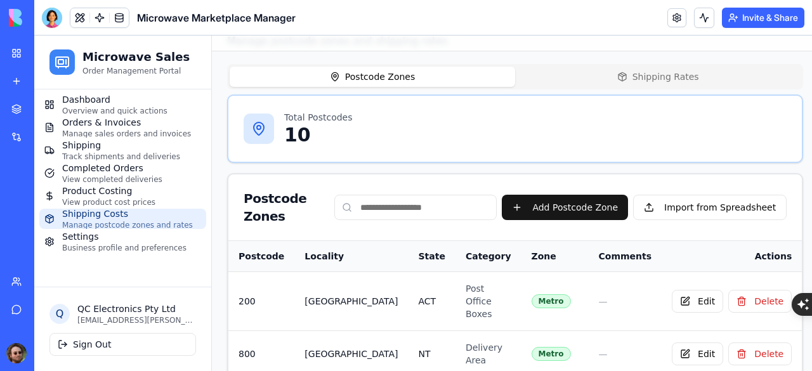
click at [390, 81] on button "Postcode Zones" at bounding box center [372, 77] width 285 height 20
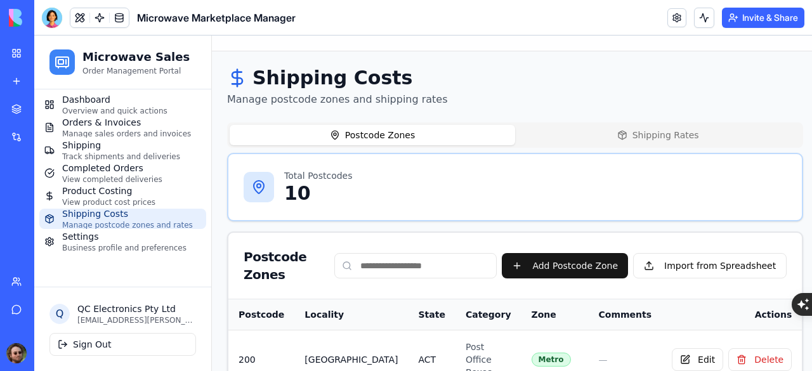
click at [626, 138] on button "Shipping Rates" at bounding box center [657, 135] width 285 height 20
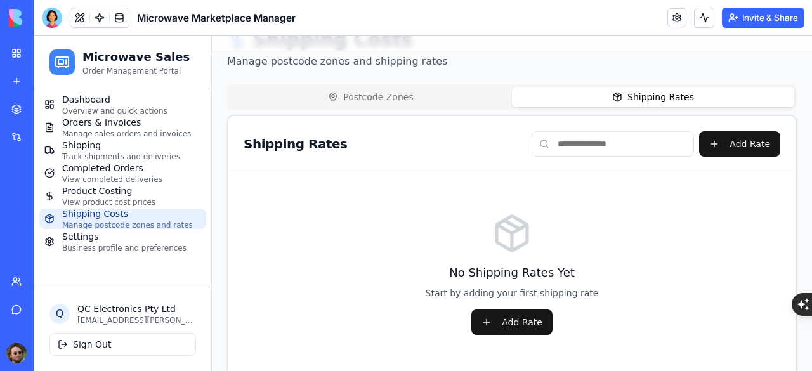
scroll to position [58, 0]
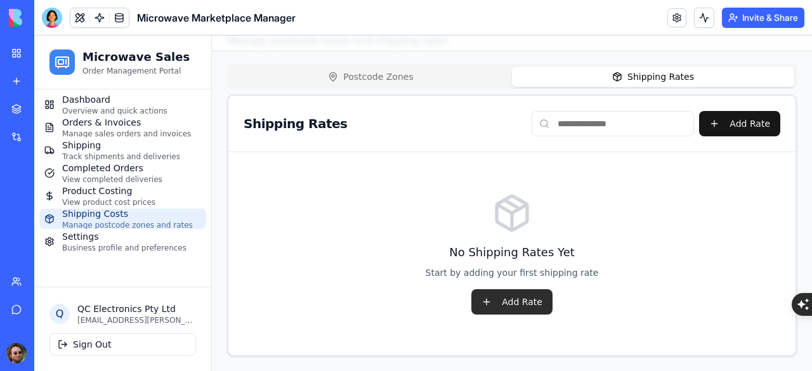
click at [503, 301] on button "Add Rate" at bounding box center [511, 301] width 81 height 25
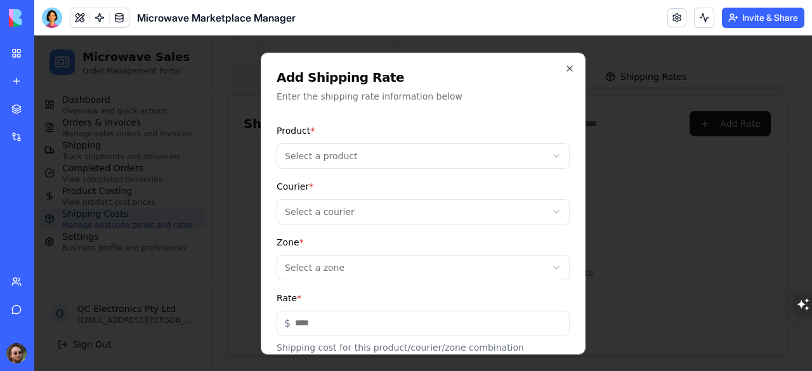
click at [436, 168] on form "**********" at bounding box center [422, 255] width 293 height 266
click at [434, 162] on body "**********" at bounding box center [418, 174] width 768 height 394
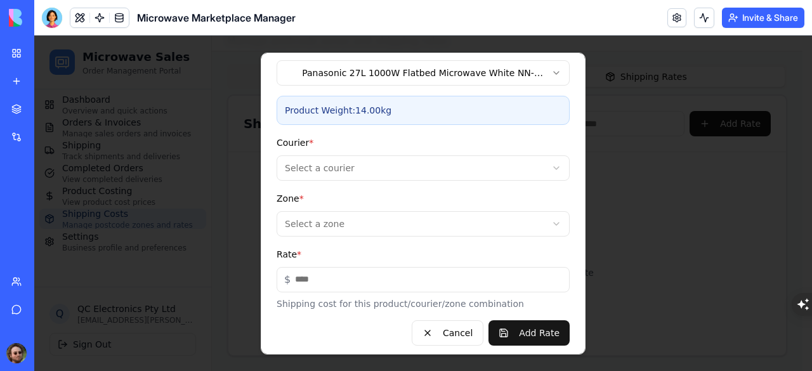
scroll to position [89, 0]
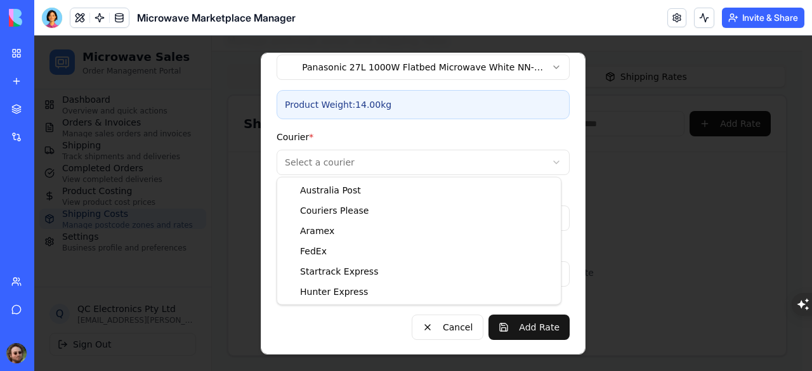
click at [427, 167] on body "**********" at bounding box center [418, 174] width 768 height 394
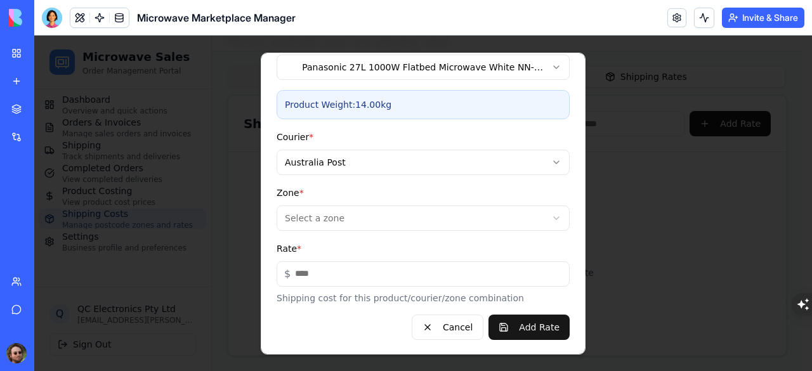
click at [381, 219] on body "**********" at bounding box center [418, 174] width 768 height 394
click at [332, 271] on input "Rate *" at bounding box center [422, 273] width 293 height 25
type input "*****"
click at [510, 327] on button "Add Rate" at bounding box center [528, 326] width 81 height 25
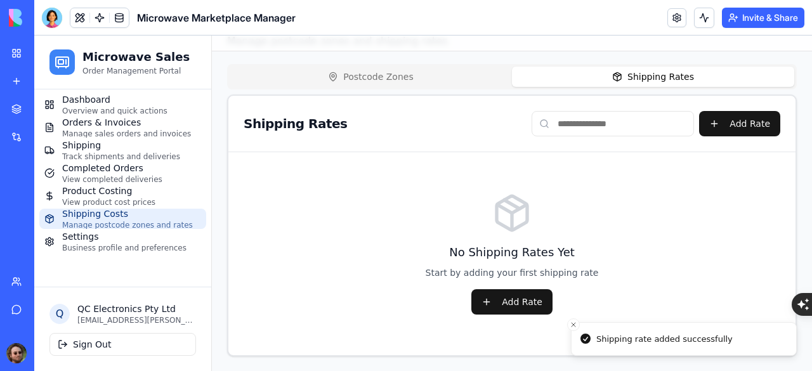
scroll to position [10, 0]
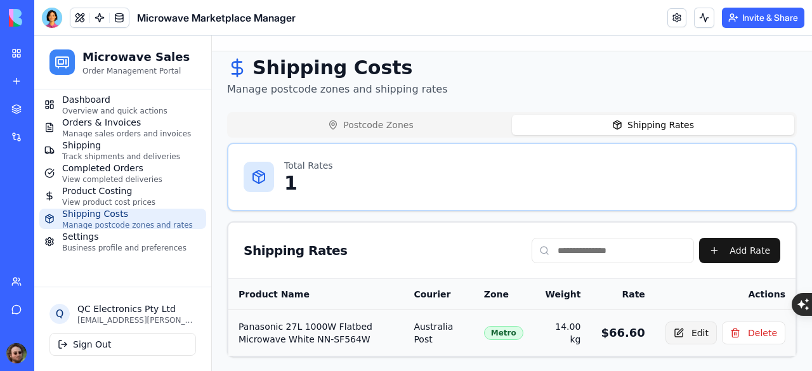
click at [686, 332] on button "Edit" at bounding box center [690, 332] width 51 height 23
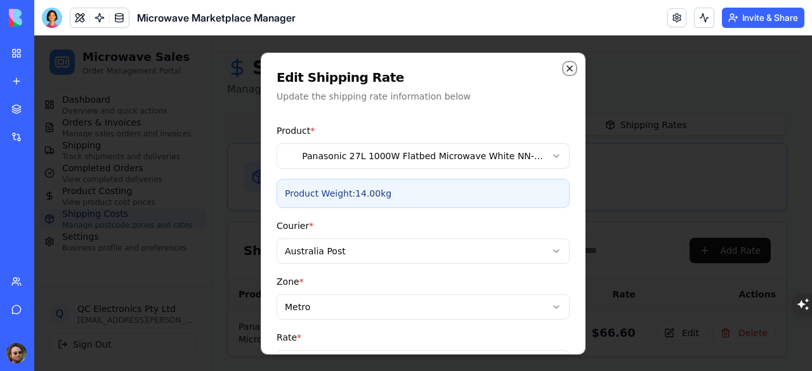
click at [564, 68] on icon "button" at bounding box center [569, 68] width 10 height 10
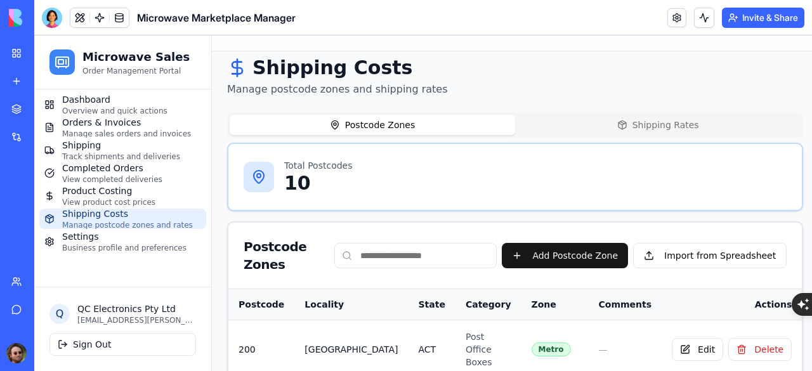
click at [386, 122] on button "Postcode Zones" at bounding box center [372, 125] width 285 height 20
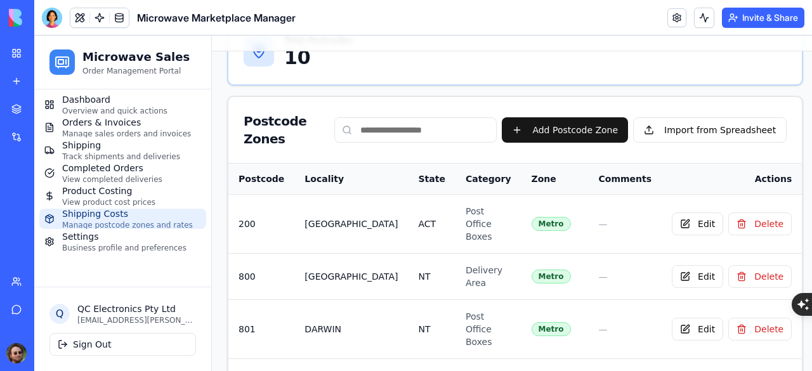
scroll to position [74, 0]
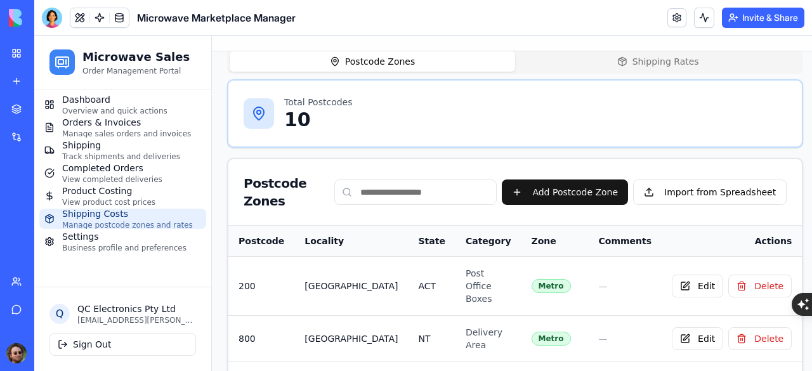
click at [51, 16] on div at bounding box center [52, 18] width 20 height 20
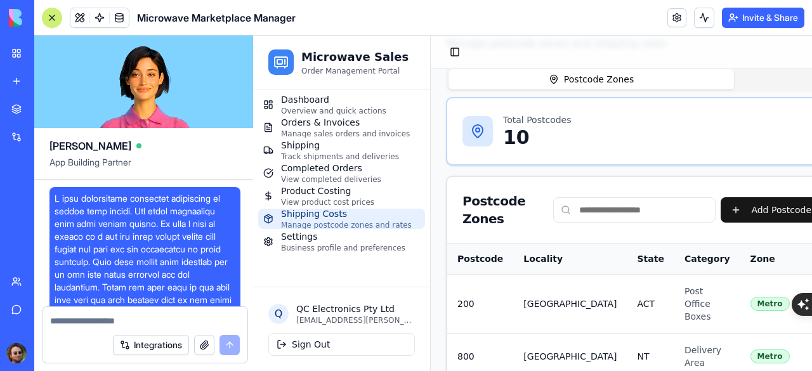
scroll to position [75359, 0]
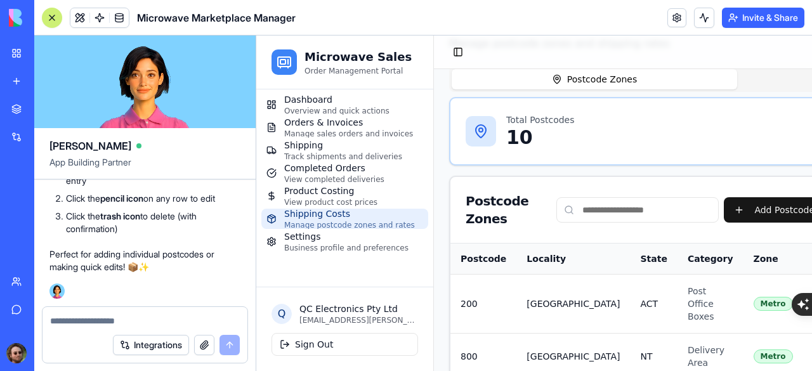
click at [148, 319] on textarea at bounding box center [145, 321] width 190 height 13
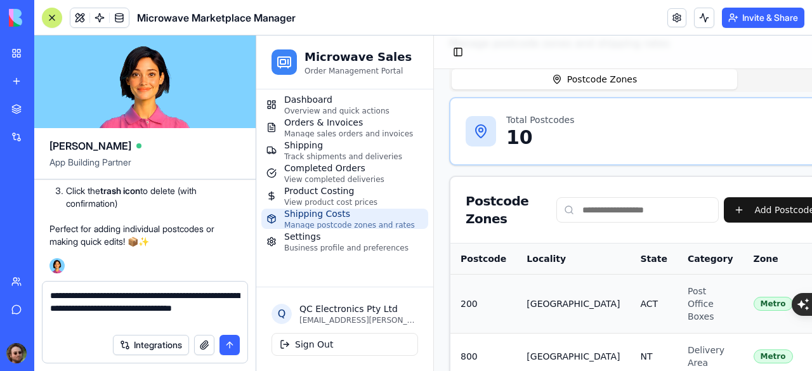
type textarea "**********"
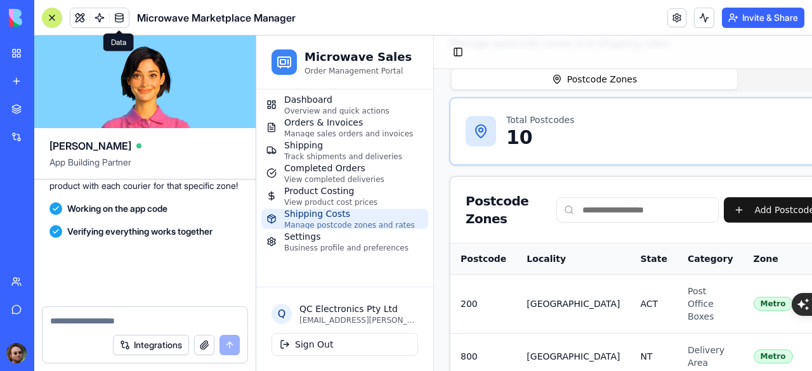
scroll to position [75668, 0]
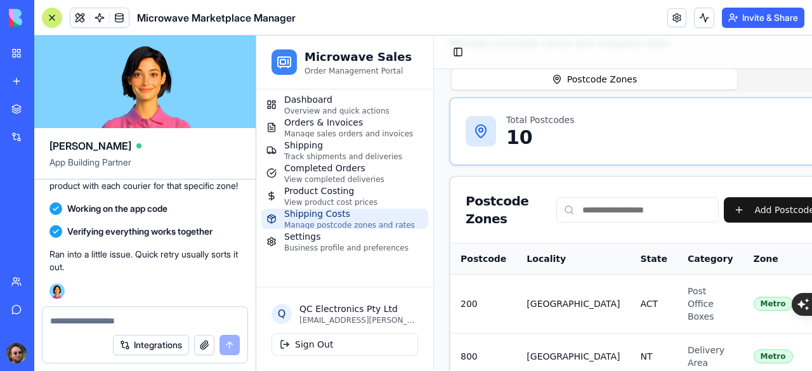
drag, startPoint x: 56, startPoint y: 60, endPoint x: 62, endPoint y: 63, distance: 6.8
click at [55, 60] on link "My Workspace" at bounding box center [29, 53] width 51 height 25
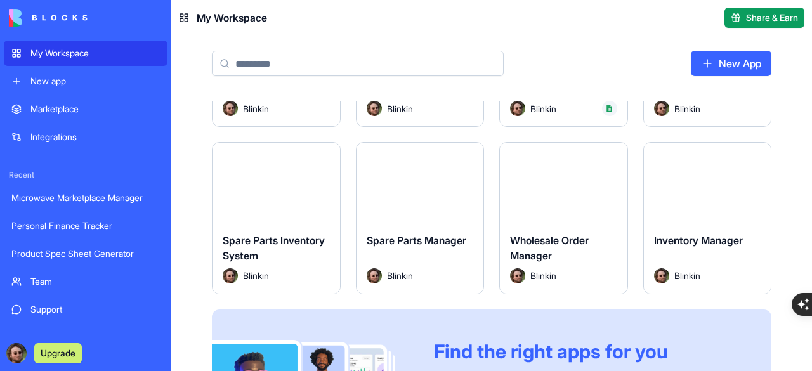
scroll to position [127, 0]
click at [275, 182] on button "Launch" at bounding box center [275, 181] width 95 height 25
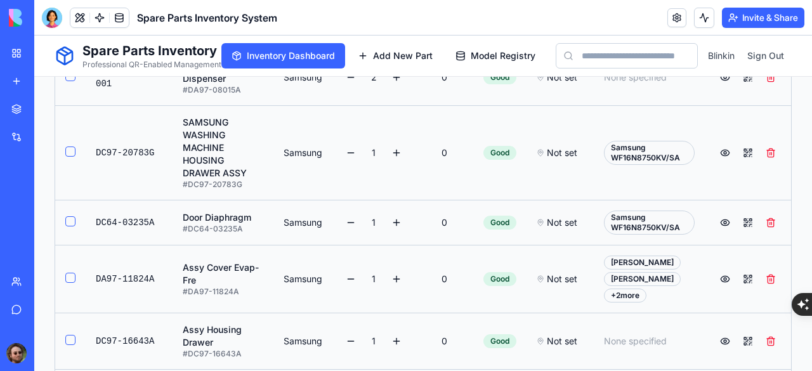
scroll to position [444, 0]
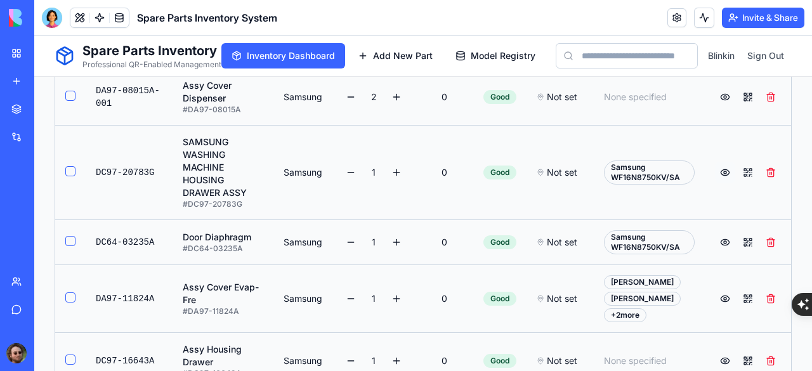
click at [715, 171] on button at bounding box center [725, 172] width 20 height 20
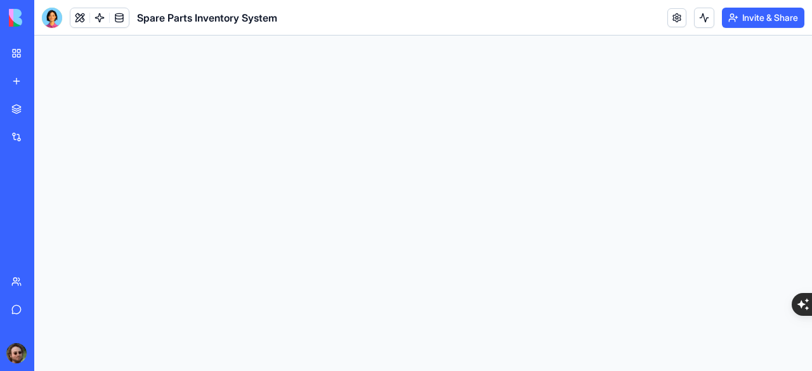
scroll to position [0, 0]
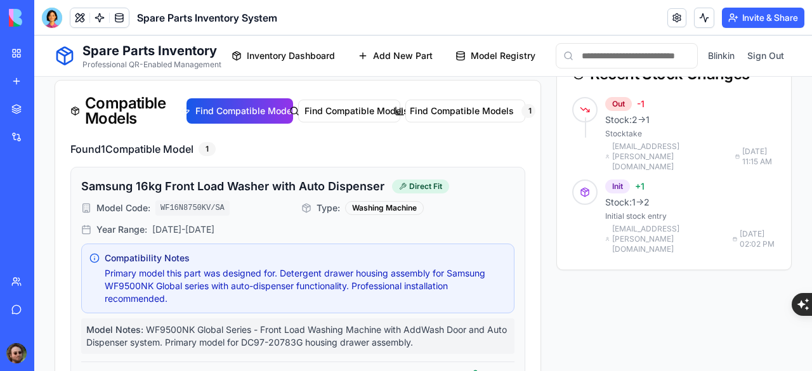
scroll to position [634, 0]
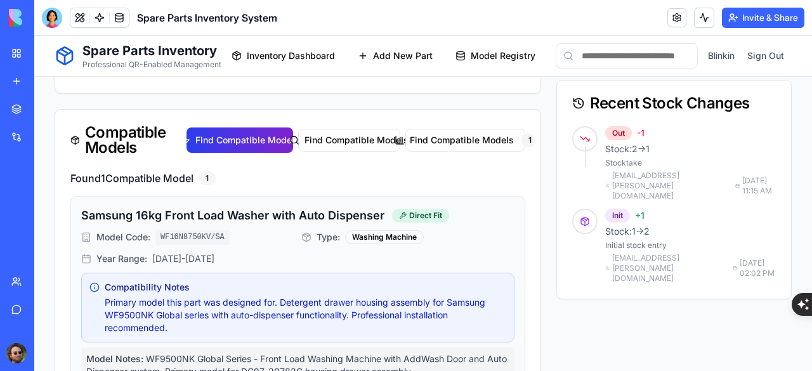
click at [223, 144] on button "Find Compatible Models" at bounding box center [239, 139] width 106 height 25
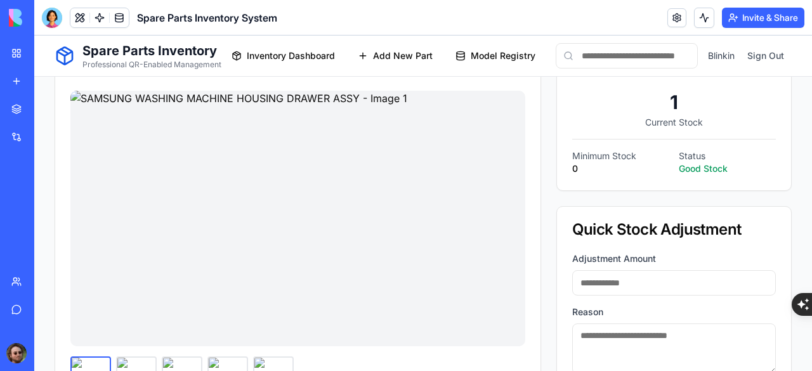
scroll to position [126, 0]
click at [265, 190] on img at bounding box center [297, 219] width 455 height 256
click at [328, 211] on img at bounding box center [297, 219] width 455 height 256
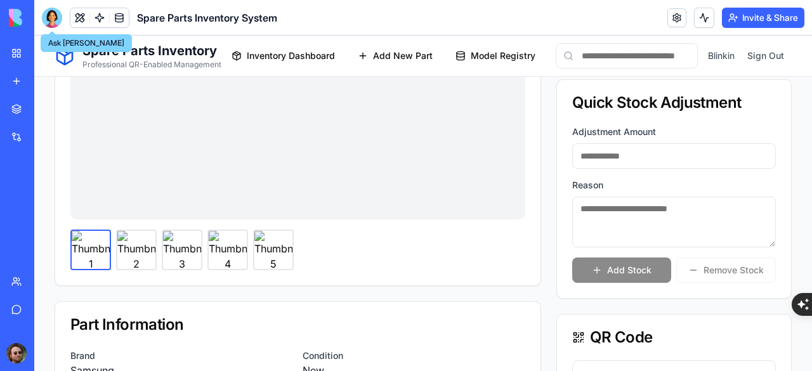
scroll to position [254, 0]
click at [233, 168] on img at bounding box center [297, 91] width 455 height 256
click at [49, 17] on div at bounding box center [52, 18] width 20 height 20
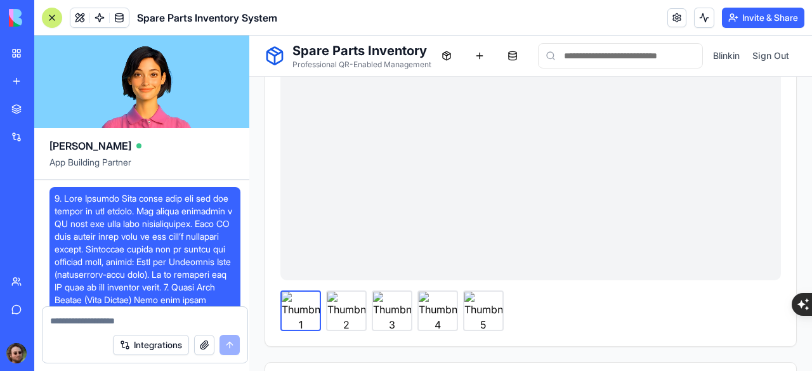
scroll to position [15778, 0]
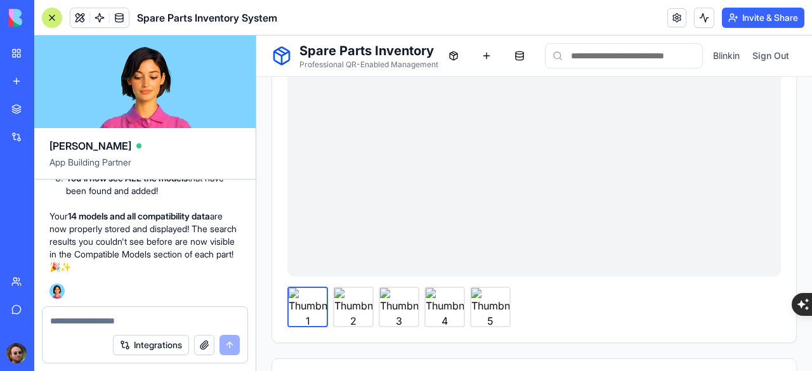
click at [100, 316] on textarea at bounding box center [145, 321] width 190 height 13
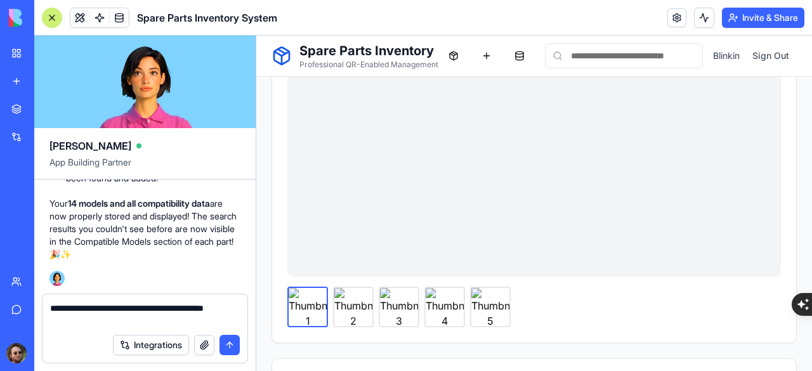
type textarea "**********"
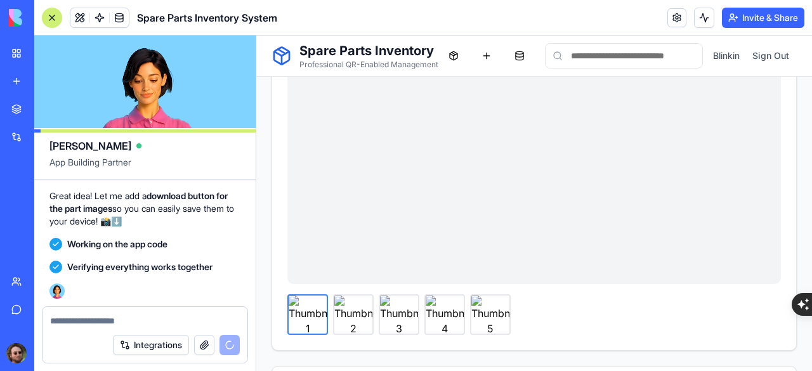
scroll to position [16584, 0]
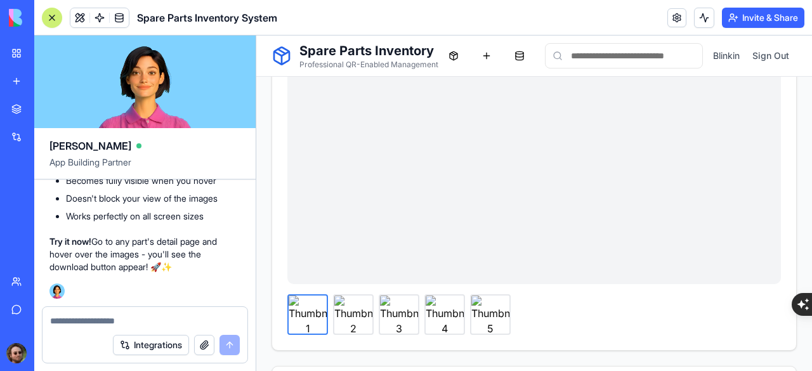
click at [49, 20] on div at bounding box center [52, 18] width 10 height 10
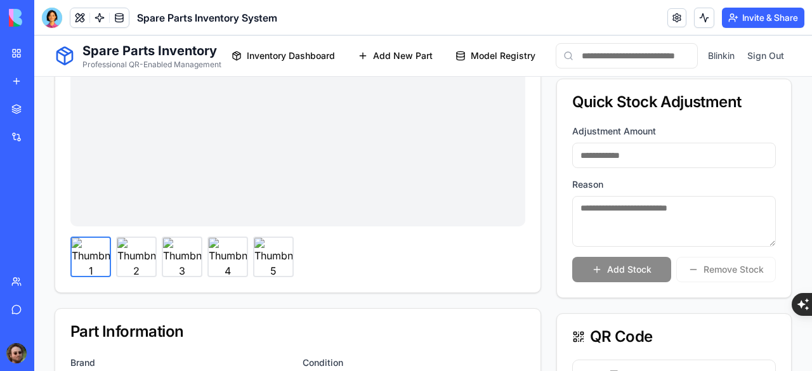
click at [141, 247] on img at bounding box center [136, 257] width 38 height 38
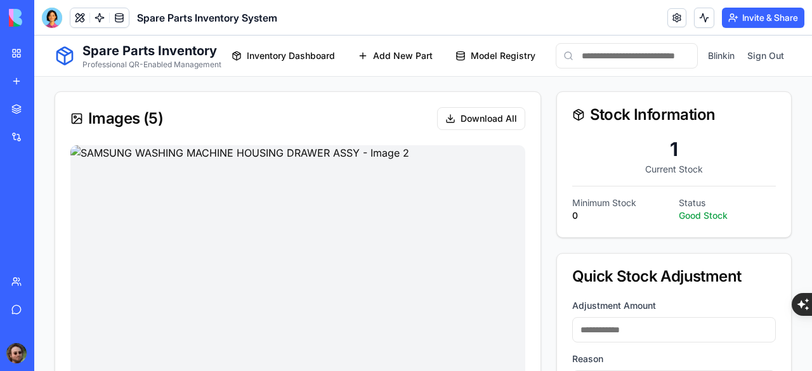
scroll to position [63, 0]
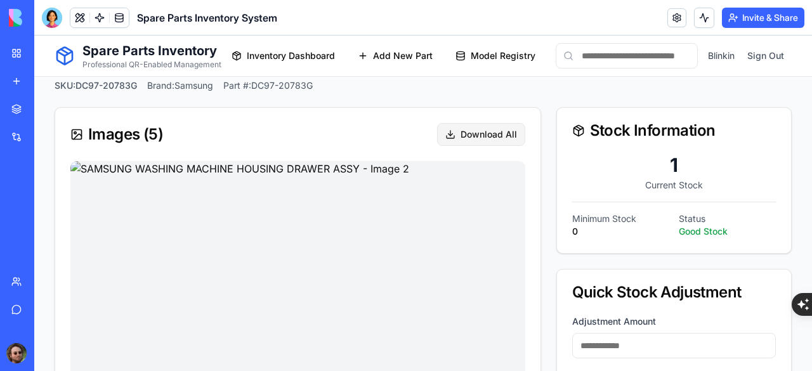
click at [483, 131] on button "Download All" at bounding box center [481, 134] width 88 height 23
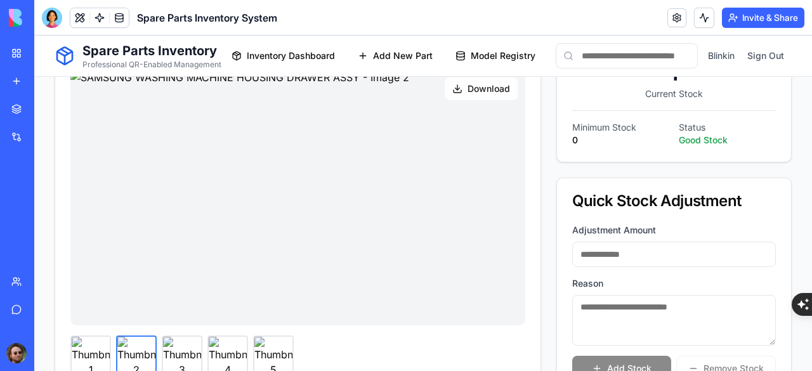
scroll to position [127, 0]
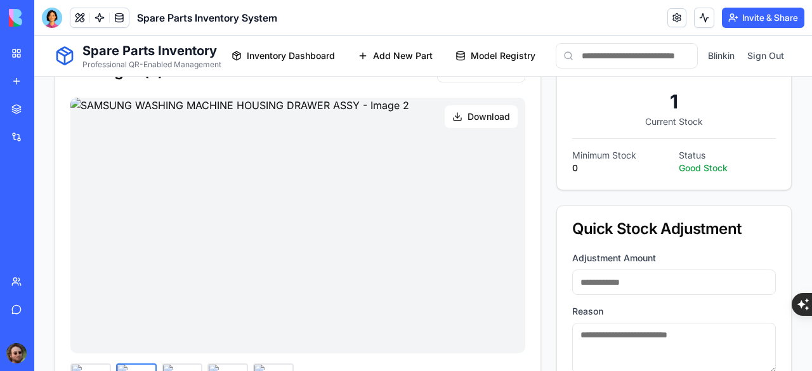
click at [473, 108] on button "Download" at bounding box center [481, 116] width 73 height 23
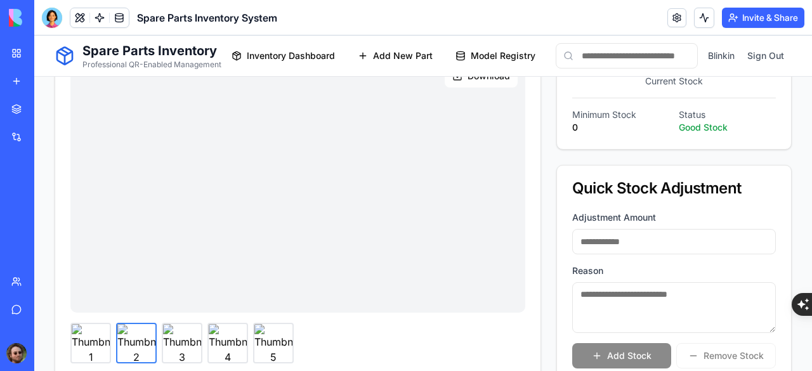
scroll to position [190, 0]
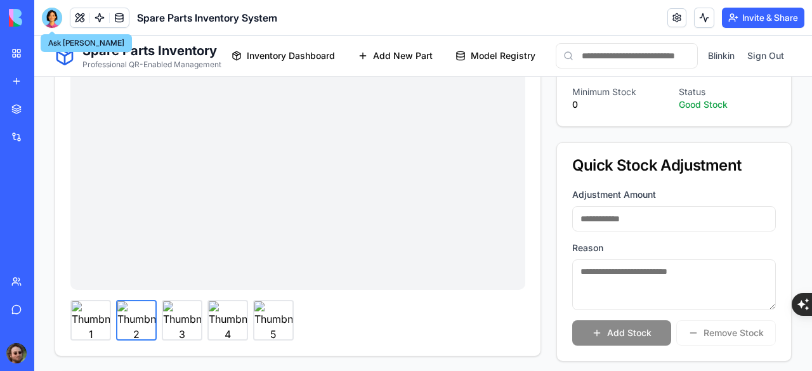
drag, startPoint x: 53, startPoint y: 27, endPoint x: 63, endPoint y: 35, distance: 13.2
click at [53, 27] on div at bounding box center [52, 18] width 20 height 20
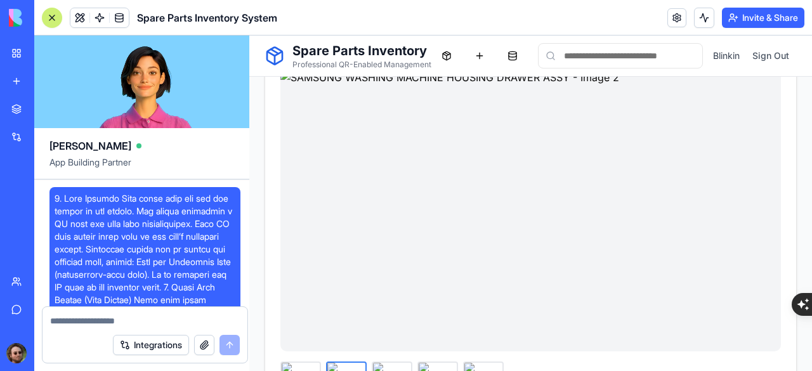
scroll to position [16584, 0]
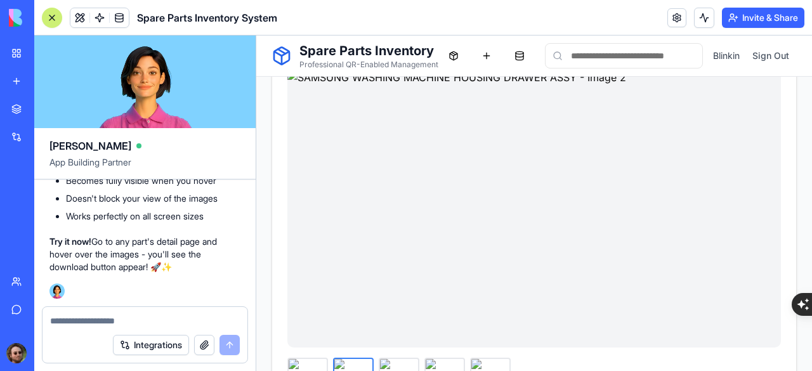
click at [86, 319] on textarea at bounding box center [145, 321] width 190 height 13
type textarea "*"
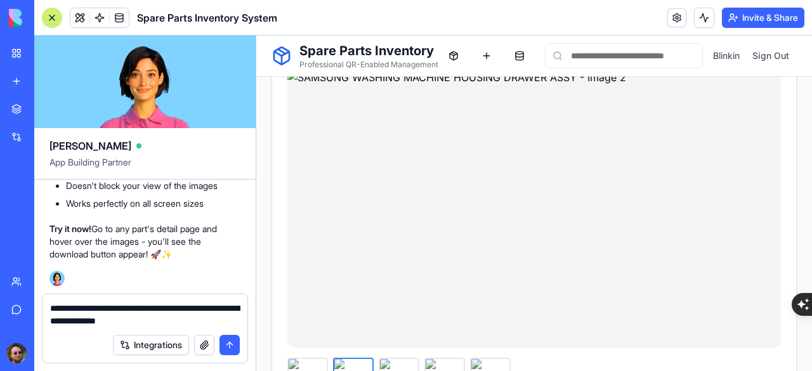
type textarea "**********"
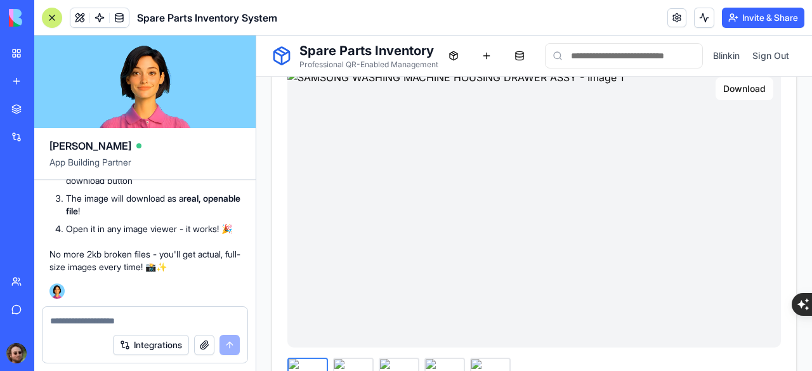
scroll to position [63, 0]
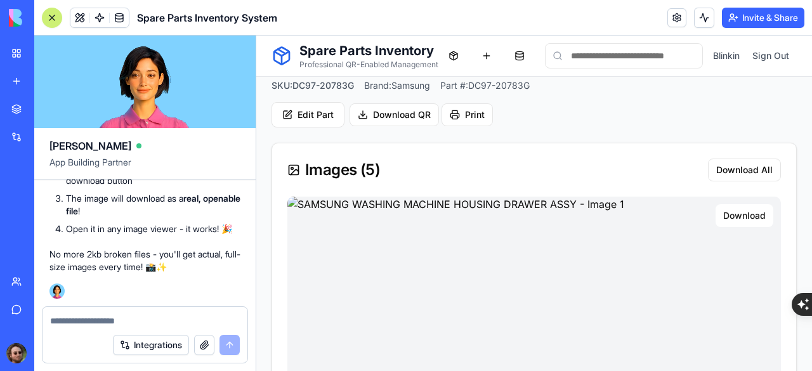
click at [723, 216] on button "Download" at bounding box center [744, 215] width 58 height 23
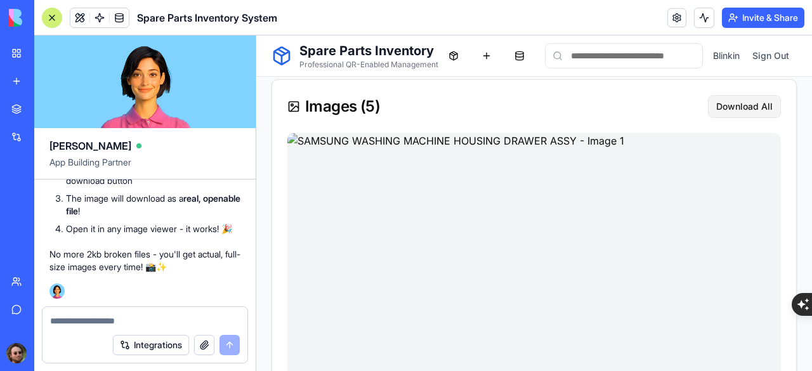
click at [732, 107] on button "Download All" at bounding box center [744, 106] width 73 height 23
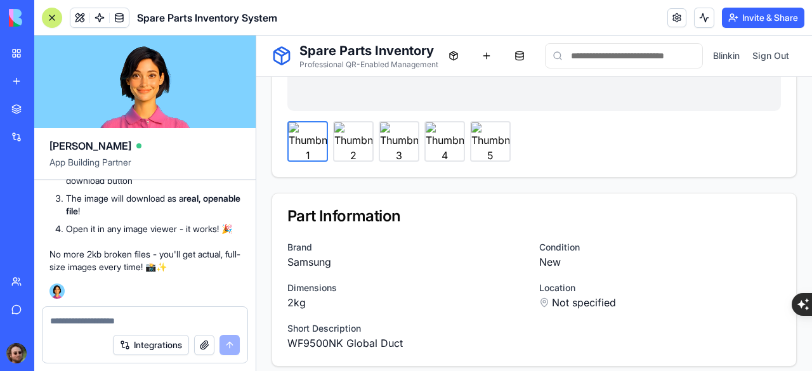
scroll to position [317, 0]
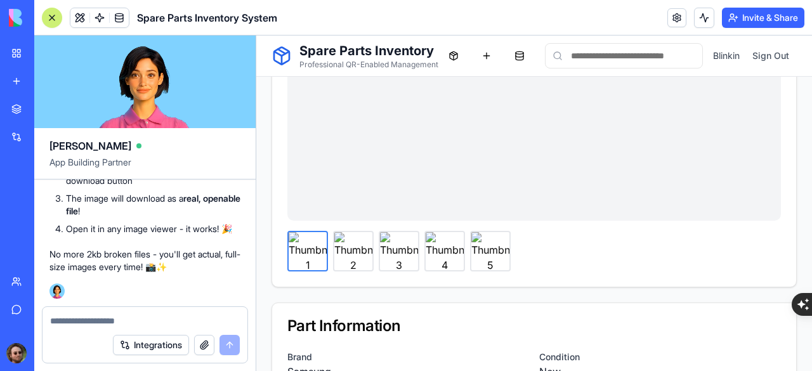
click at [348, 241] on img at bounding box center [353, 251] width 38 height 38
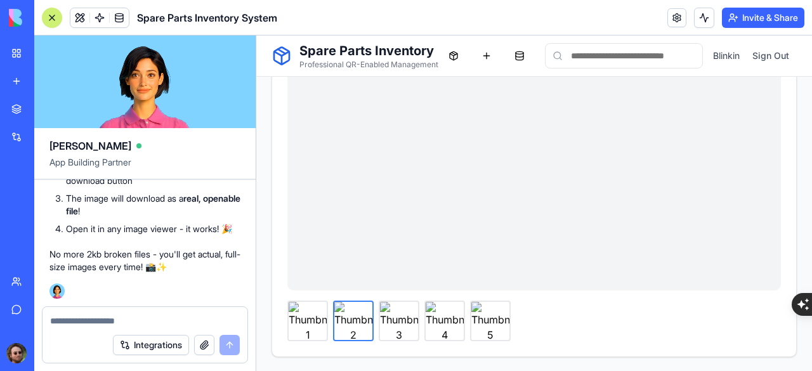
scroll to position [127, 0]
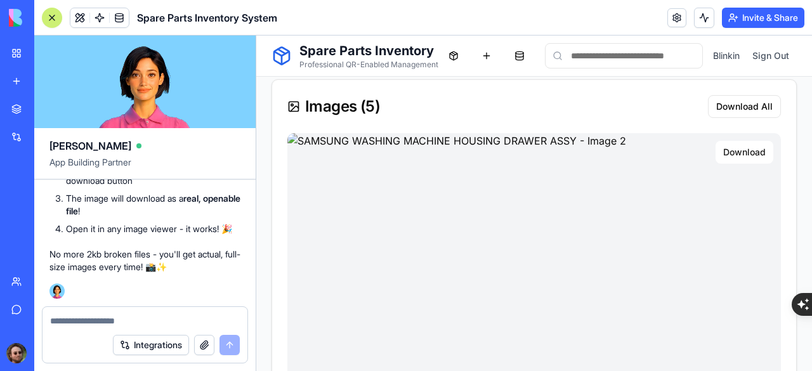
click at [733, 153] on button "Download" at bounding box center [744, 152] width 58 height 23
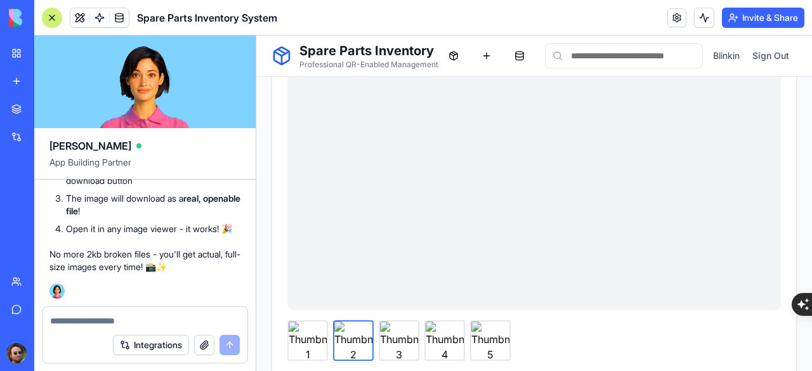
scroll to position [254, 0]
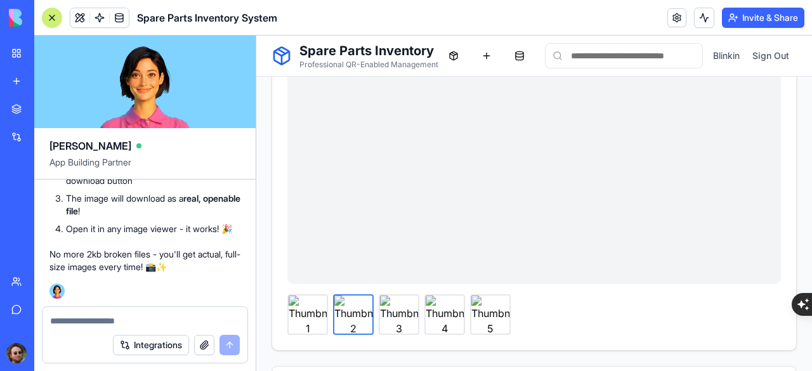
click at [401, 308] on img at bounding box center [399, 314] width 38 height 38
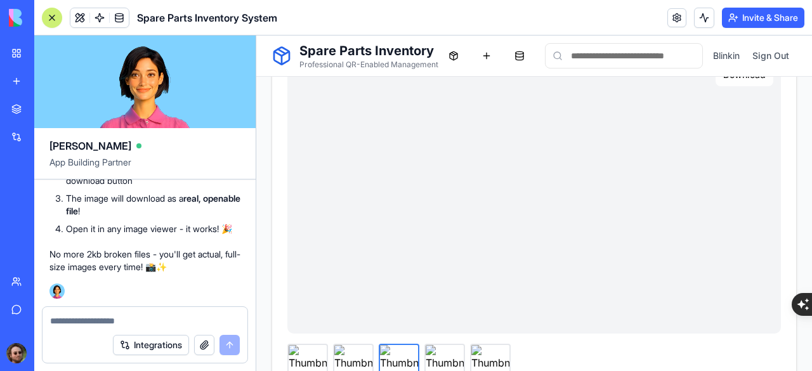
scroll to position [127, 0]
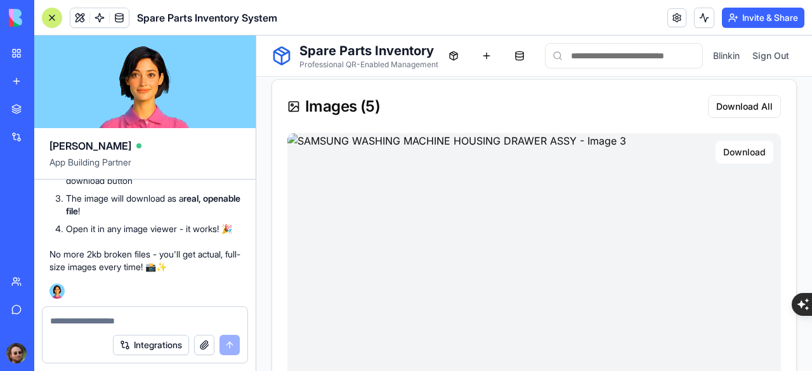
click at [734, 157] on button "Download" at bounding box center [744, 152] width 58 height 23
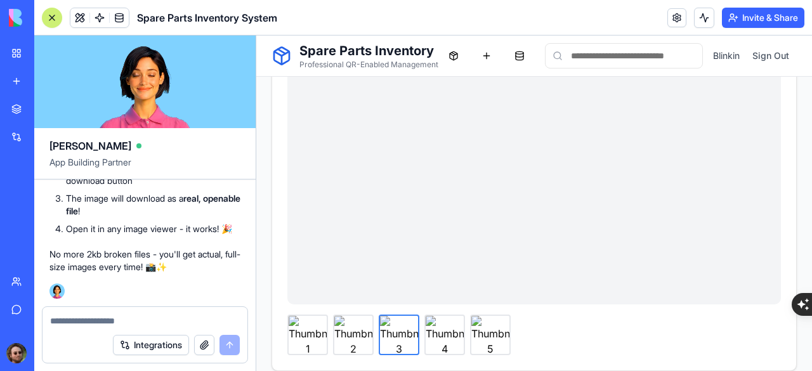
scroll to position [254, 0]
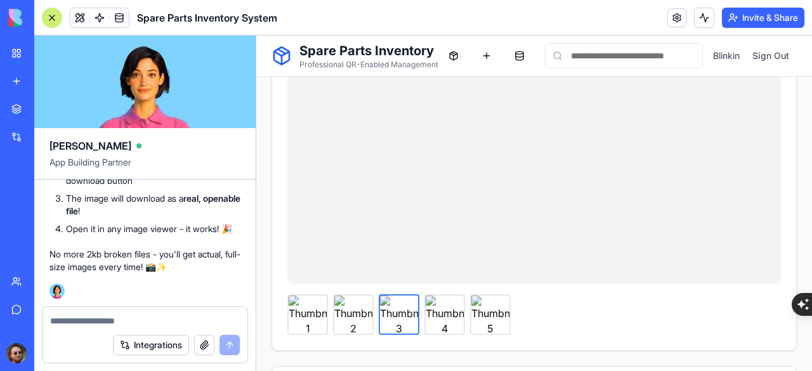
click at [446, 303] on img at bounding box center [444, 314] width 38 height 38
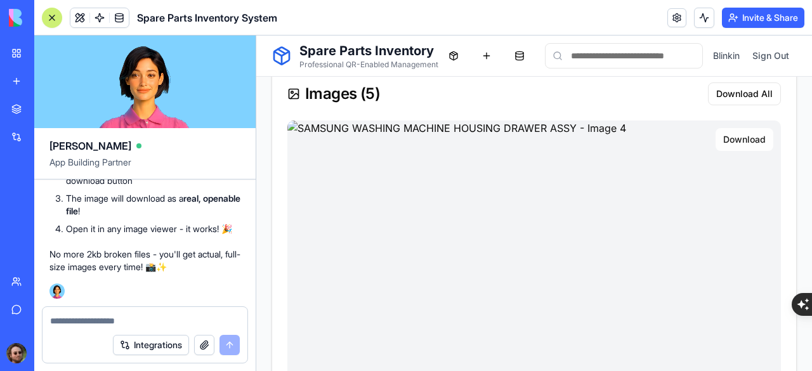
scroll to position [127, 0]
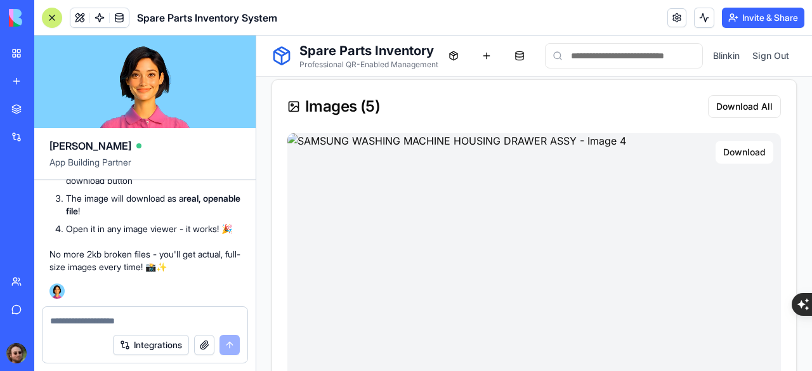
click at [743, 149] on button "Download" at bounding box center [744, 152] width 58 height 23
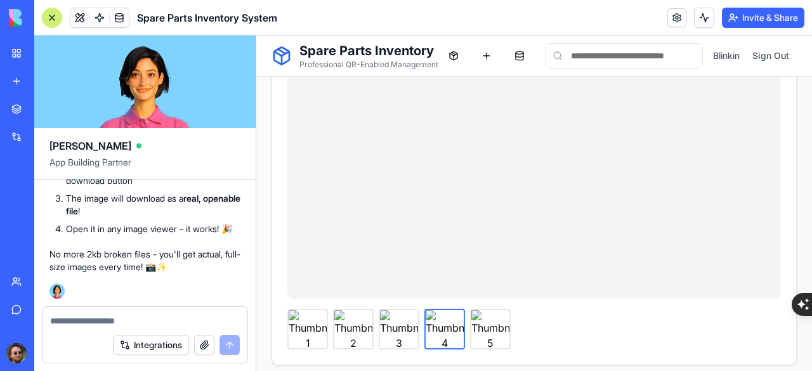
scroll to position [254, 0]
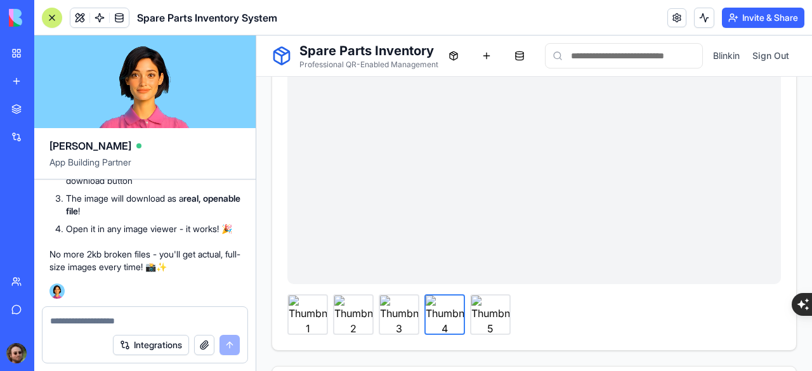
click at [493, 301] on img at bounding box center [490, 314] width 38 height 38
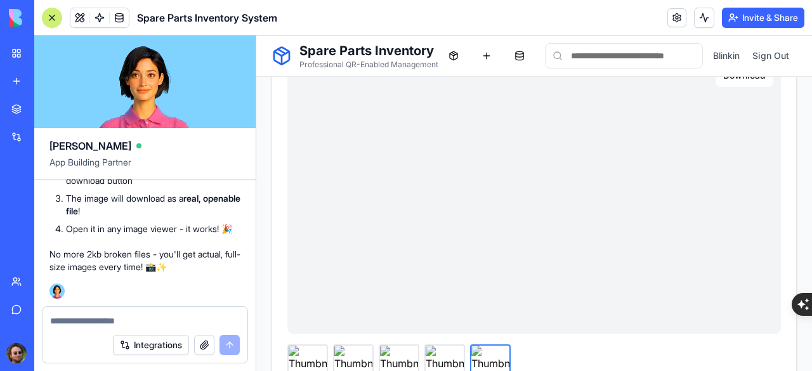
scroll to position [127, 0]
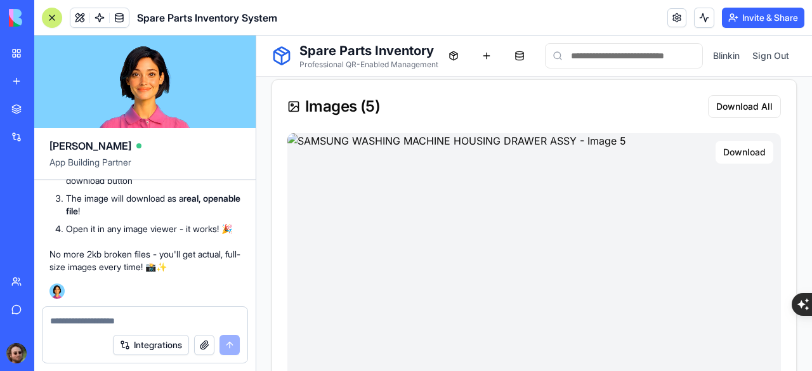
click at [731, 151] on button "Download" at bounding box center [744, 152] width 58 height 23
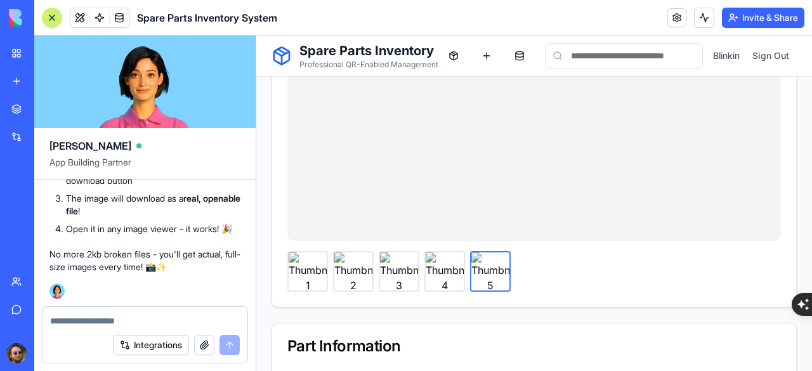
scroll to position [317, 0]
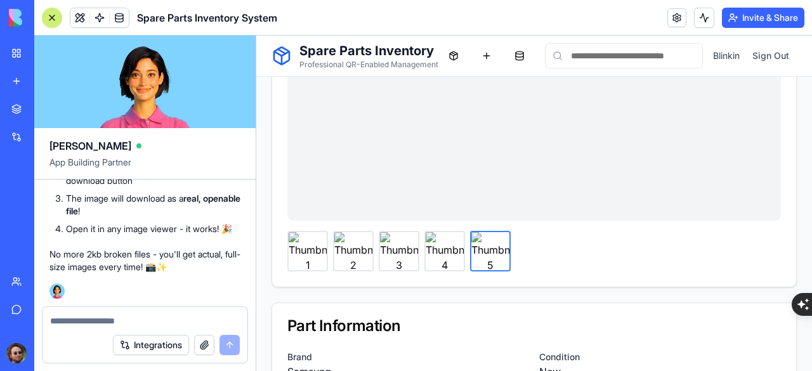
click at [48, 20] on div at bounding box center [52, 18] width 10 height 10
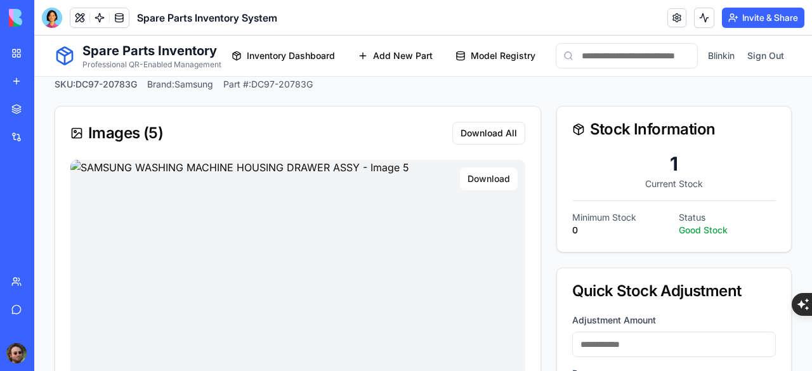
scroll to position [41, 0]
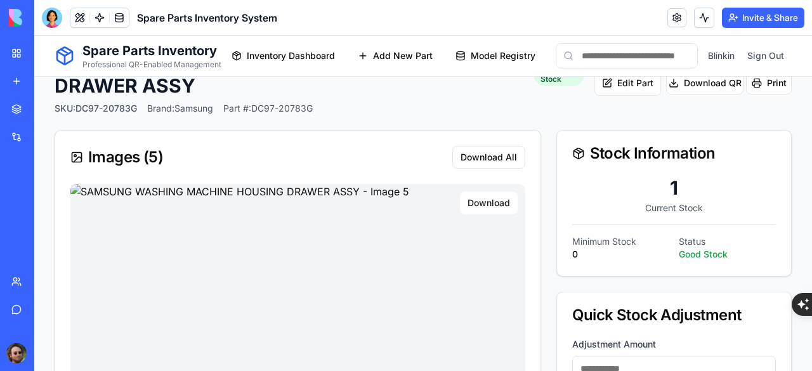
click at [349, 243] on img at bounding box center [297, 312] width 455 height 256
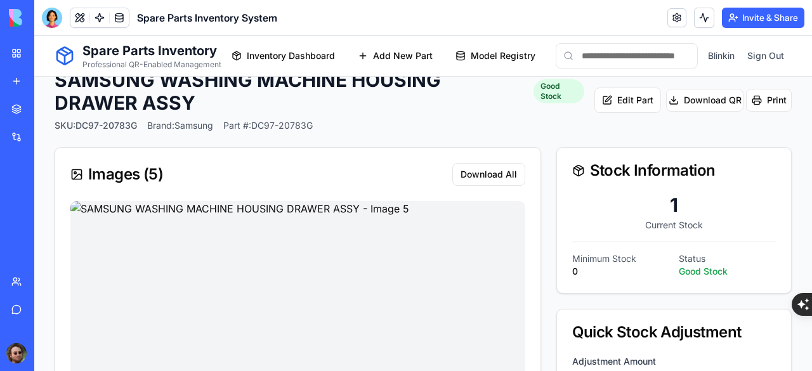
scroll to position [0, 0]
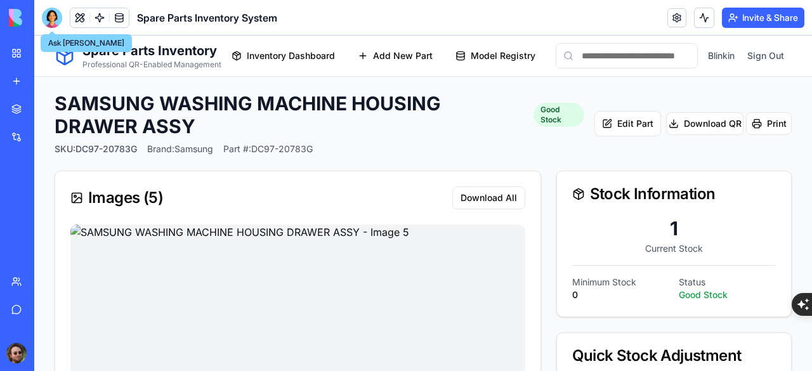
click at [44, 16] on div at bounding box center [52, 18] width 20 height 20
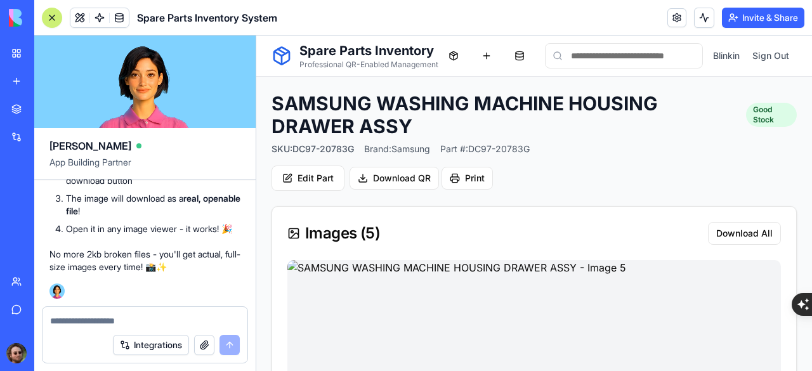
click at [161, 323] on textarea at bounding box center [145, 321] width 190 height 13
click at [334, 174] on button "Edit Part" at bounding box center [307, 178] width 73 height 25
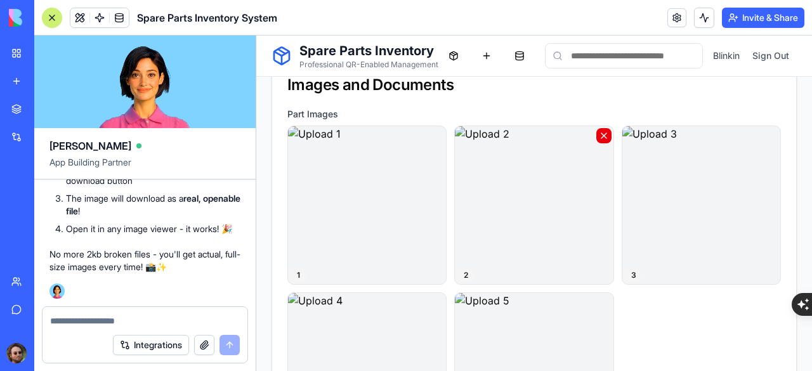
scroll to position [571, 0]
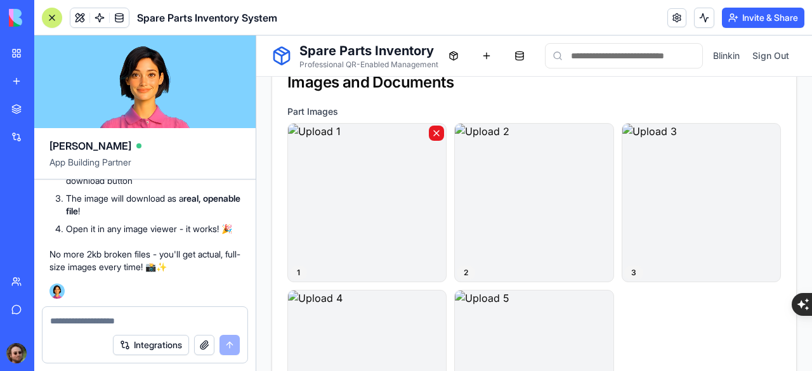
click at [432, 135] on button "button" at bounding box center [436, 133] width 15 height 15
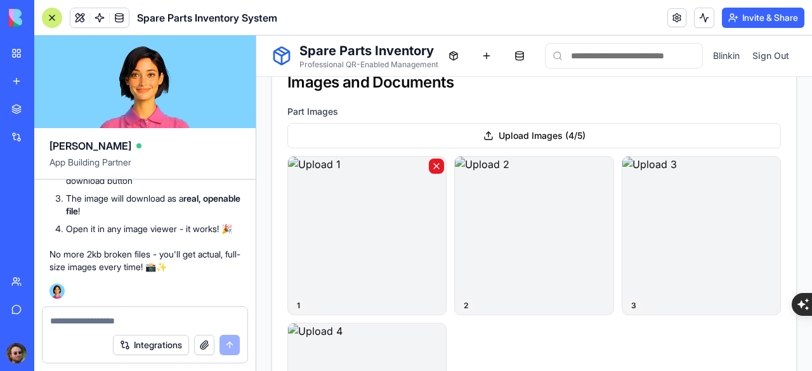
click at [433, 162] on button "button" at bounding box center [436, 166] width 15 height 15
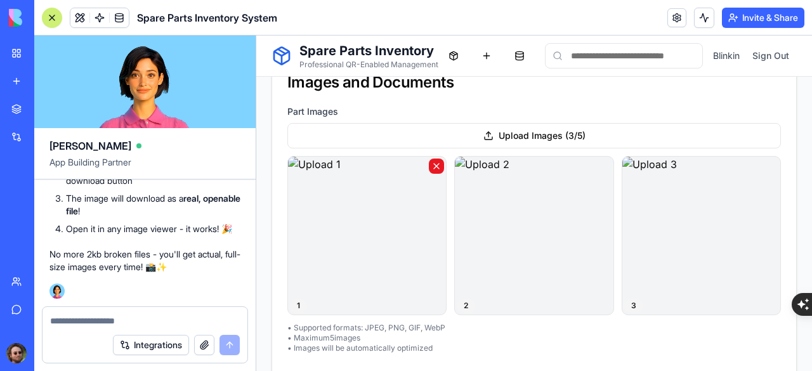
click at [436, 166] on button "button" at bounding box center [436, 166] width 15 height 15
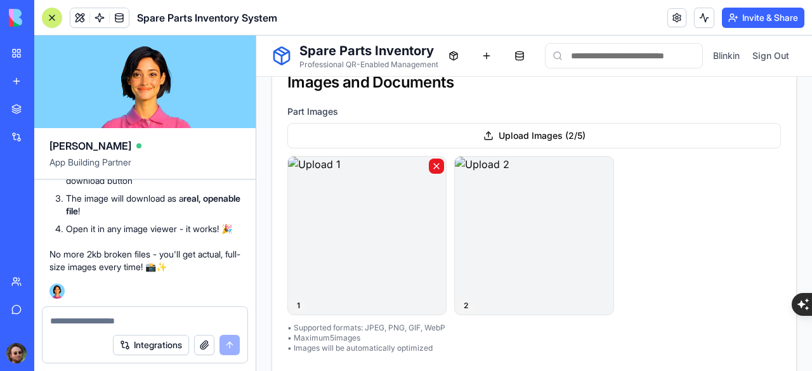
click at [434, 171] on button "button" at bounding box center [436, 166] width 15 height 15
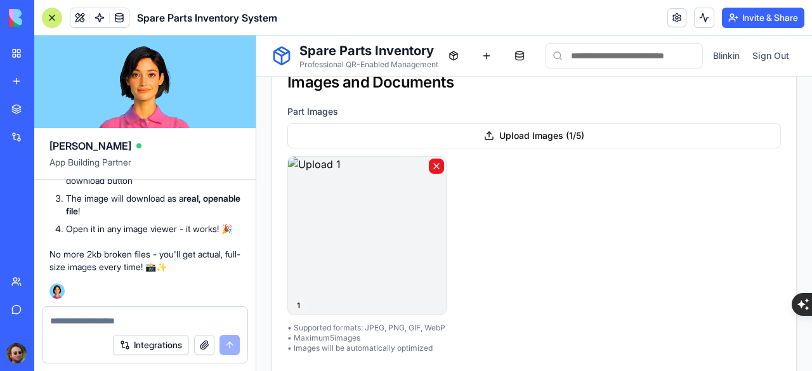
click at [433, 167] on button "button" at bounding box center [436, 166] width 15 height 15
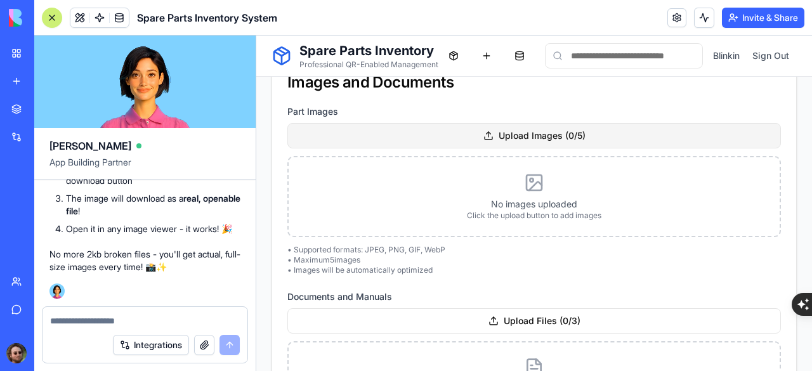
click at [464, 134] on div "Upload Images ( 0 / 5 )" at bounding box center [533, 135] width 493 height 25
click at [256, 36] on input "Upload Images ( 0 / 5 )" at bounding box center [256, 36] width 0 height 0
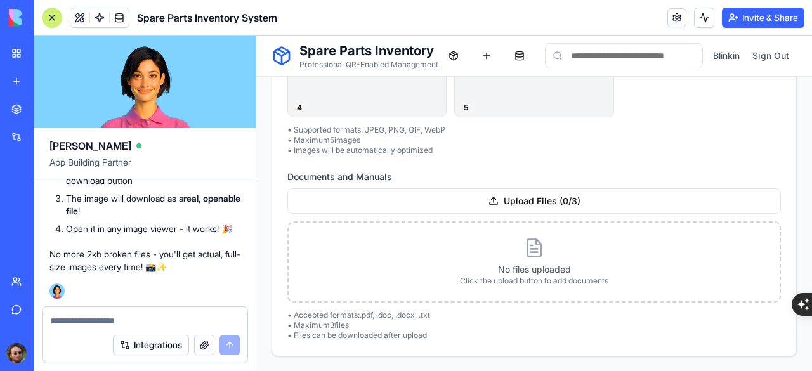
scroll to position [1141, 0]
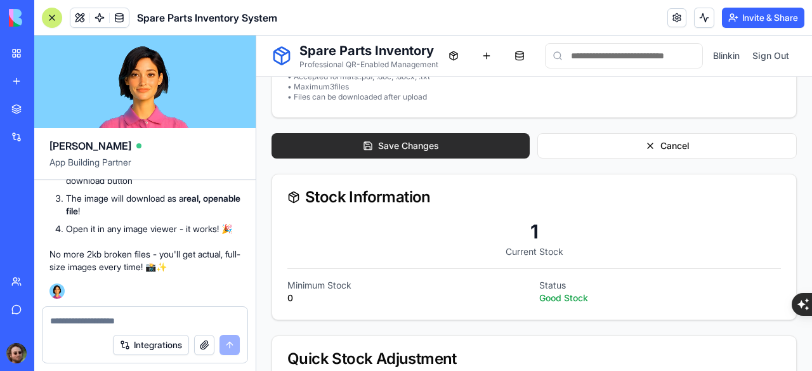
click at [448, 145] on button "Save Changes" at bounding box center [400, 145] width 258 height 25
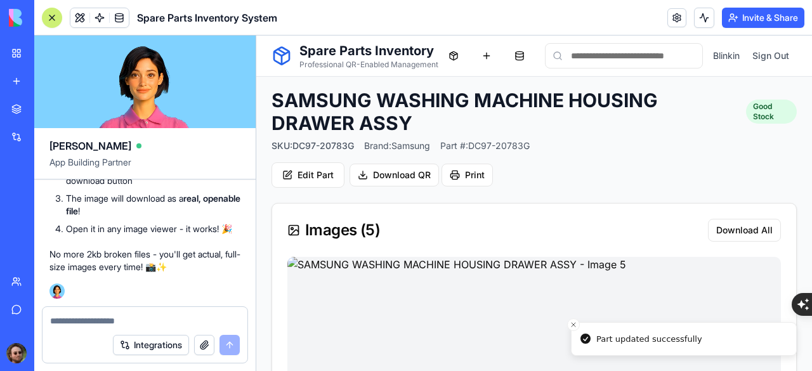
scroll to position [0, 0]
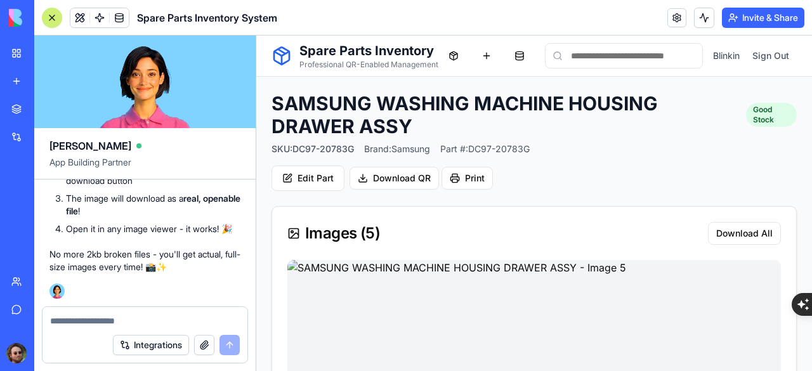
click at [42, 15] on button at bounding box center [52, 18] width 20 height 20
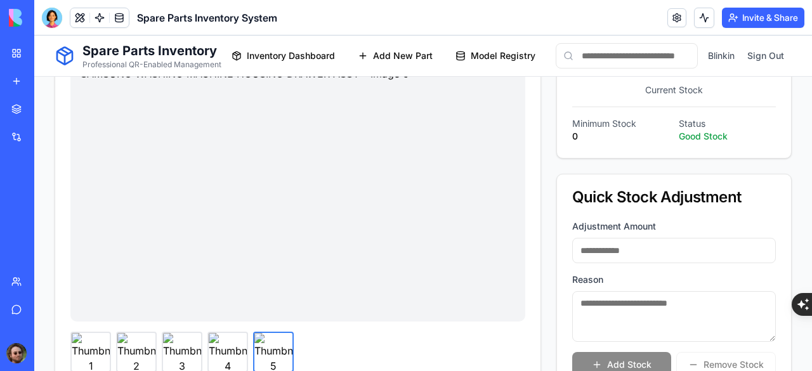
scroll to position [254, 0]
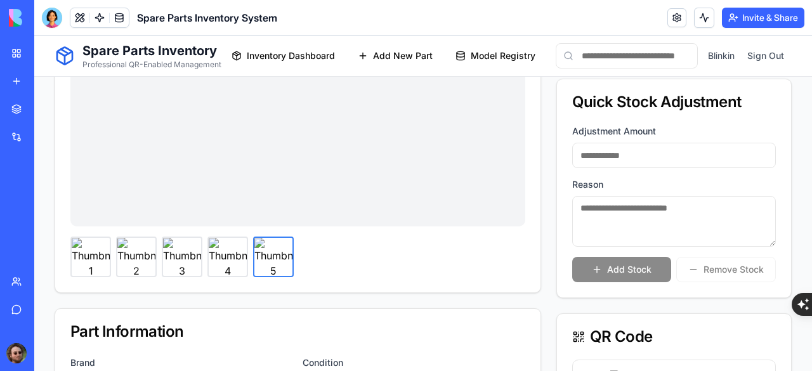
click at [228, 259] on img at bounding box center [228, 257] width 38 height 38
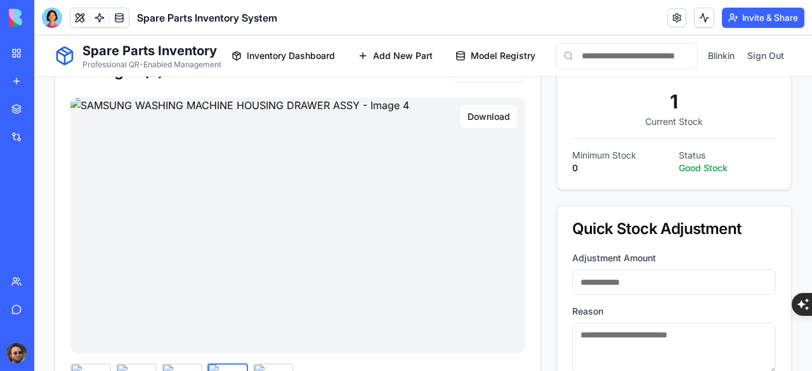
scroll to position [190, 0]
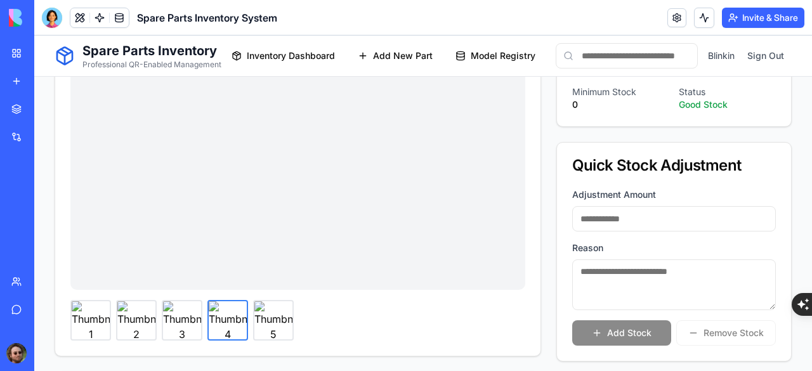
click at [188, 320] on img at bounding box center [182, 320] width 38 height 38
click at [133, 313] on img at bounding box center [136, 320] width 38 height 38
click at [80, 315] on img at bounding box center [91, 320] width 38 height 38
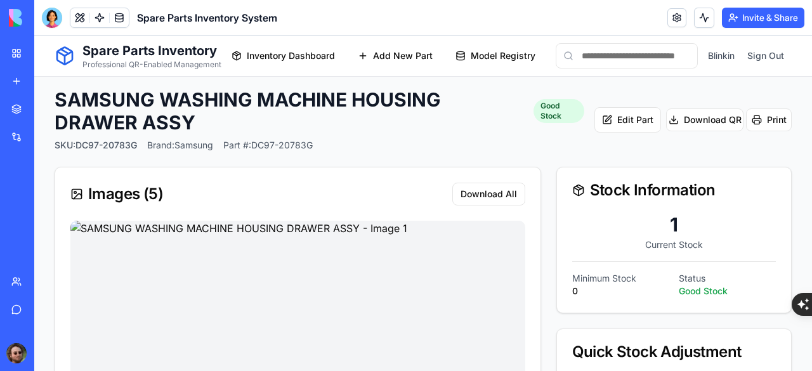
scroll to position [0, 0]
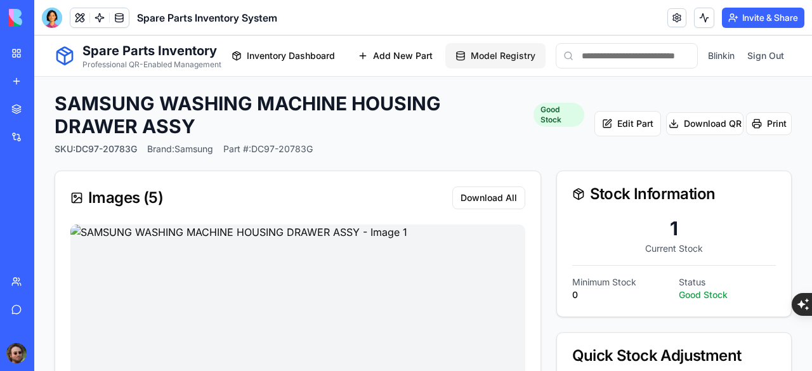
click at [488, 57] on span "Model Registry" at bounding box center [503, 55] width 65 height 13
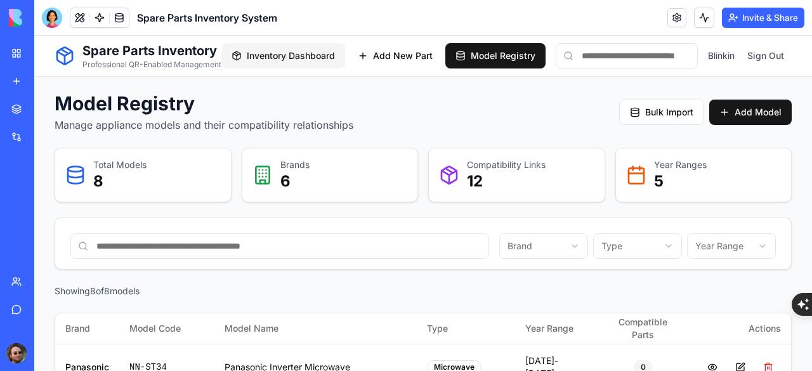
click at [280, 54] on span "Inventory Dashboard" at bounding box center [291, 55] width 88 height 13
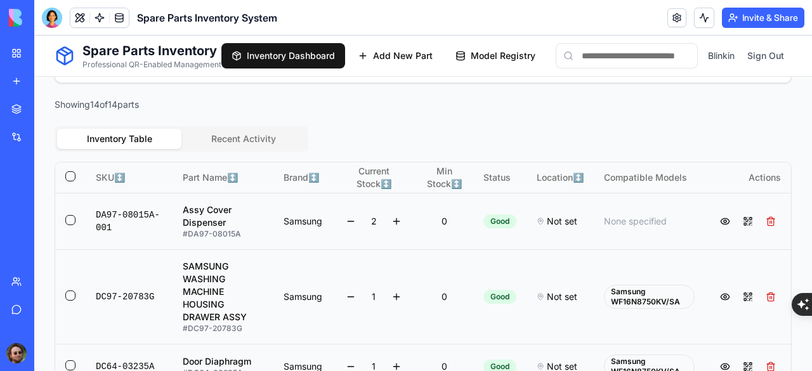
scroll to position [317, 0]
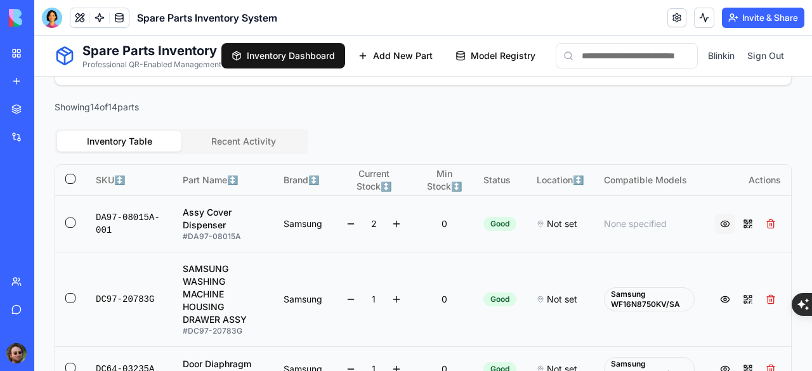
click at [715, 231] on button at bounding box center [725, 224] width 20 height 20
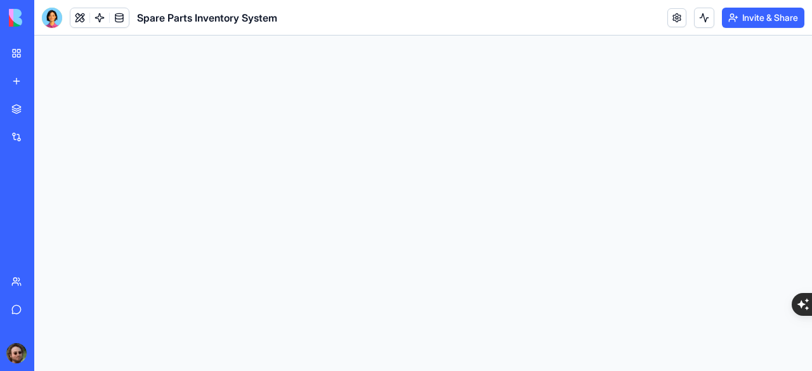
scroll to position [0, 0]
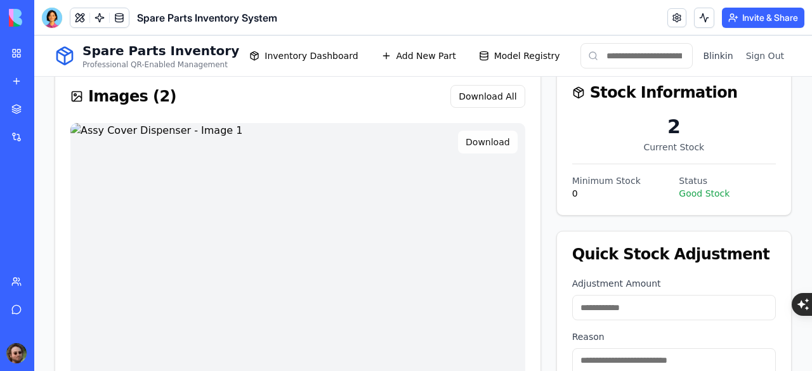
scroll to position [76, 0]
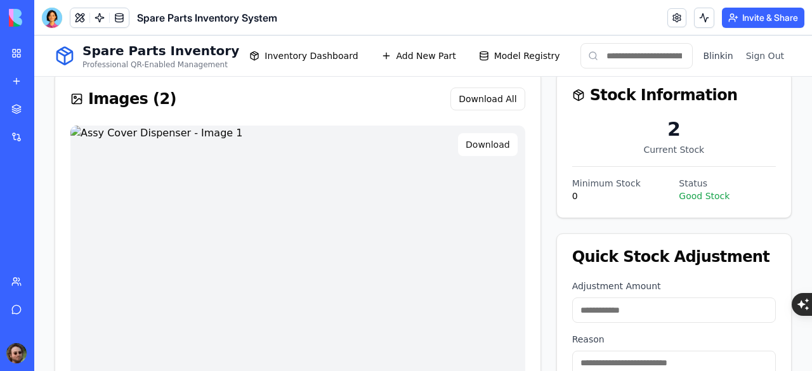
click at [488, 143] on button "Download" at bounding box center [488, 144] width 60 height 23
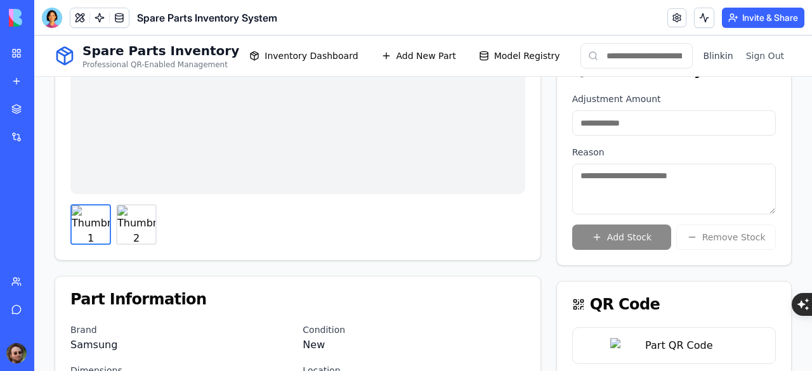
scroll to position [266, 0]
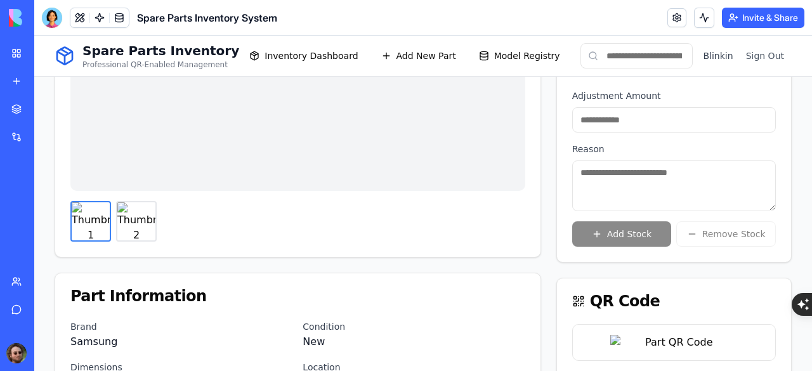
click at [134, 221] on img at bounding box center [136, 221] width 38 height 38
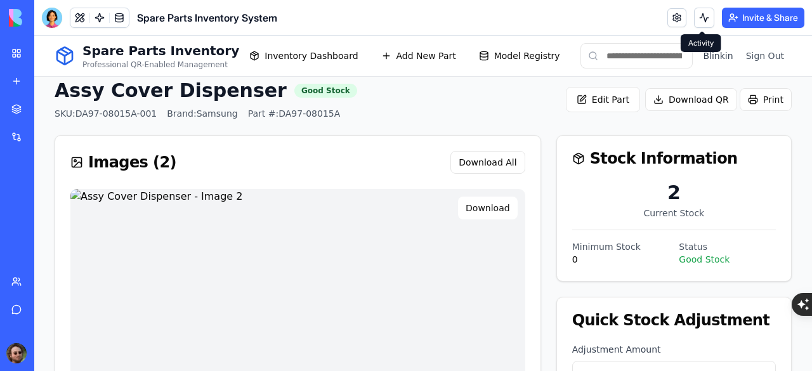
click at [477, 203] on button "Download" at bounding box center [488, 208] width 60 height 23
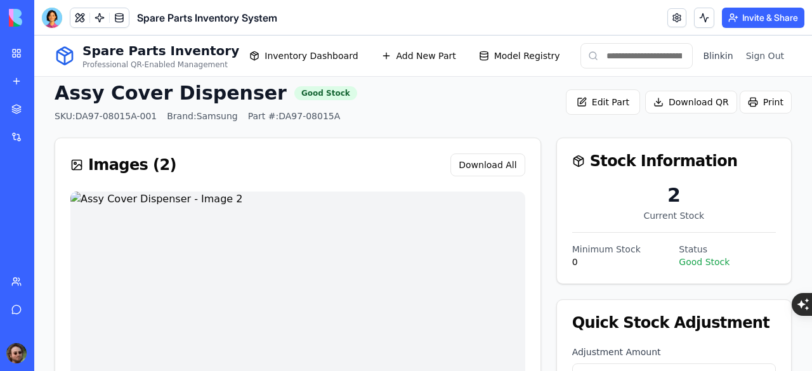
scroll to position [0, 0]
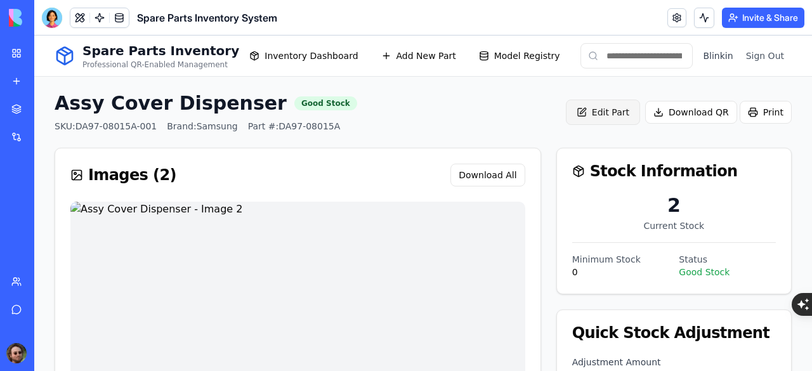
click at [599, 119] on button "Edit Part" at bounding box center [603, 112] width 74 height 25
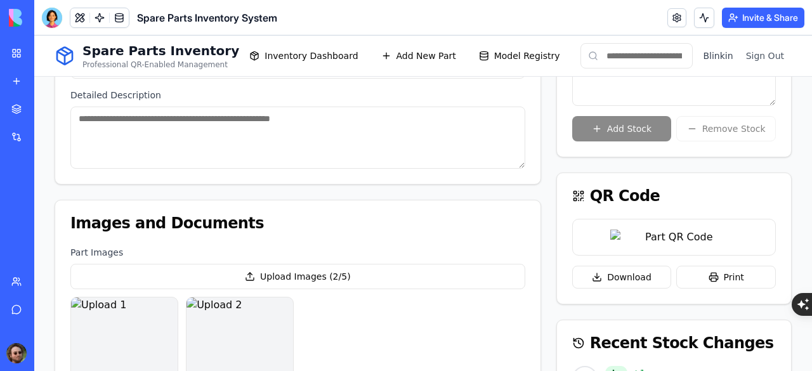
scroll to position [571, 0]
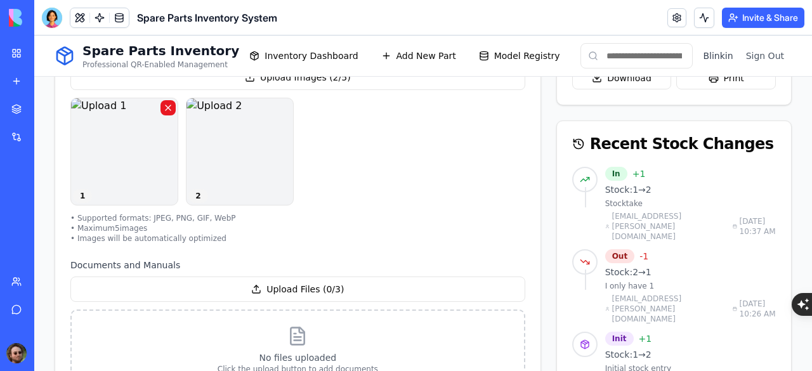
click at [166, 107] on button "button" at bounding box center [167, 107] width 15 height 15
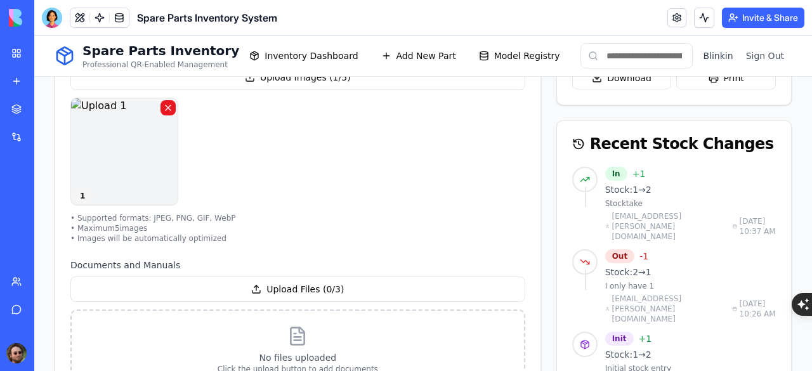
click at [166, 107] on button "button" at bounding box center [167, 107] width 15 height 15
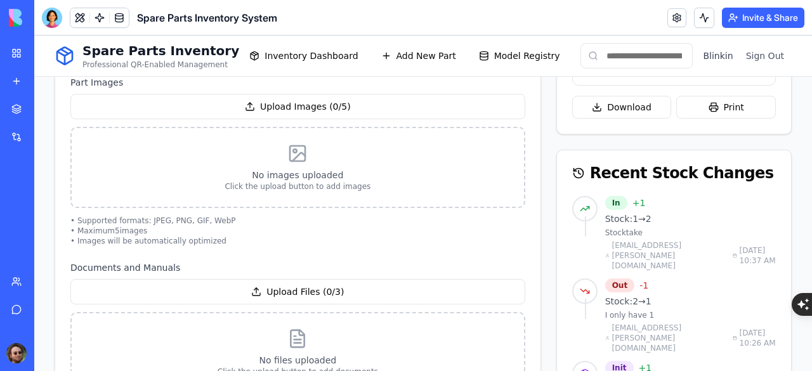
scroll to position [507, 0]
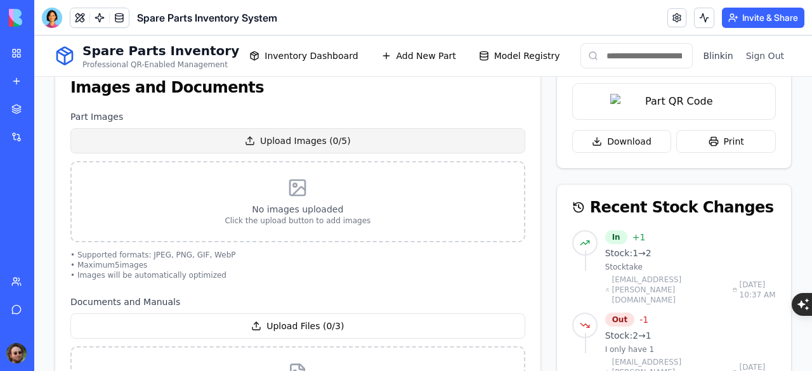
click at [282, 141] on div "Upload Images ( 0 / 5 )" at bounding box center [297, 140] width 455 height 25
click at [34, 36] on input "Upload Images ( 0 / 5 )" at bounding box center [34, 36] width 0 height 0
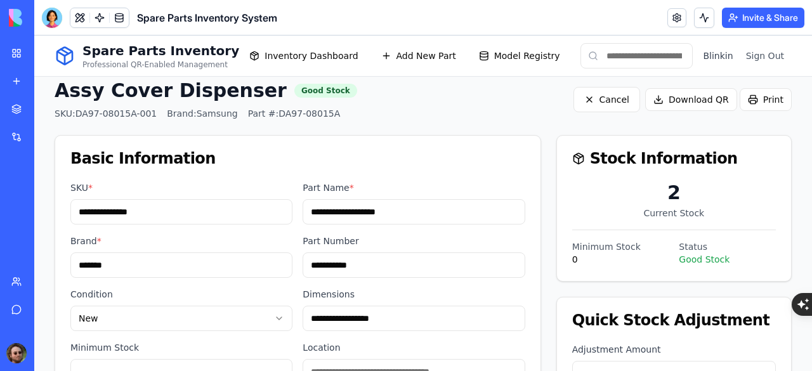
scroll to position [0, 0]
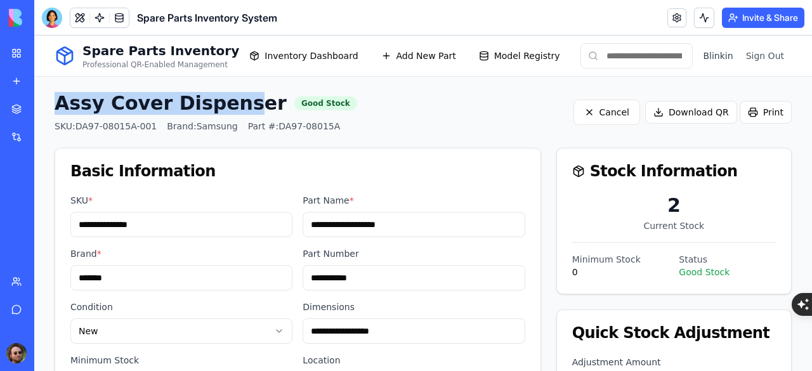
drag, startPoint x: 56, startPoint y: 105, endPoint x: 224, endPoint y: 114, distance: 168.3
click at [224, 114] on h1 "Assy Cover Dispenser" at bounding box center [171, 103] width 232 height 23
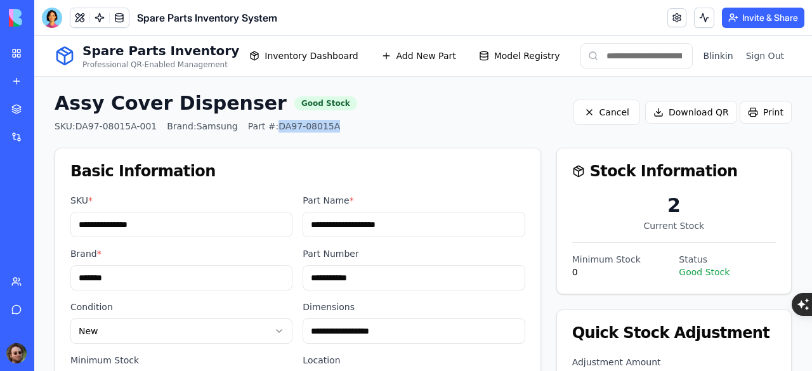
drag, startPoint x: 259, startPoint y: 128, endPoint x: 313, endPoint y: 131, distance: 54.0
click at [313, 131] on div "Assy Cover Dispenser Good Stock SKU: DA97-08015A-001 Brand: Samsung Part #: DA9…" at bounding box center [423, 112] width 737 height 41
copy span "DA97-08015A"
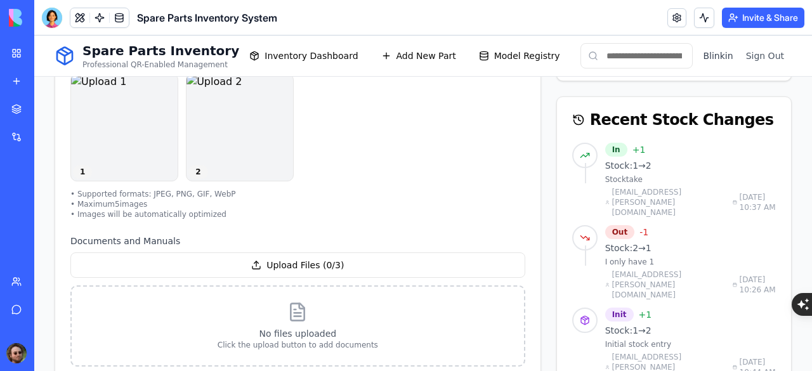
scroll to position [761, 0]
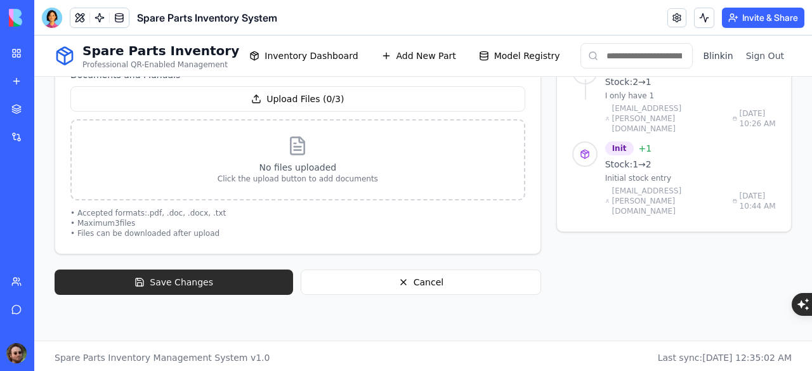
click at [216, 275] on button "Save Changes" at bounding box center [174, 281] width 238 height 25
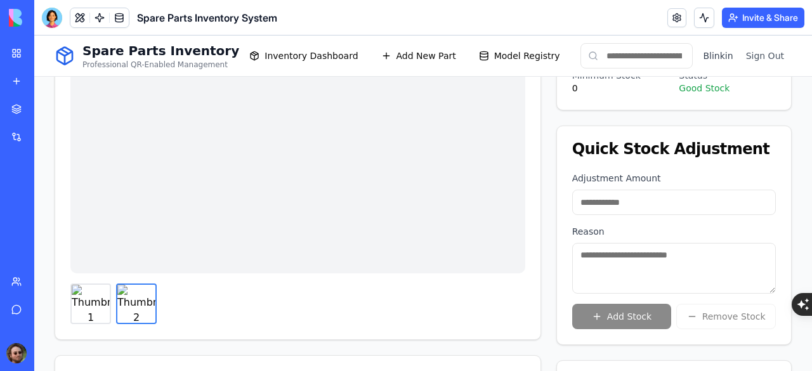
scroll to position [0, 0]
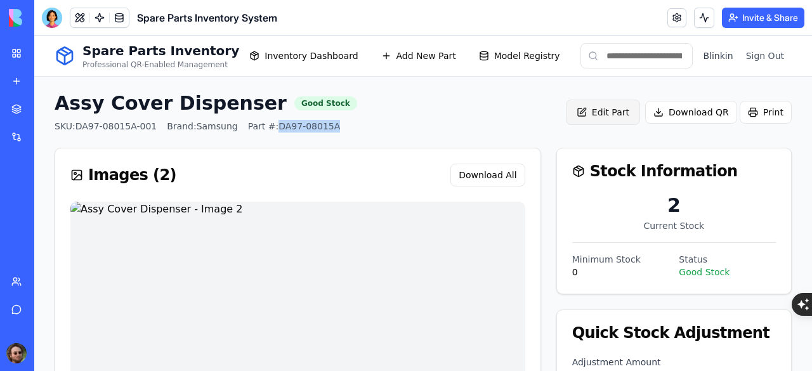
click at [607, 120] on button "Edit Part" at bounding box center [603, 112] width 74 height 25
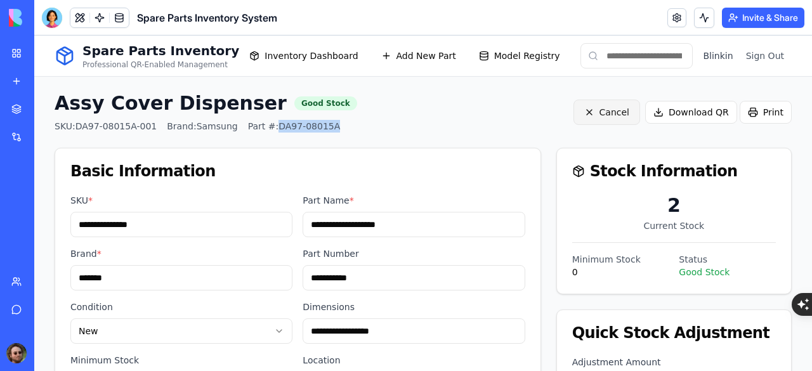
click at [581, 109] on button "Cancel" at bounding box center [606, 112] width 67 height 25
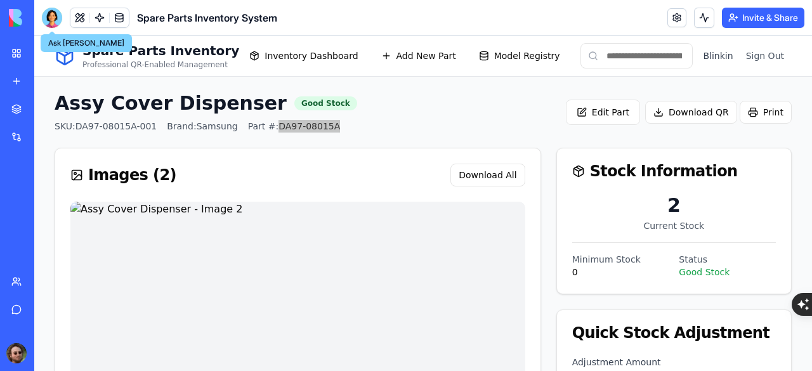
click at [55, 23] on div at bounding box center [52, 18] width 20 height 20
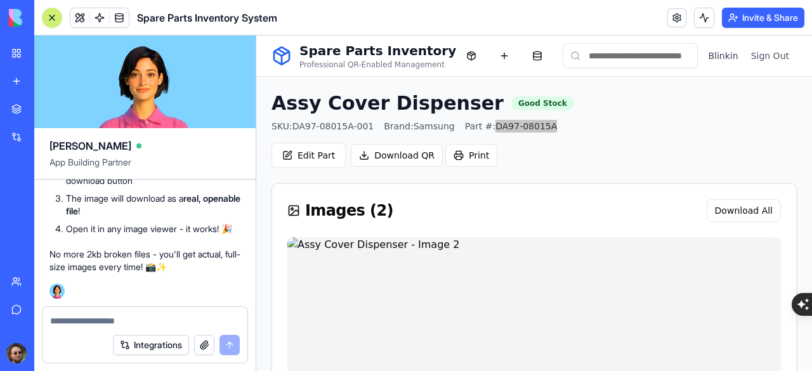
click at [128, 318] on textarea at bounding box center [145, 321] width 190 height 13
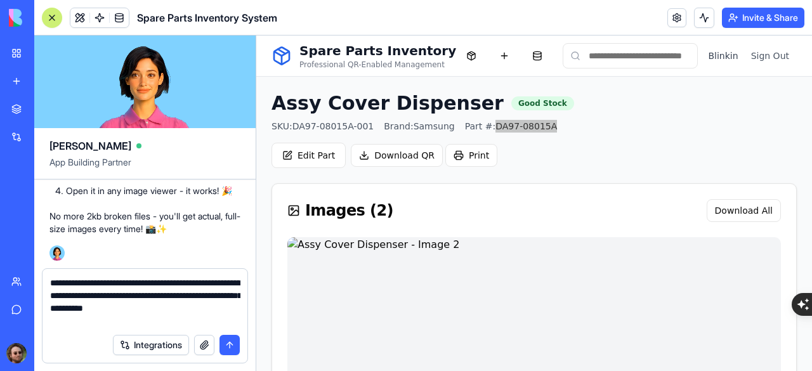
click at [180, 292] on textarea "**********" at bounding box center [145, 301] width 190 height 51
type textarea "**********"
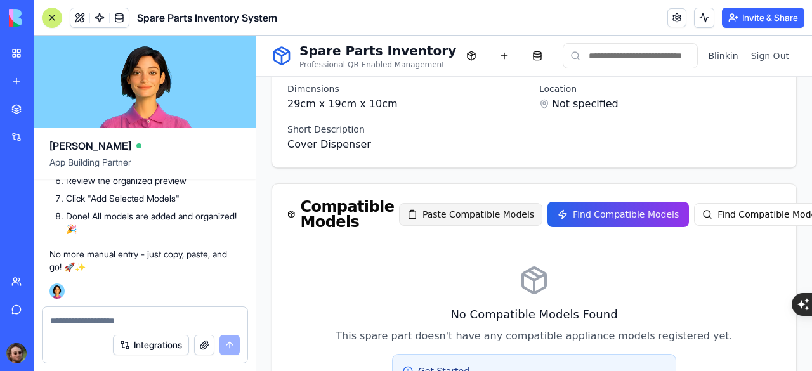
scroll to position [602, 0]
click at [441, 207] on button "Paste Compatible Models" at bounding box center [470, 214] width 143 height 23
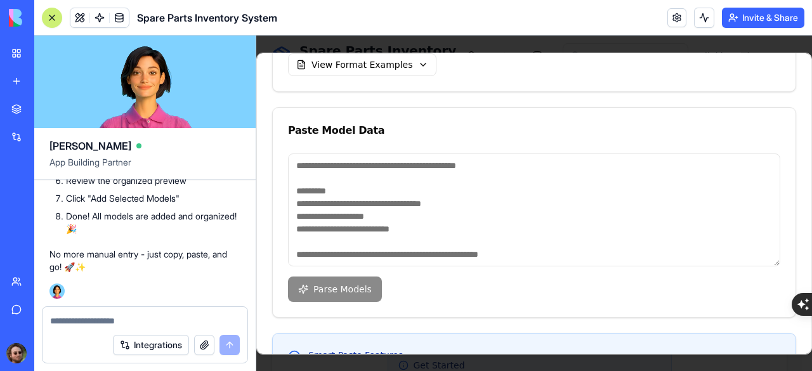
scroll to position [127, 0]
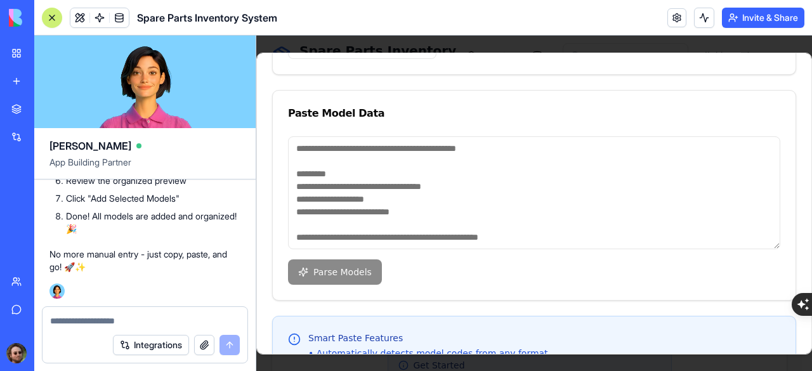
click at [351, 154] on textarea at bounding box center [534, 192] width 492 height 113
paste textarea "**********"
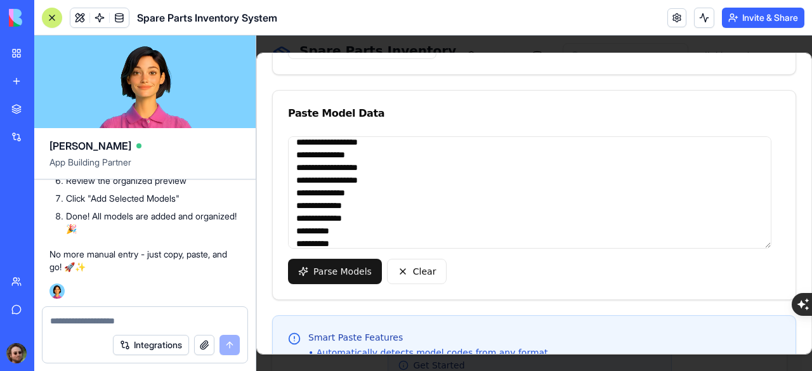
scroll to position [0, 0]
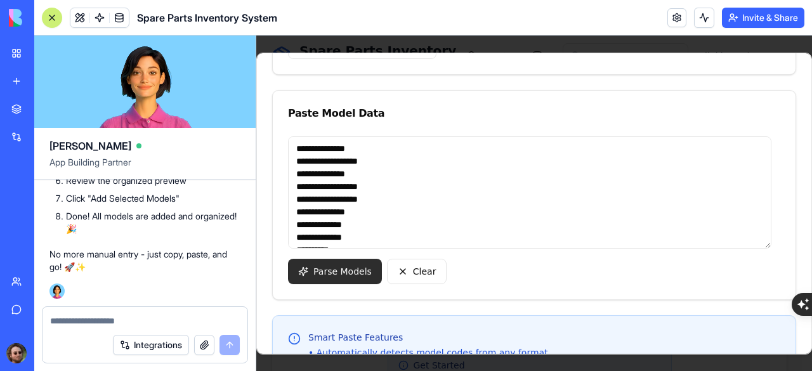
type textarea "**********"
click at [334, 274] on button "Parse Models" at bounding box center [335, 271] width 94 height 25
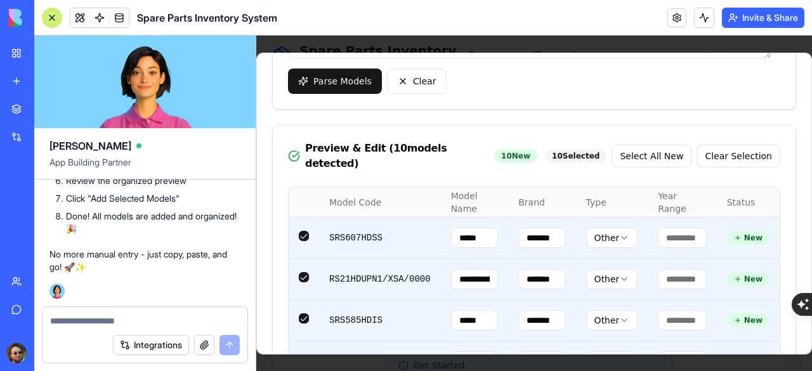
scroll to position [254, 0]
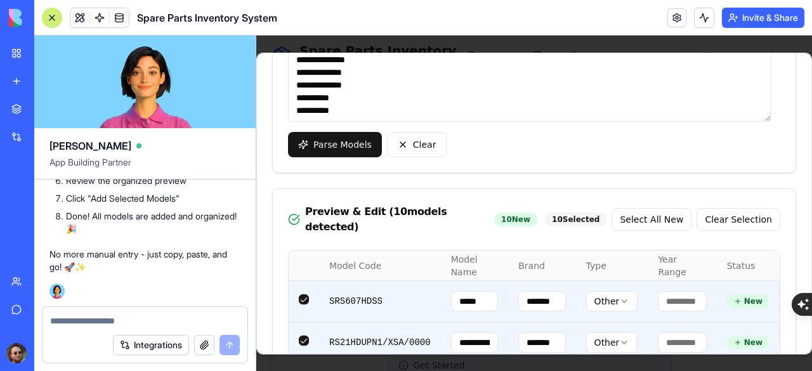
click at [132, 322] on textarea at bounding box center [145, 321] width 190 height 13
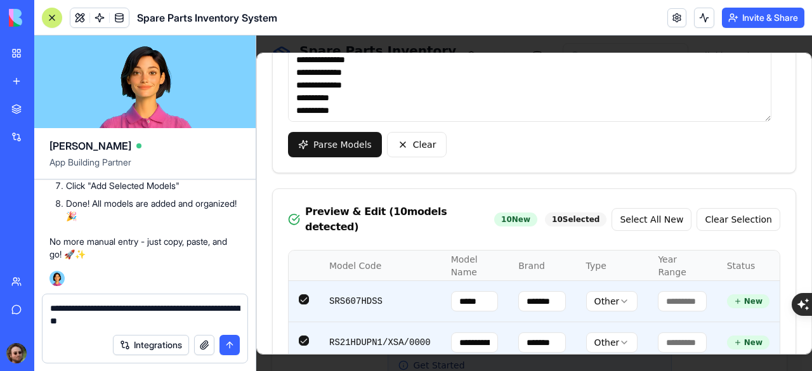
type textarea "**********"
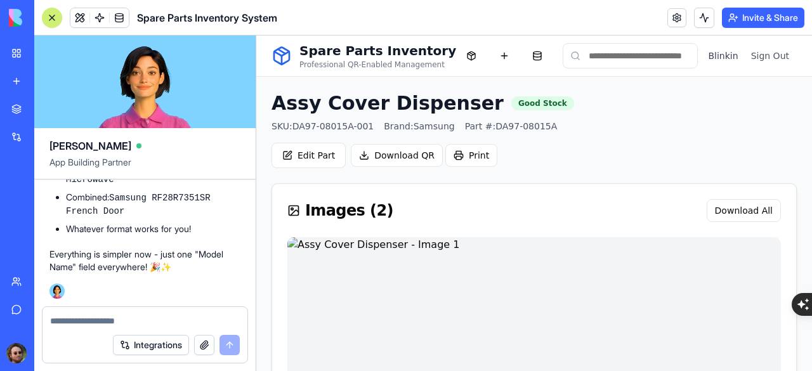
scroll to position [0, 0]
click at [49, 16] on div at bounding box center [52, 18] width 10 height 10
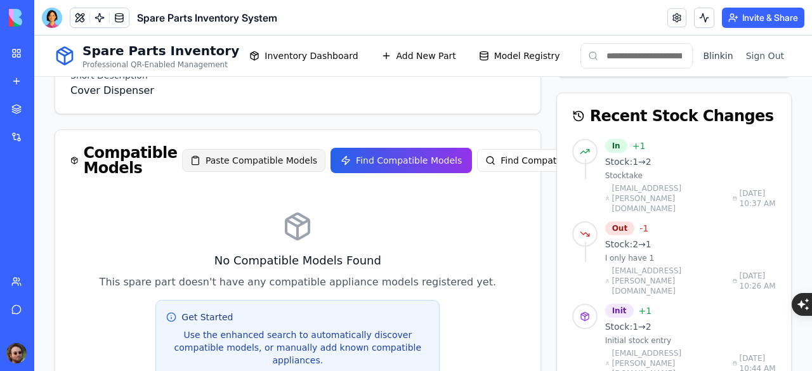
scroll to position [596, 0]
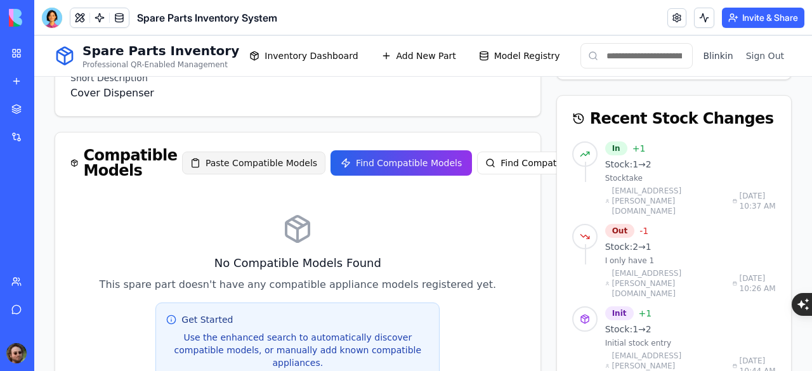
click at [249, 162] on button "Paste Compatible Models" at bounding box center [253, 163] width 143 height 23
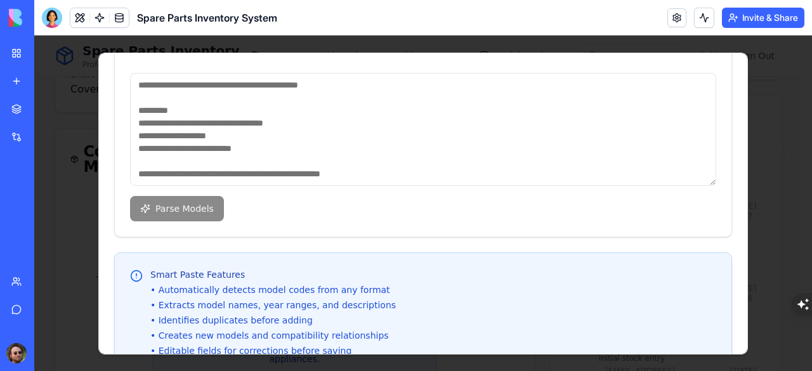
scroll to position [127, 0]
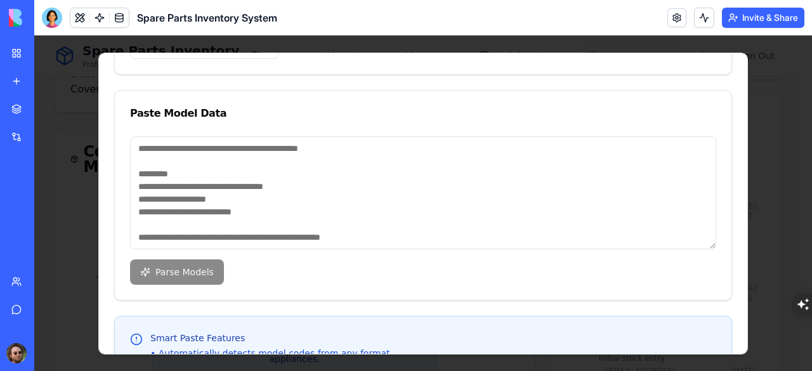
click at [212, 167] on textarea at bounding box center [423, 192] width 586 height 113
paste textarea "**********"
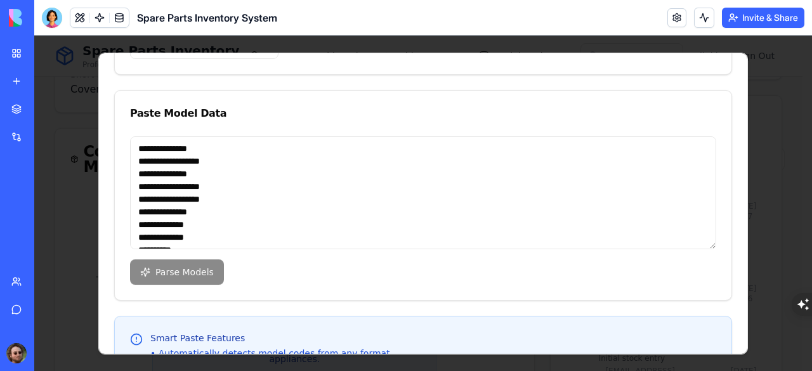
scroll to position [19, 0]
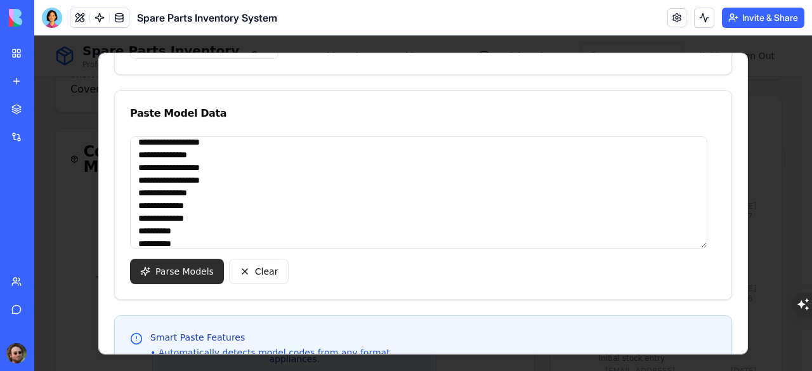
type textarea "**********"
click at [167, 269] on button "Parse Models" at bounding box center [177, 271] width 94 height 25
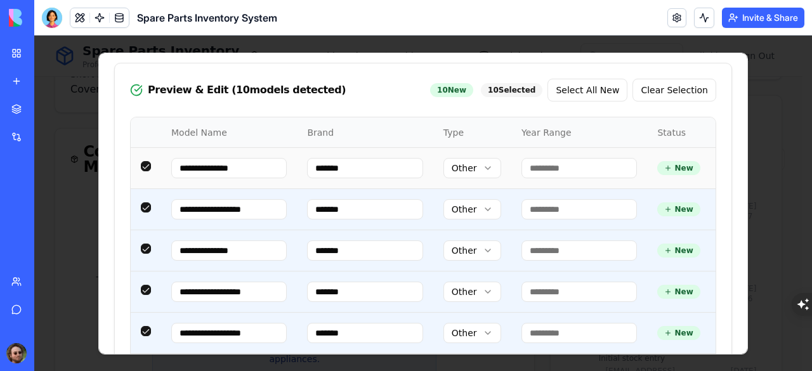
scroll to position [344, 0]
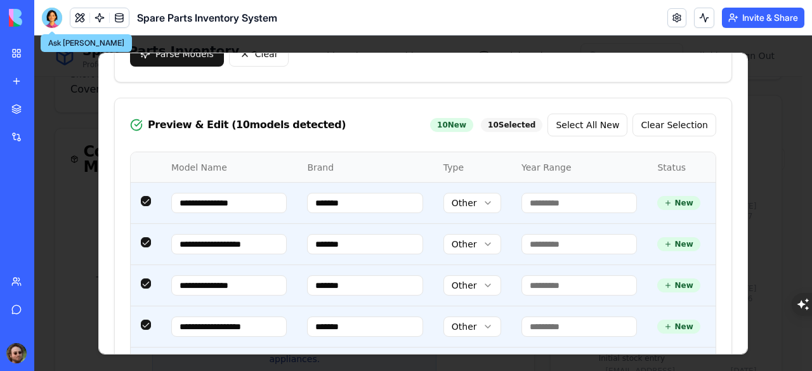
click at [47, 15] on div at bounding box center [52, 18] width 20 height 20
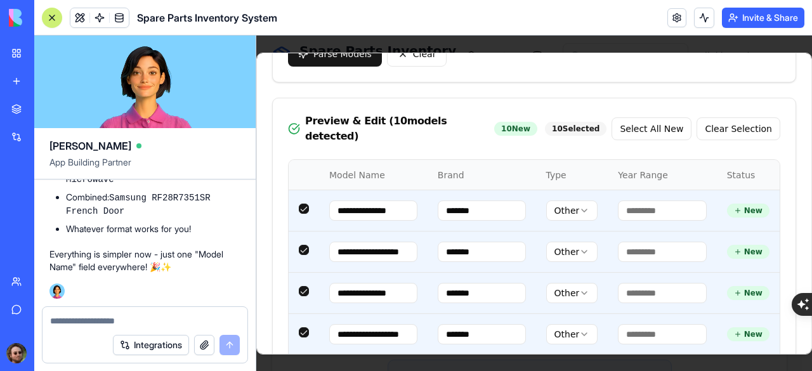
scroll to position [0, 0]
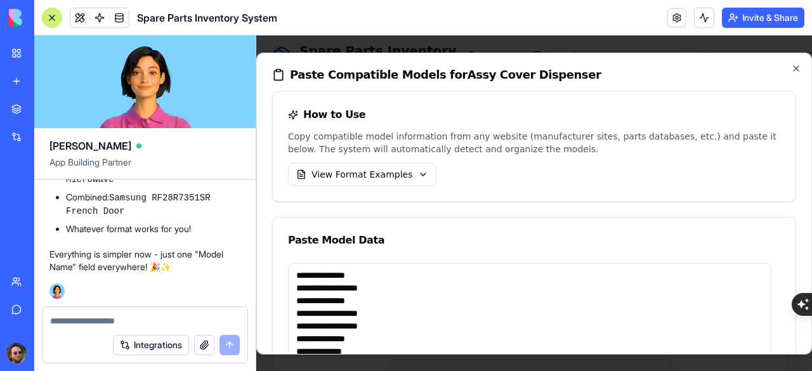
scroll to position [25, 0]
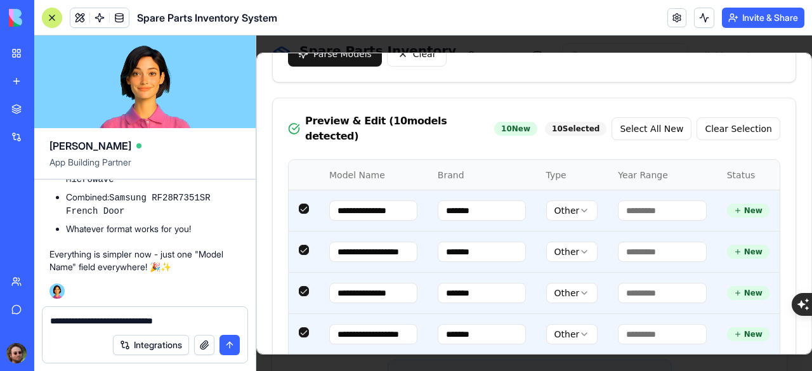
type textarea "**********"
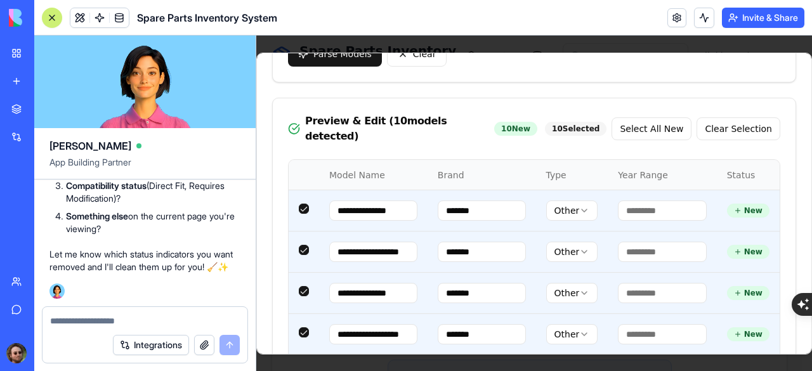
scroll to position [20699, 0]
click at [105, 322] on textarea at bounding box center [145, 321] width 190 height 13
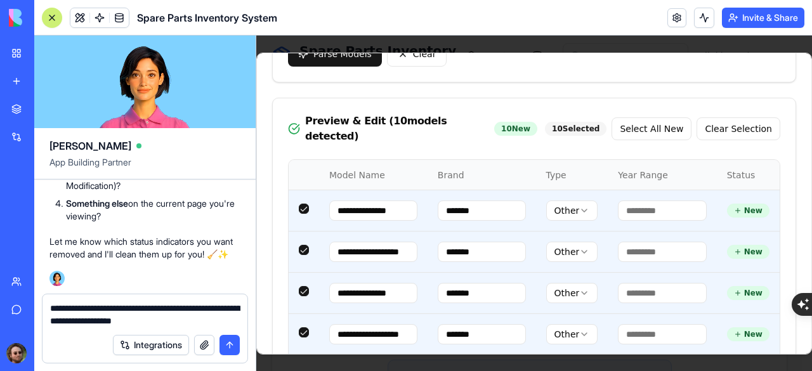
type textarea "**********"
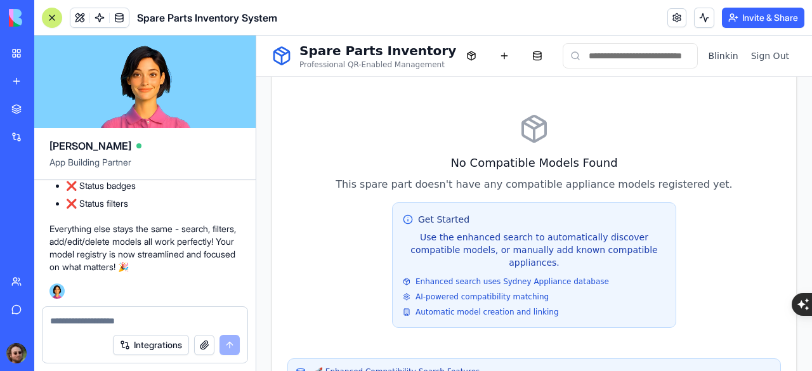
scroll to position [591, 0]
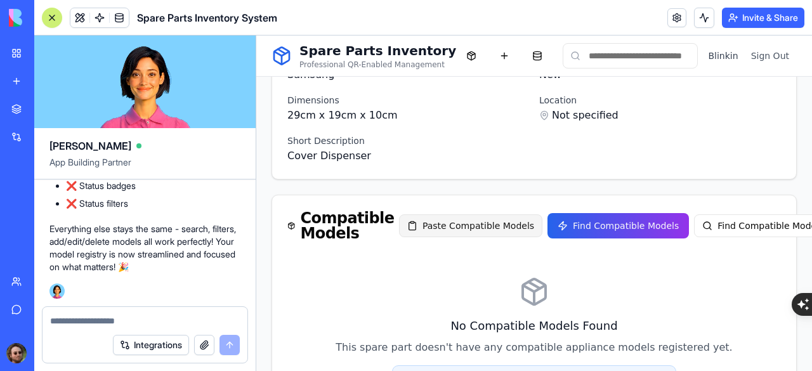
click at [443, 223] on button "Paste Compatible Models" at bounding box center [470, 225] width 143 height 23
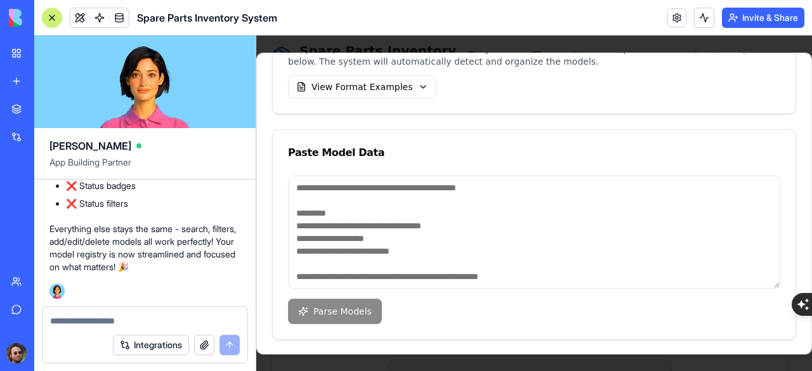
scroll to position [127, 0]
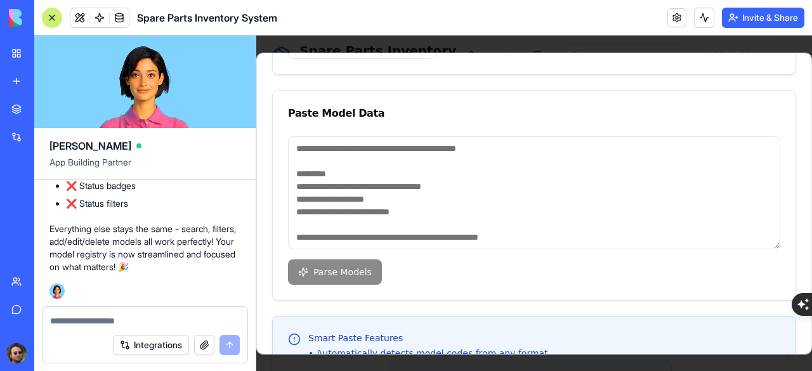
click at [379, 172] on textarea at bounding box center [534, 192] width 492 height 113
paste textarea "**********"
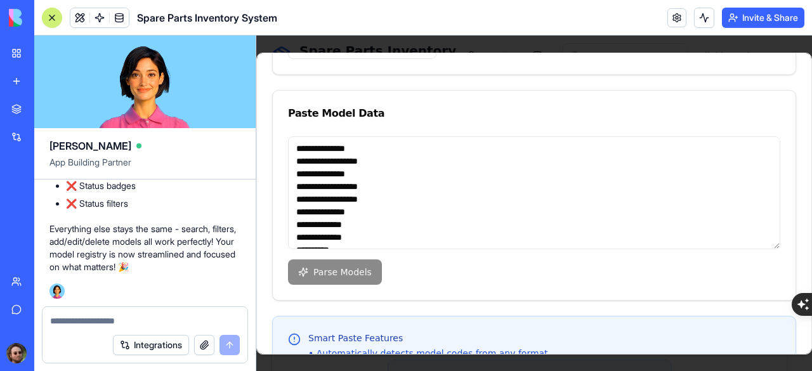
scroll to position [19, 0]
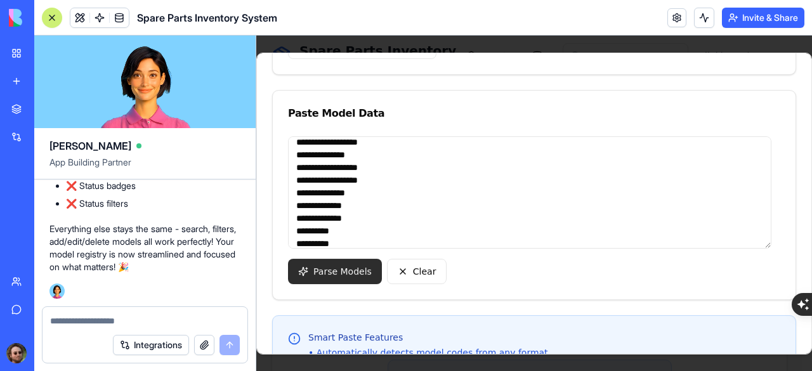
type textarea "**********"
click at [334, 262] on button "Parse Models" at bounding box center [335, 271] width 94 height 25
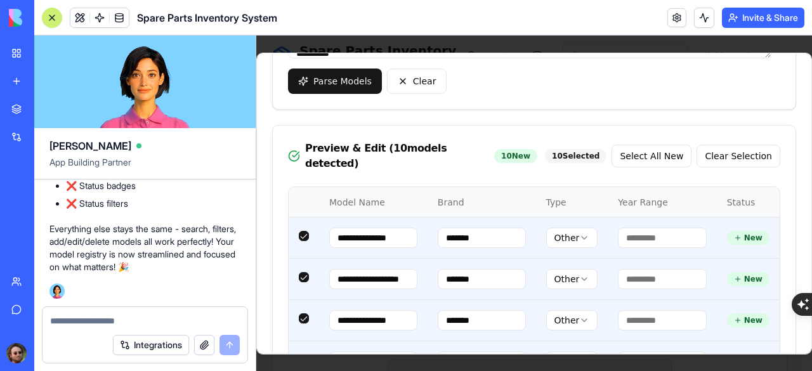
scroll to position [21178, 0]
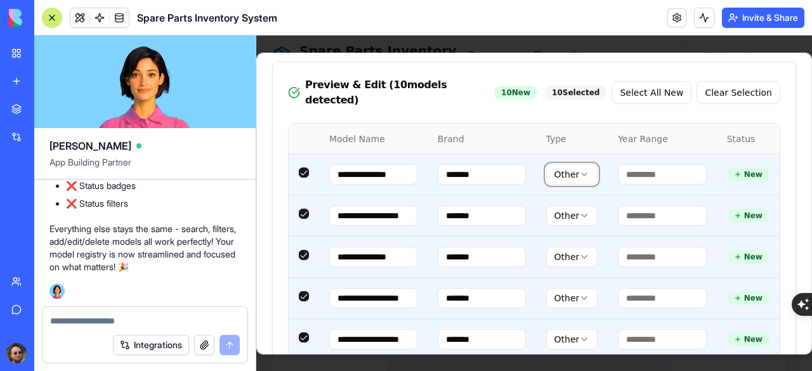
scroll to position [21305, 0]
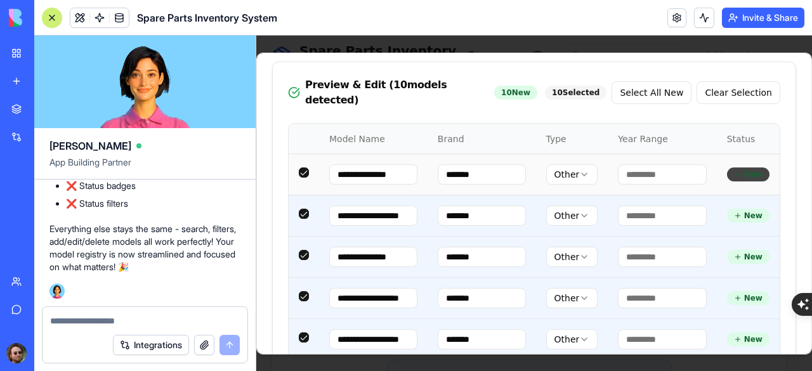
click at [742, 169] on div "New" at bounding box center [748, 174] width 42 height 14
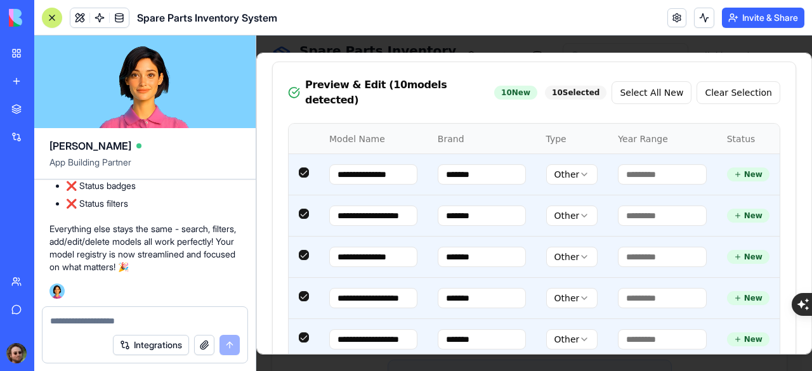
scroll to position [21368, 0]
click at [131, 320] on textarea at bounding box center [145, 321] width 190 height 13
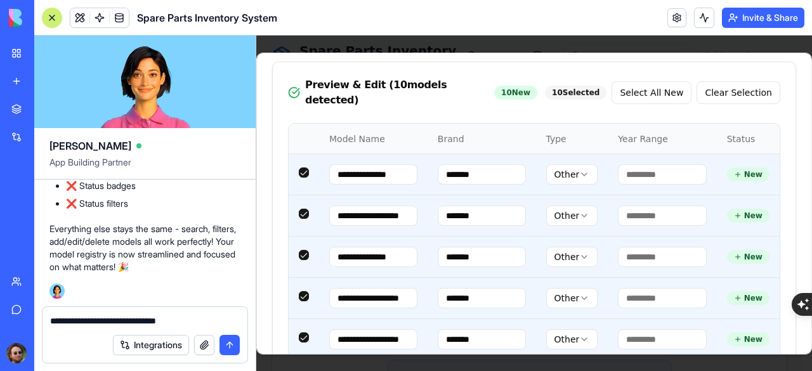
type textarea "**********"
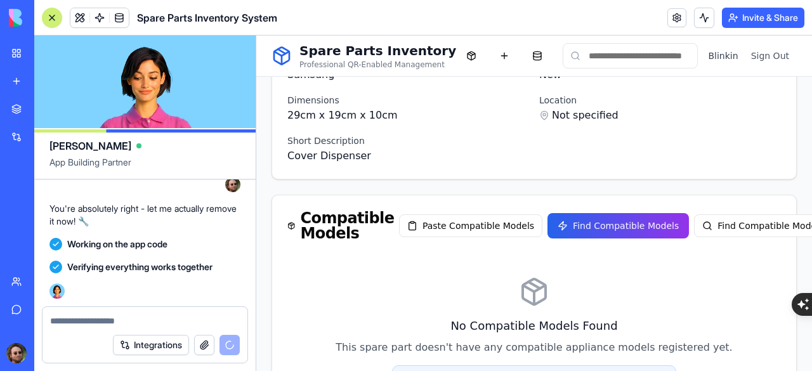
scroll to position [21777, 0]
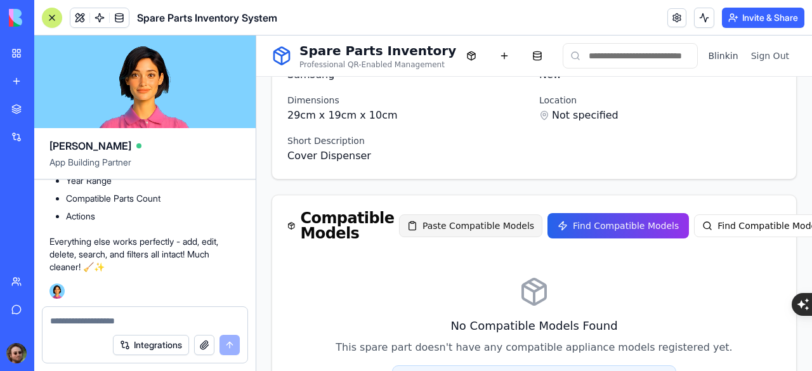
click at [410, 227] on button "Paste Compatible Models" at bounding box center [470, 225] width 143 height 23
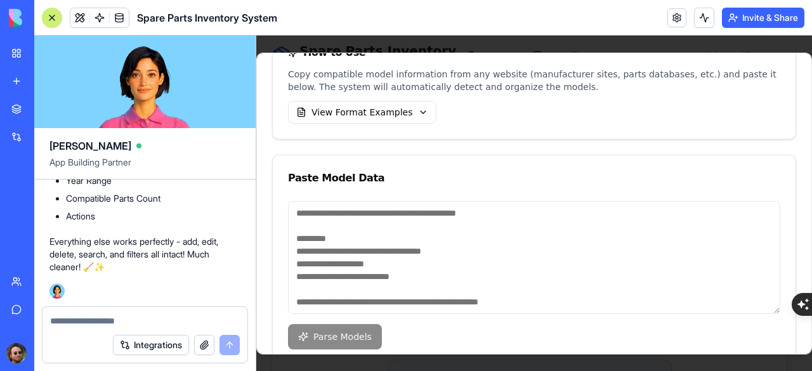
scroll to position [63, 0]
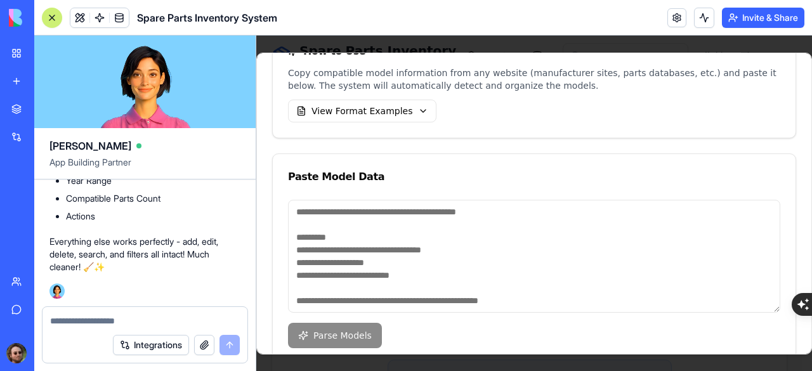
click at [403, 219] on textarea at bounding box center [534, 255] width 492 height 113
paste textarea "**********"
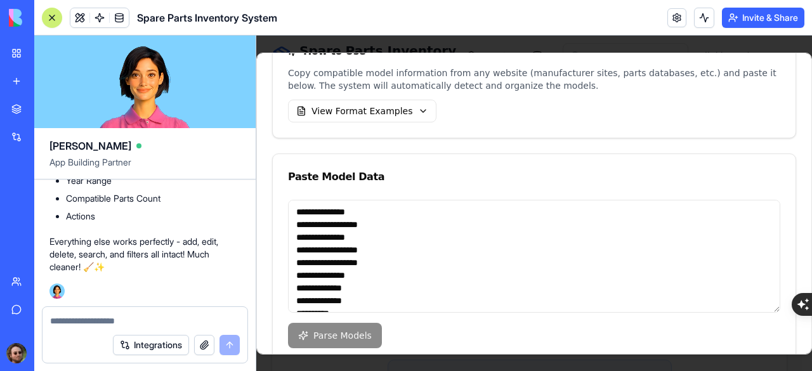
scroll to position [19, 0]
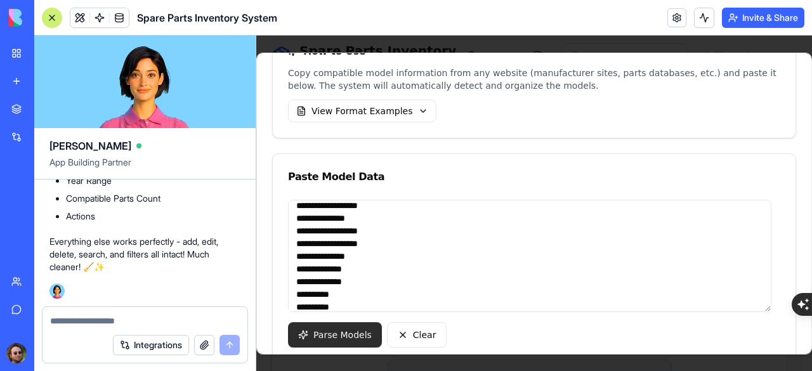
type textarea "**********"
click at [317, 334] on button "Parse Models" at bounding box center [335, 334] width 94 height 25
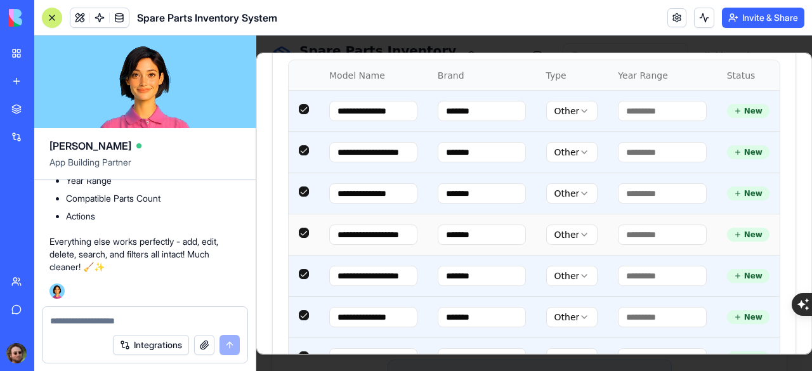
scroll to position [380, 0]
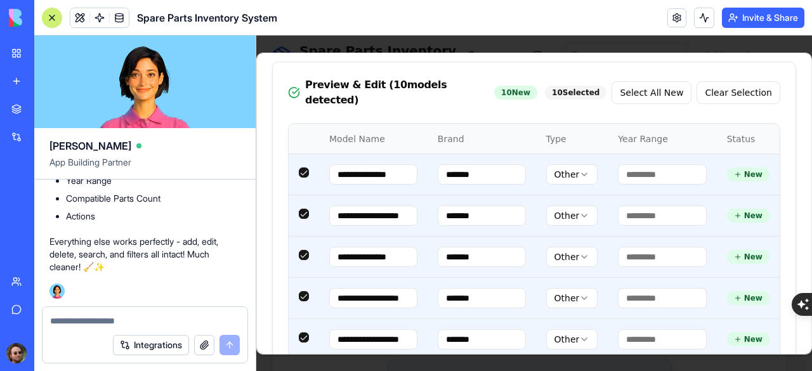
click at [117, 318] on textarea at bounding box center [145, 321] width 190 height 13
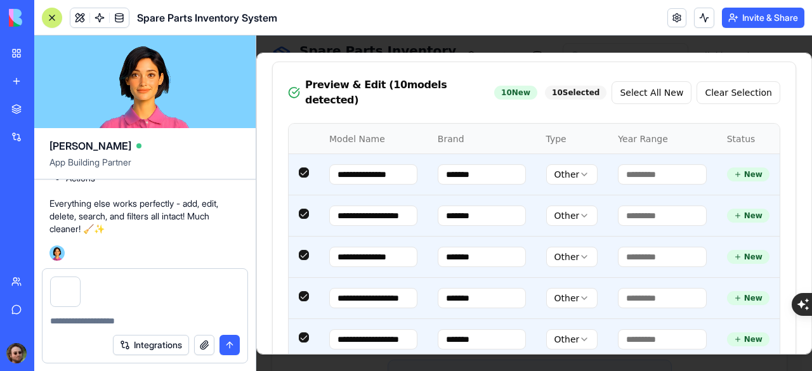
click at [126, 323] on textarea at bounding box center [145, 321] width 190 height 13
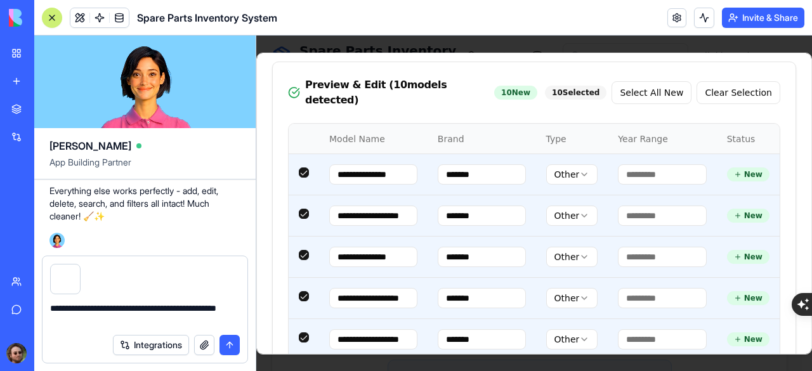
type textarea "**********"
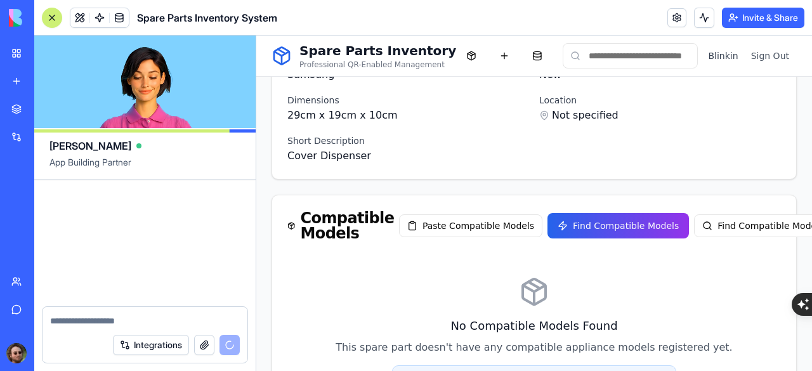
scroll to position [22286, 0]
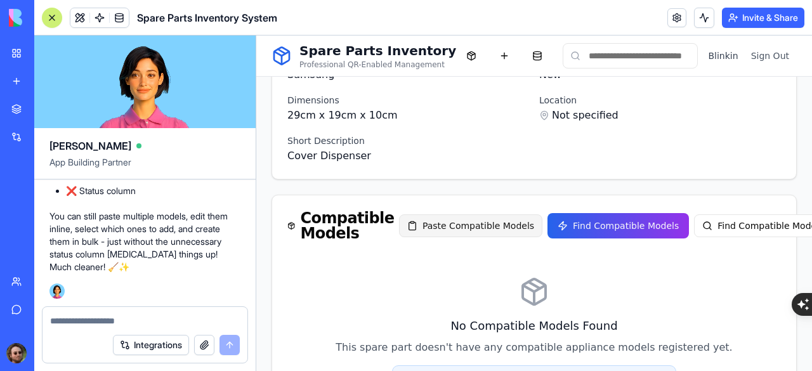
click at [410, 221] on button "Paste Compatible Models" at bounding box center [470, 225] width 143 height 23
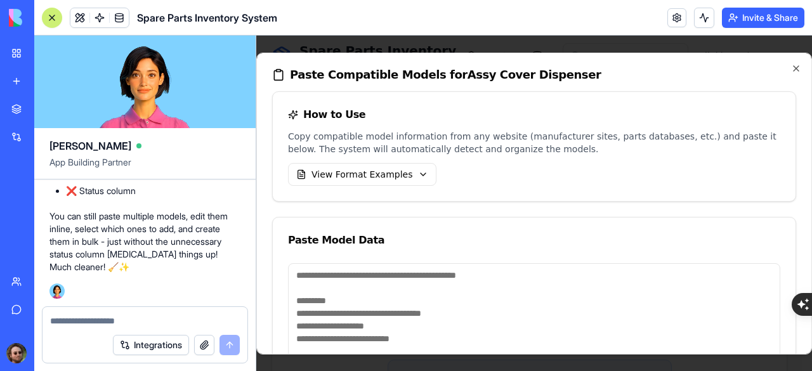
click at [347, 282] on textarea at bounding box center [534, 319] width 492 height 113
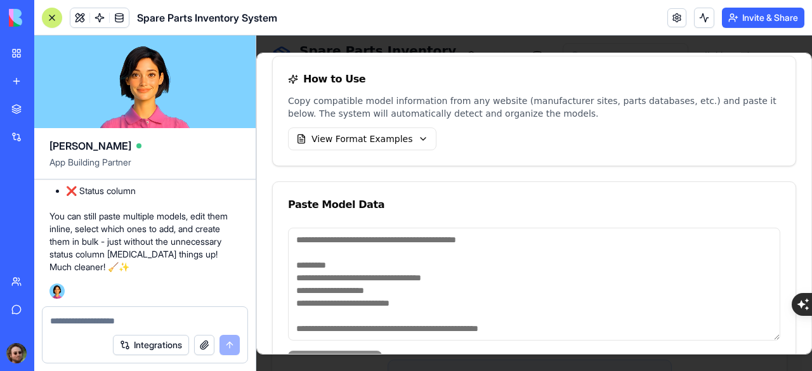
scroll to position [63, 0]
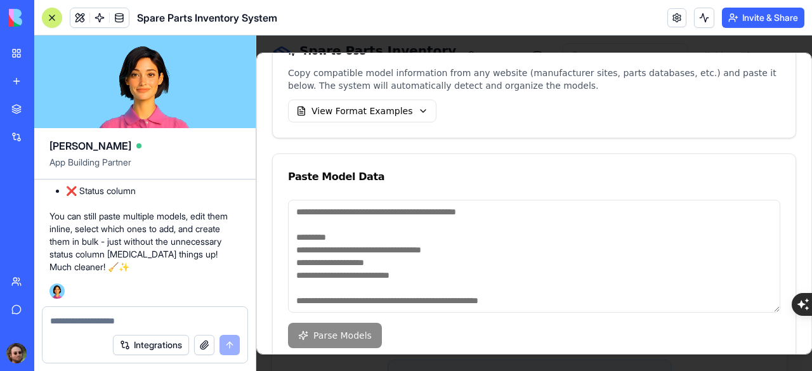
click at [365, 231] on textarea at bounding box center [534, 255] width 492 height 113
click at [325, 226] on textarea at bounding box center [534, 255] width 492 height 113
click at [345, 194] on div "Paste Model Data" at bounding box center [534, 176] width 523 height 46
click at [332, 218] on textarea at bounding box center [534, 255] width 492 height 113
paste textarea "**********"
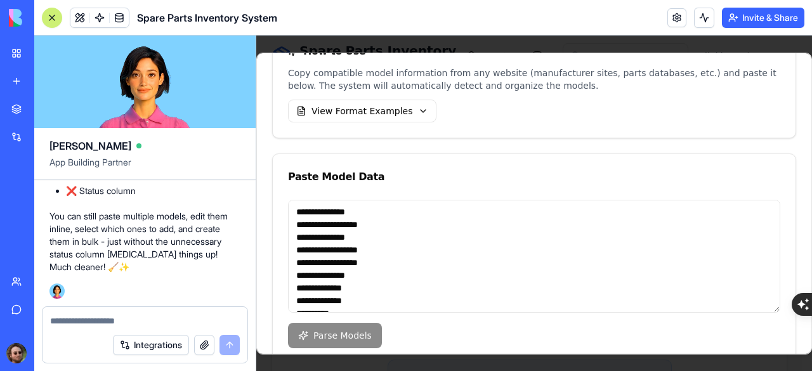
scroll to position [19, 0]
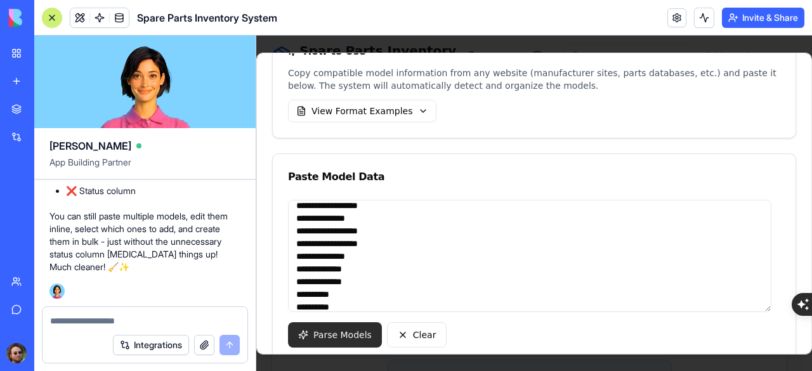
type textarea "**********"
click at [313, 329] on button "Parse Models" at bounding box center [335, 334] width 94 height 25
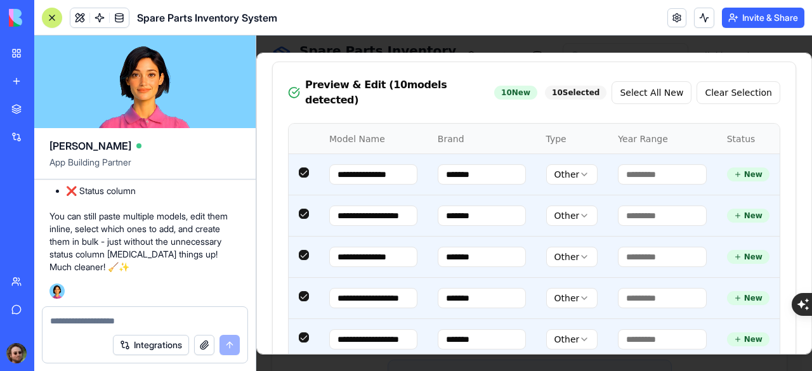
scroll to position [22286, 0]
click at [107, 315] on textarea at bounding box center [145, 321] width 190 height 13
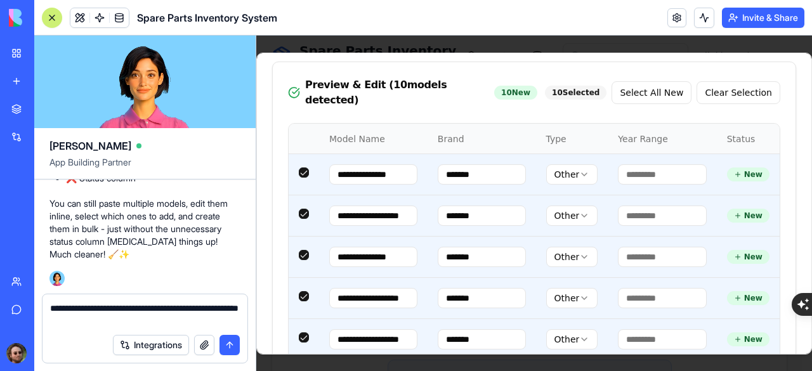
type textarea "**********"
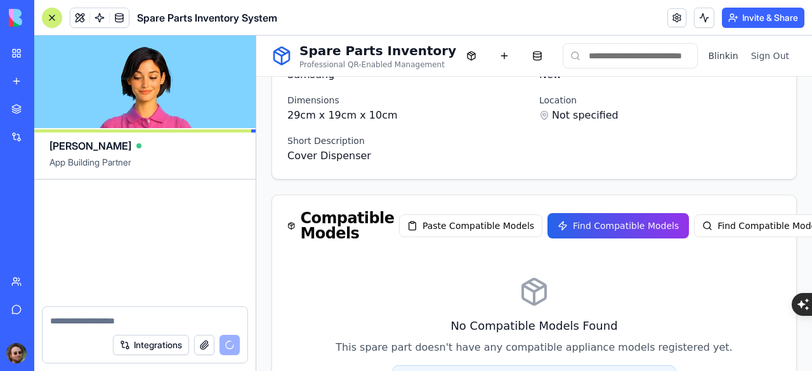
scroll to position [22702, 0]
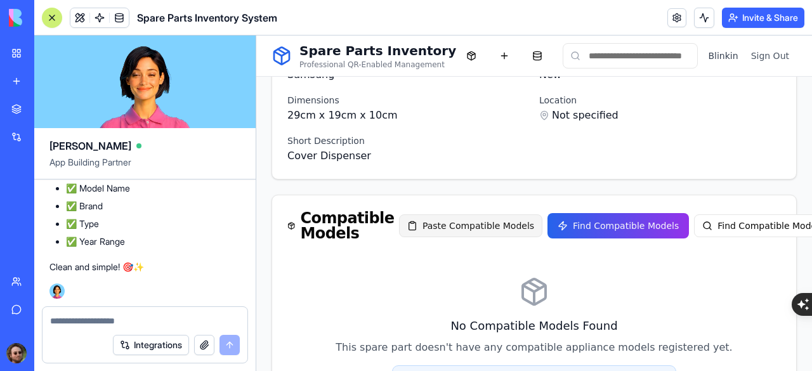
click at [421, 219] on button "Paste Compatible Models" at bounding box center [470, 225] width 143 height 23
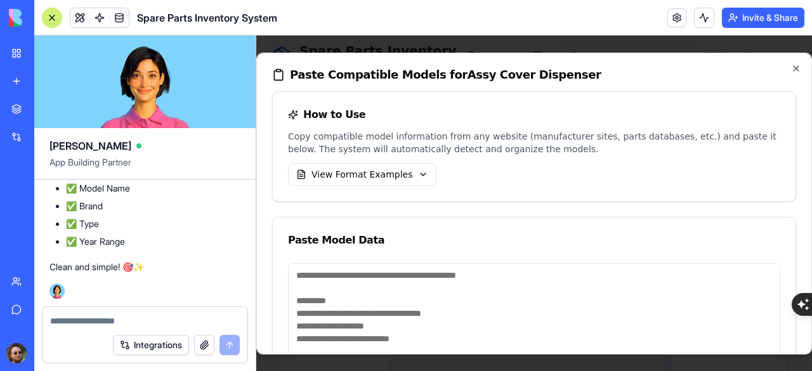
click at [361, 302] on textarea at bounding box center [534, 319] width 492 height 113
paste textarea "**********"
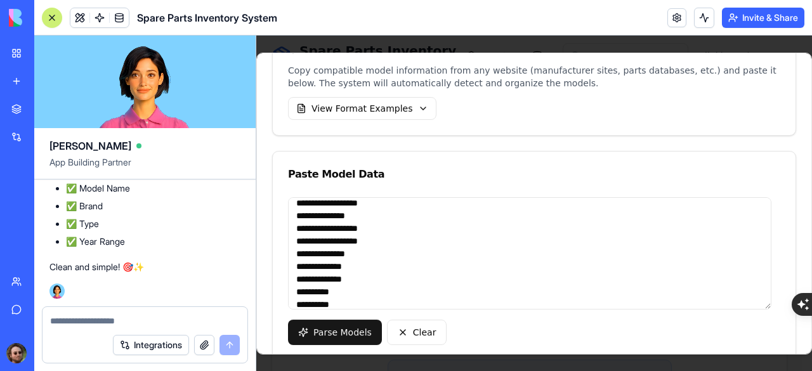
scroll to position [146, 0]
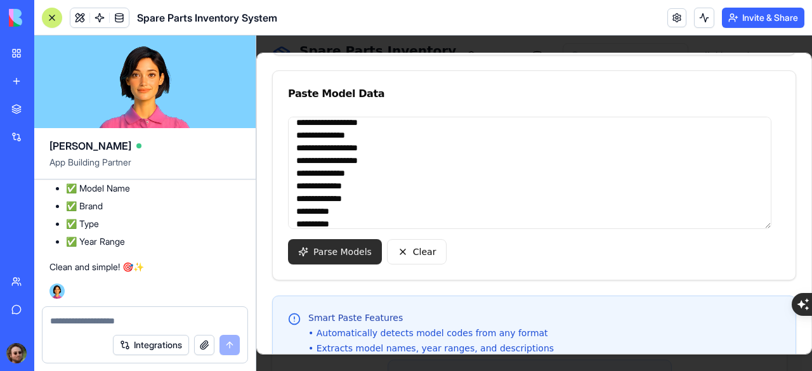
type textarea "**********"
click at [359, 256] on button "Parse Models" at bounding box center [335, 251] width 94 height 25
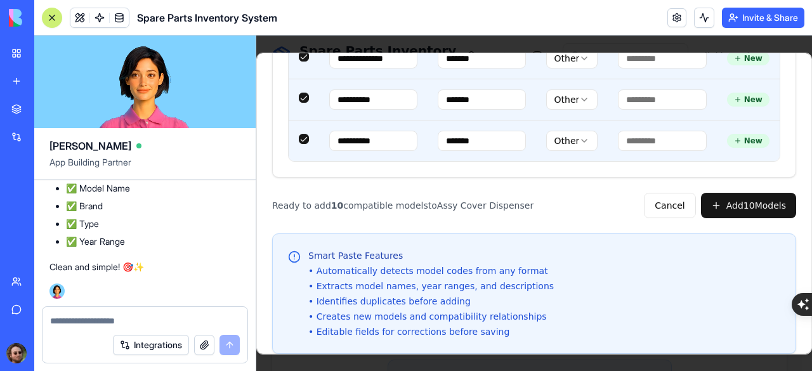
scroll to position [788, 0]
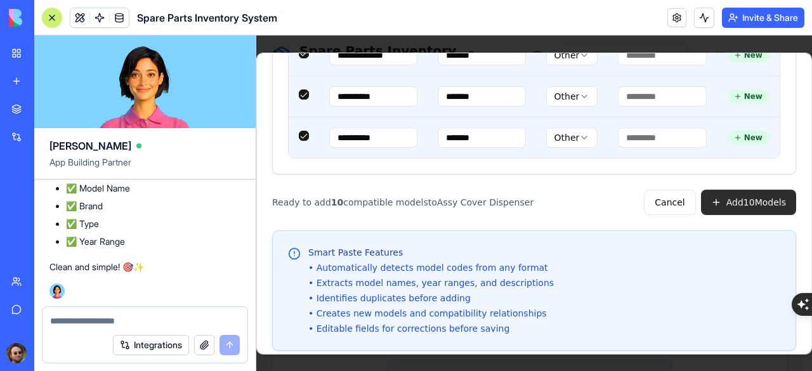
click at [722, 190] on button "Add 10 Model s" at bounding box center [748, 202] width 95 height 25
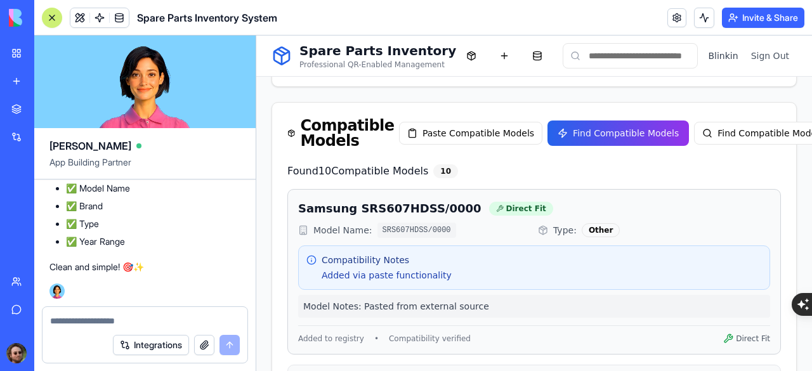
scroll to position [718, 0]
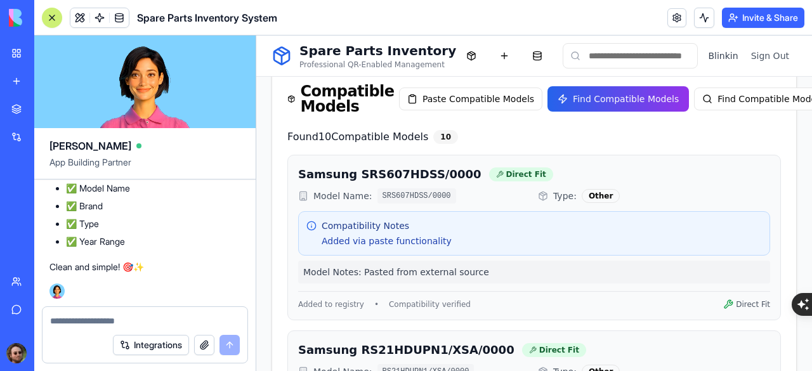
click at [88, 324] on textarea at bounding box center [145, 321] width 190 height 13
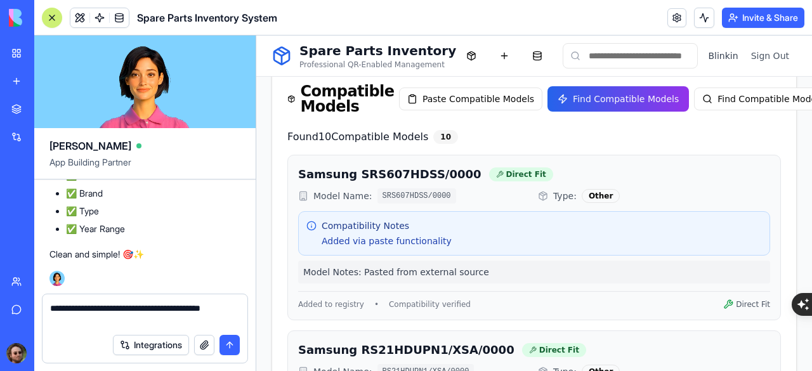
type textarea "**********"
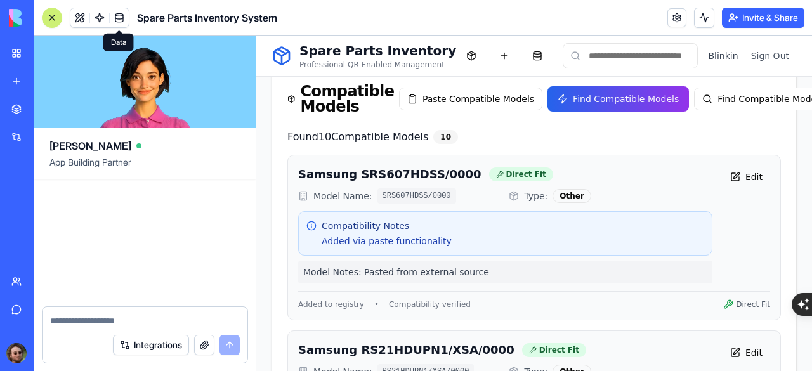
scroll to position [23227, 0]
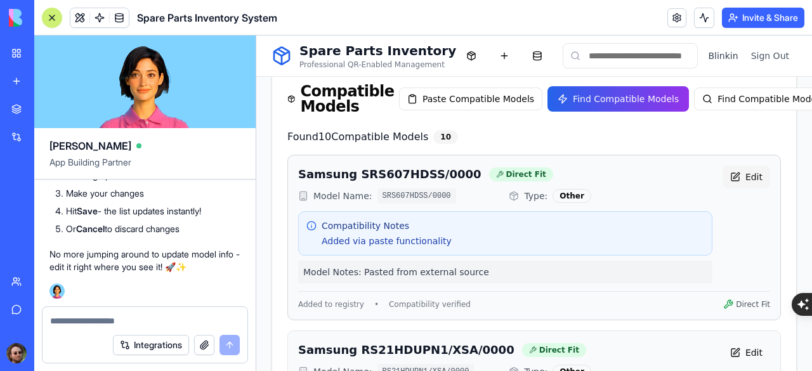
click at [730, 168] on button "Edit" at bounding box center [746, 177] width 48 height 23
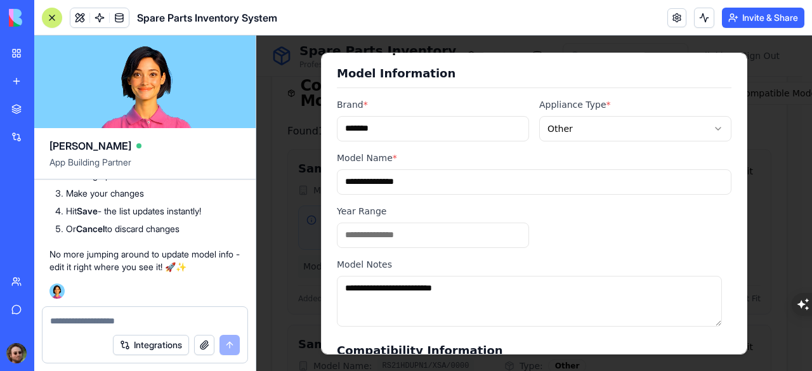
scroll to position [0, 0]
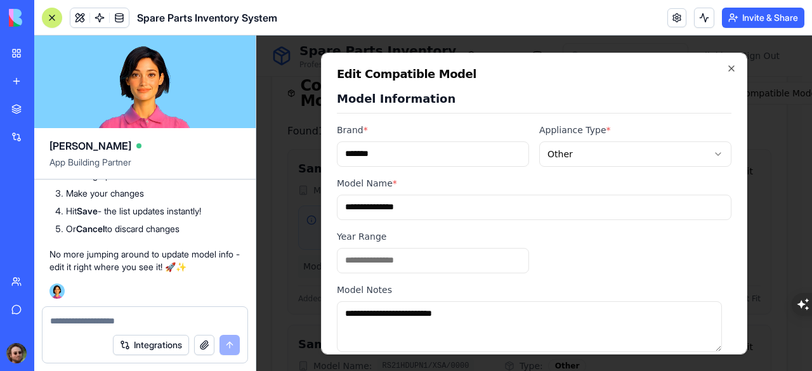
click at [529, 160] on div "**********" at bounding box center [534, 198] width 394 height 150
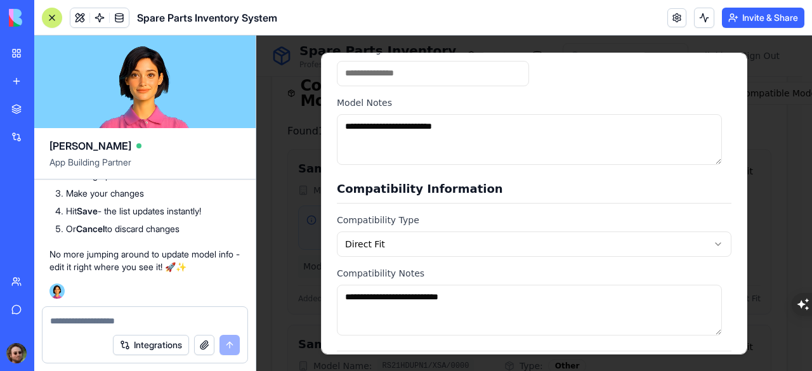
scroll to position [233, 0]
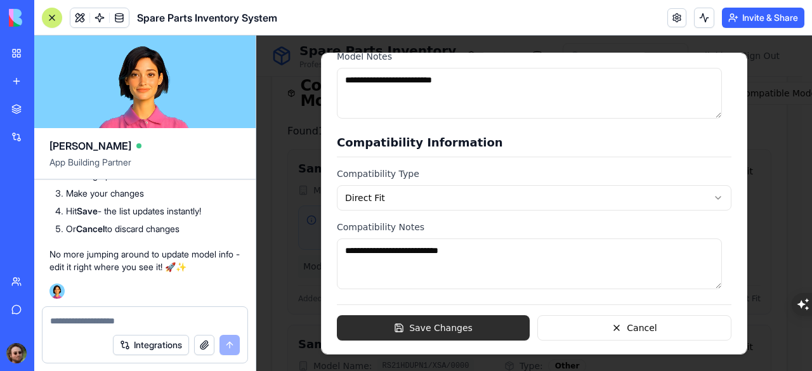
click at [476, 320] on button "Save Changes" at bounding box center [433, 327] width 193 height 25
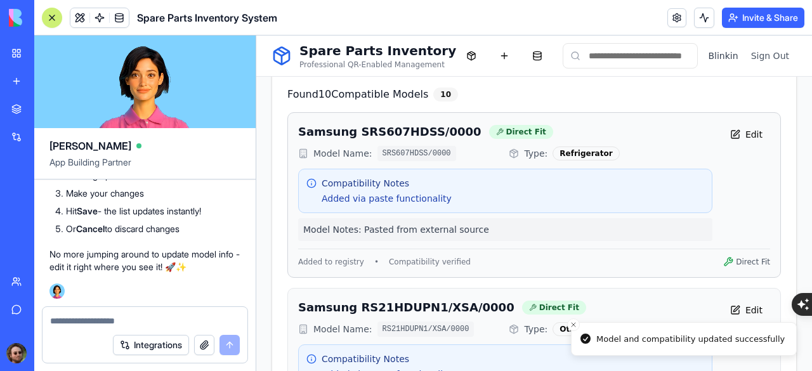
scroll to position [908, 0]
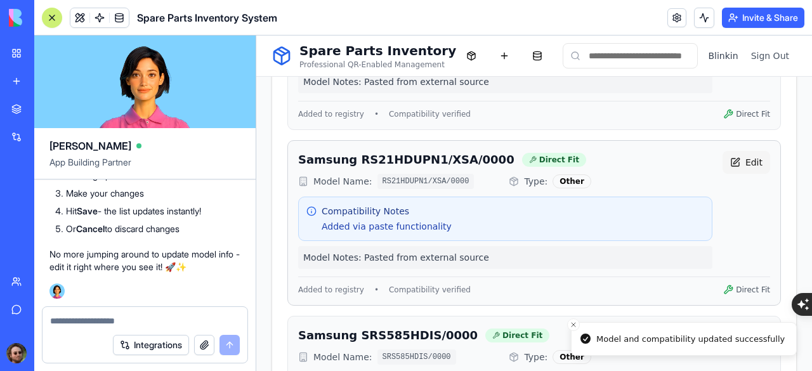
click at [739, 152] on button "Edit" at bounding box center [746, 162] width 48 height 23
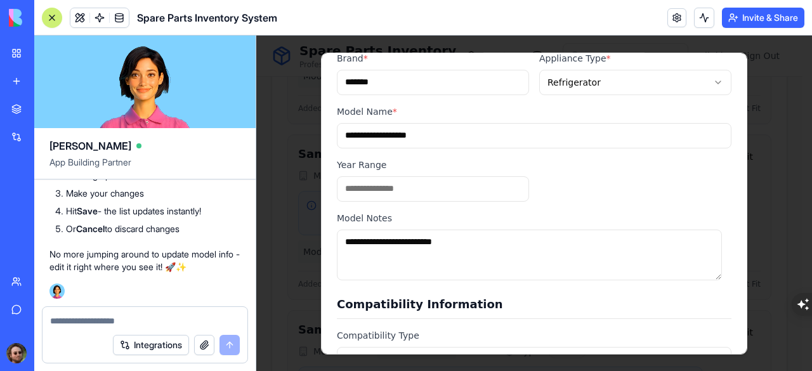
scroll to position [233, 0]
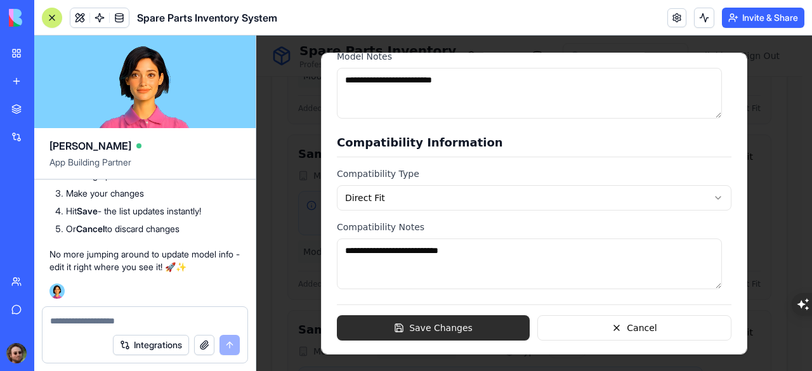
click at [481, 315] on button "Save Changes" at bounding box center [433, 327] width 193 height 25
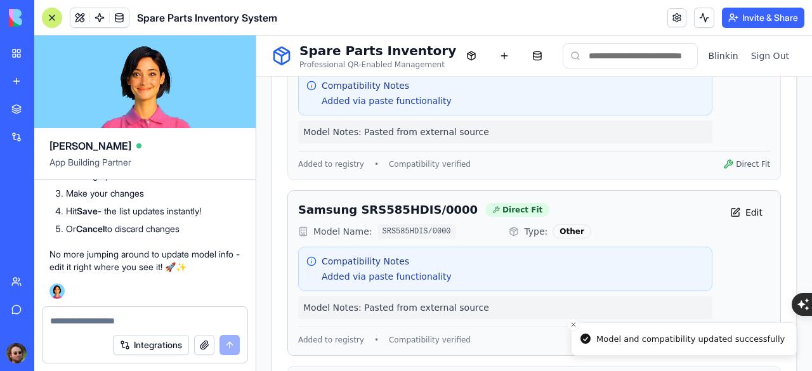
scroll to position [1035, 0]
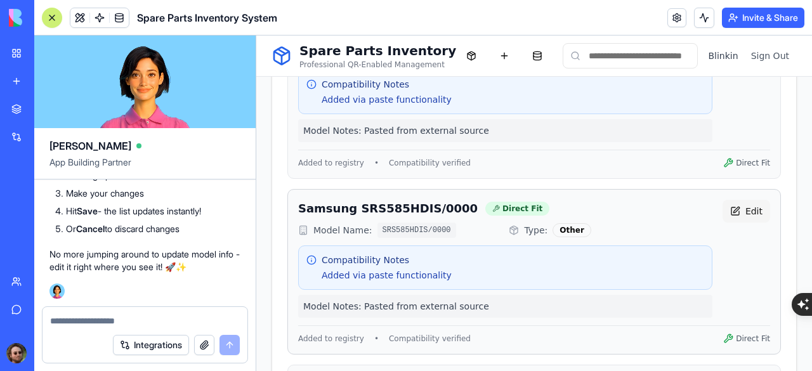
click at [733, 200] on button "Edit" at bounding box center [746, 211] width 48 height 23
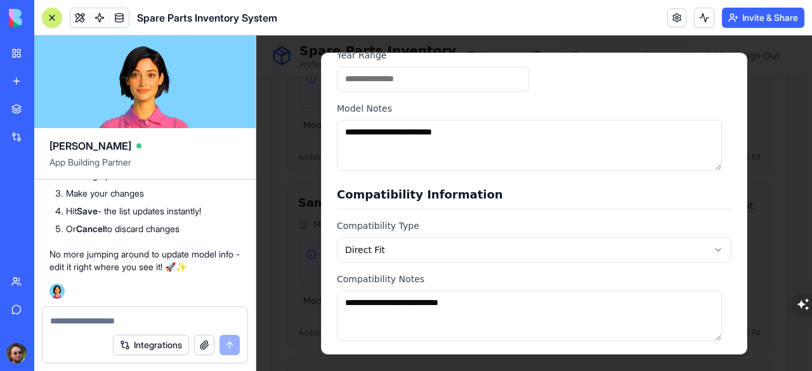
scroll to position [233, 0]
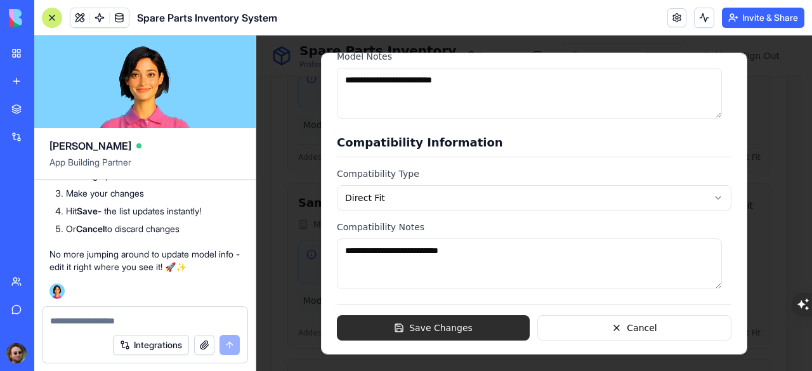
click at [399, 324] on button "Save Changes" at bounding box center [433, 327] width 193 height 25
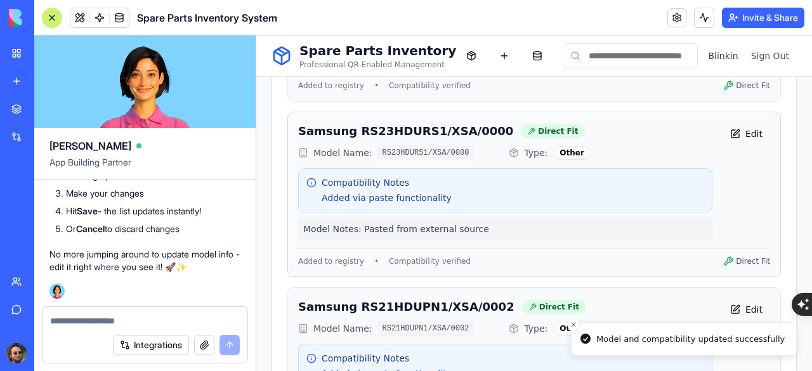
scroll to position [1289, 0]
click at [739, 124] on button "Edit" at bounding box center [746, 133] width 48 height 23
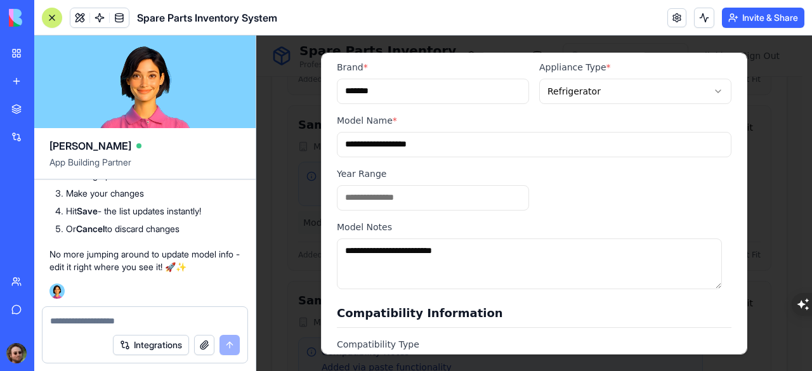
scroll to position [233, 0]
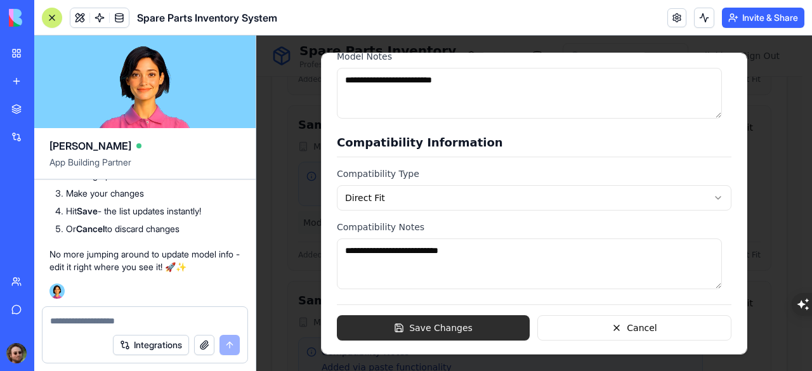
click at [397, 323] on button "Save Changes" at bounding box center [433, 327] width 193 height 25
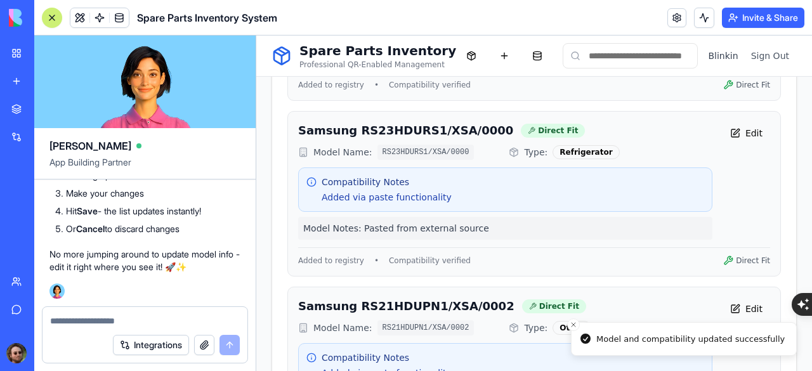
click at [77, 320] on textarea at bounding box center [145, 321] width 190 height 13
type textarea "*"
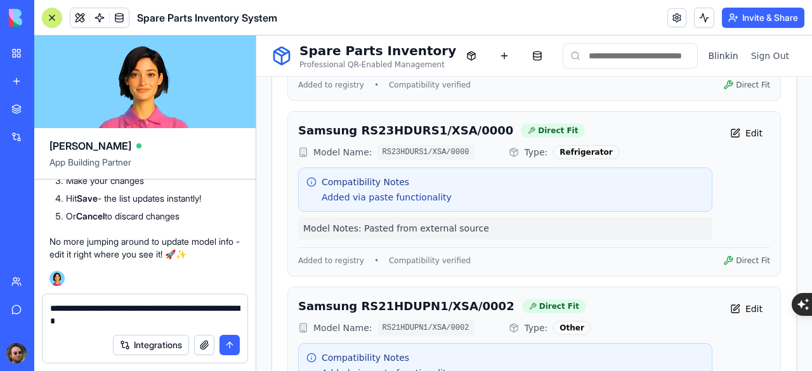
type textarea "**********"
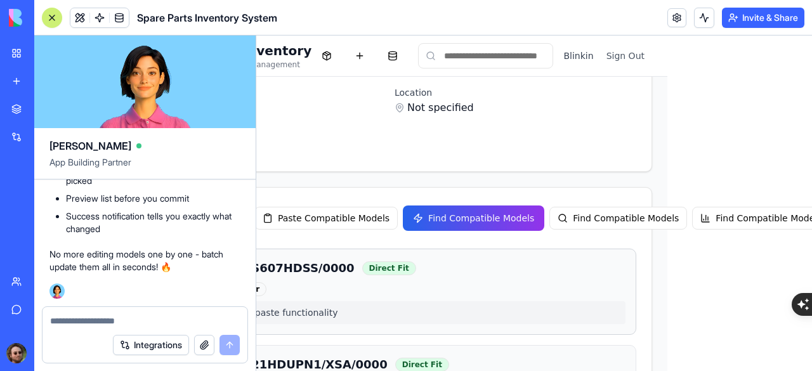
scroll to position [599, 0]
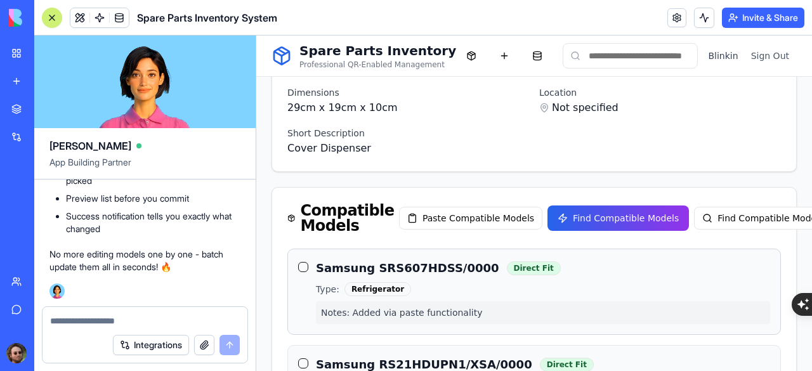
click at [298, 262] on button "button" at bounding box center [303, 267] width 10 height 10
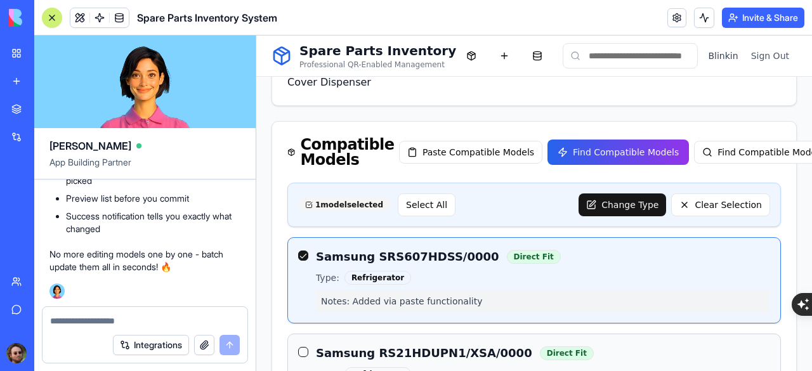
scroll to position [666, 0]
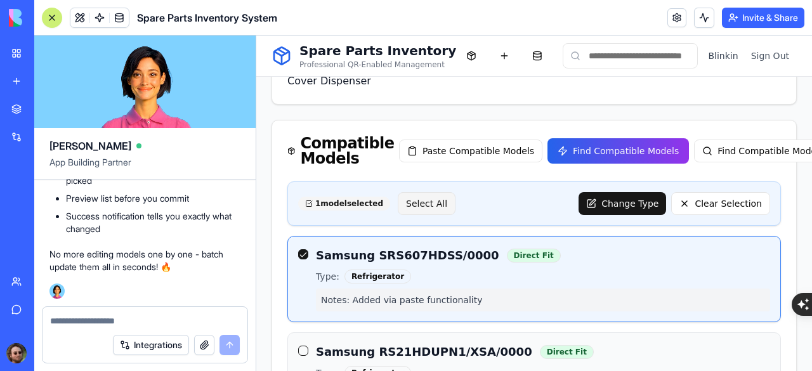
click at [412, 200] on button "Select All" at bounding box center [427, 203] width 58 height 23
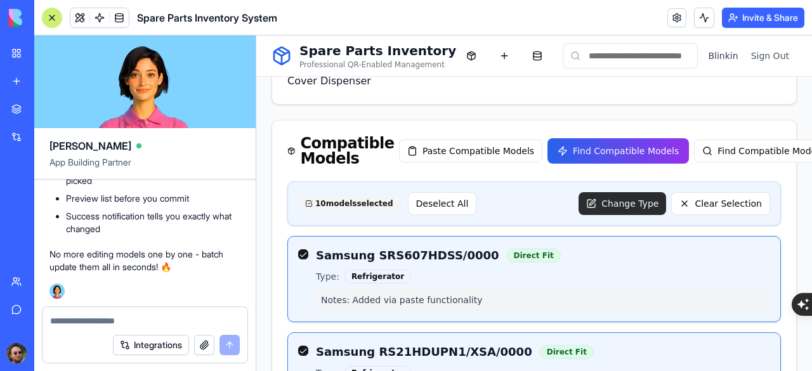
click at [630, 197] on button "Change Type" at bounding box center [622, 203] width 88 height 23
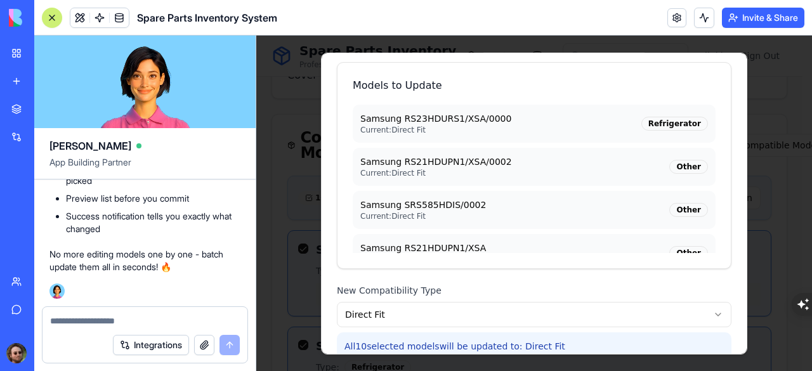
scroll to position [0, 0]
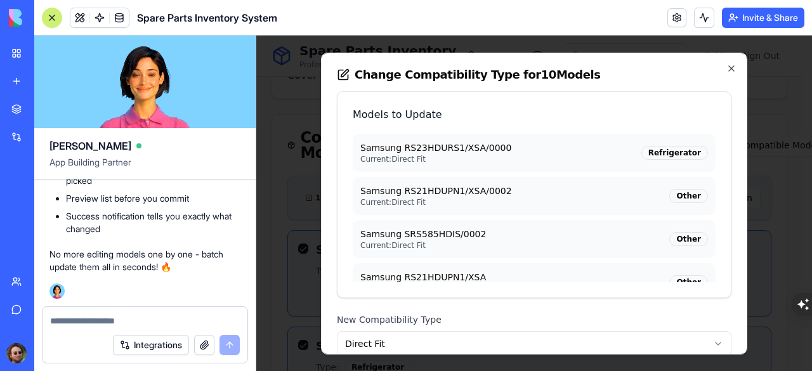
click at [669, 197] on div "Other" at bounding box center [688, 195] width 39 height 14
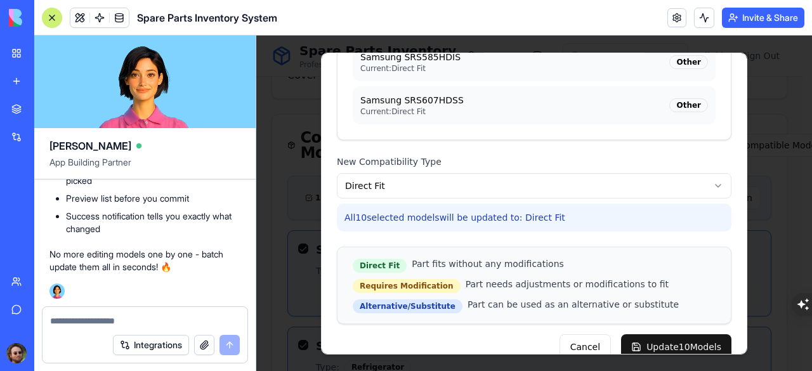
scroll to position [157, 0]
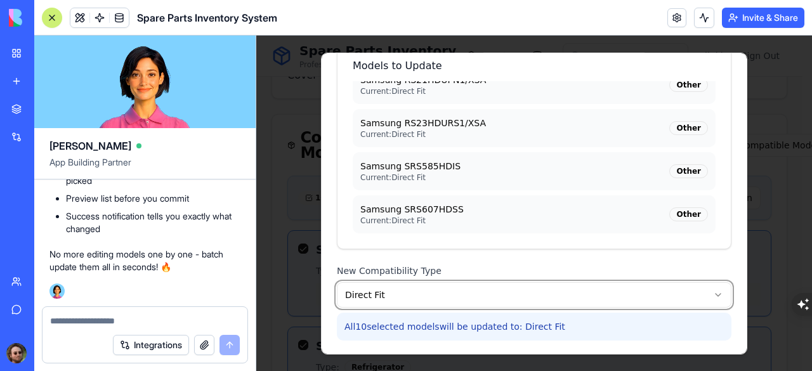
scroll to position [48, 0]
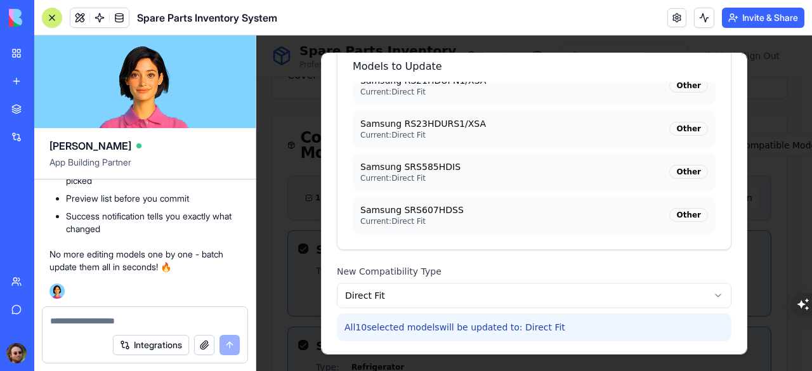
click at [142, 315] on textarea at bounding box center [145, 321] width 190 height 13
click at [277, 248] on div at bounding box center [533, 203] width 555 height 335
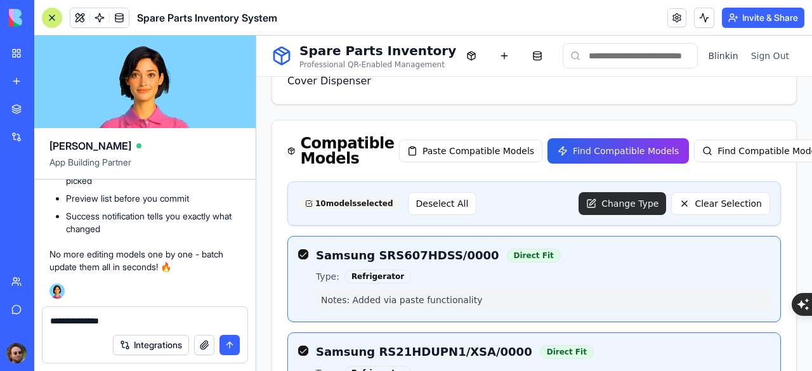
click at [627, 198] on button "Change Type" at bounding box center [622, 203] width 88 height 23
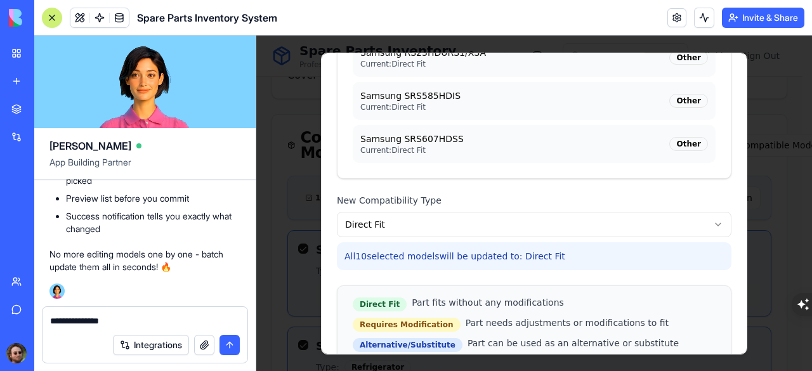
scroll to position [143, 0]
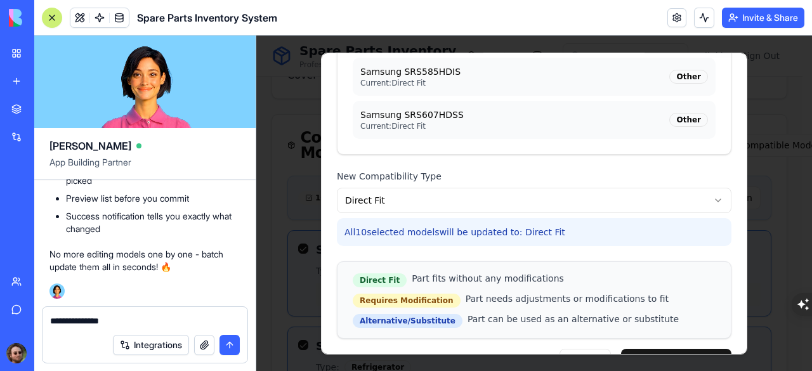
click at [122, 319] on textarea "**********" at bounding box center [145, 321] width 190 height 13
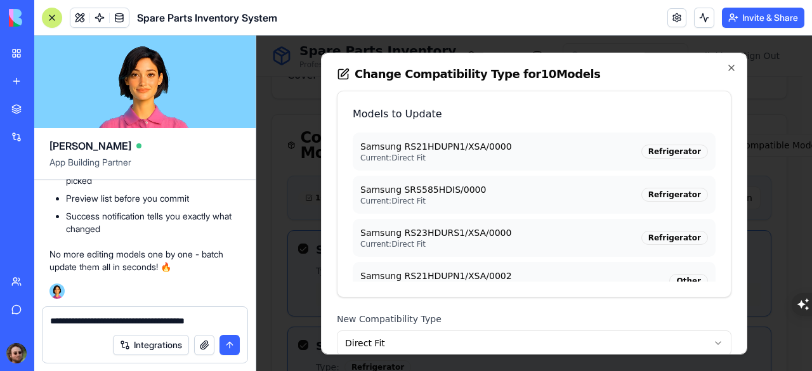
scroll to position [40, 0]
type textarea "**********"
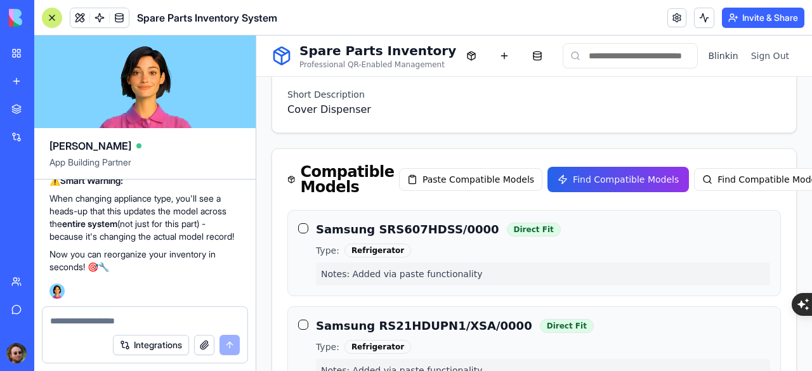
scroll to position [602, 0]
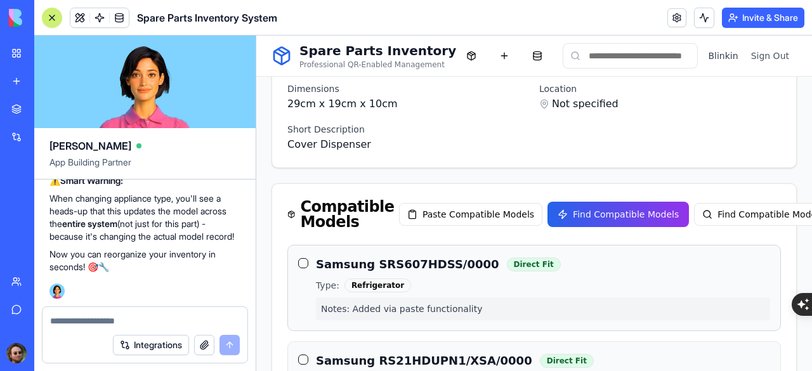
click at [304, 258] on button "button" at bounding box center [303, 263] width 10 height 10
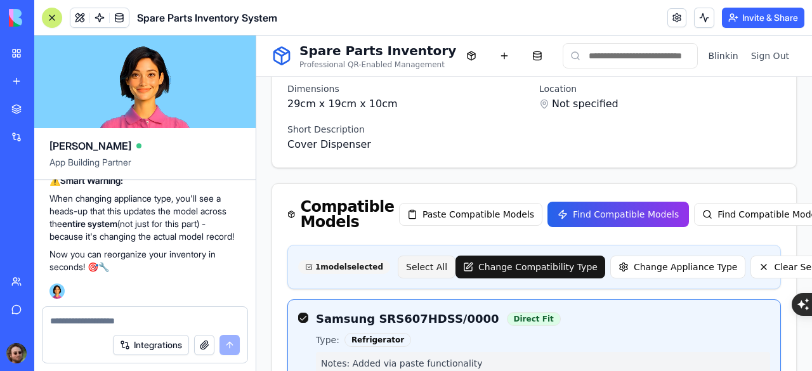
click at [398, 264] on button "Select All" at bounding box center [427, 267] width 58 height 23
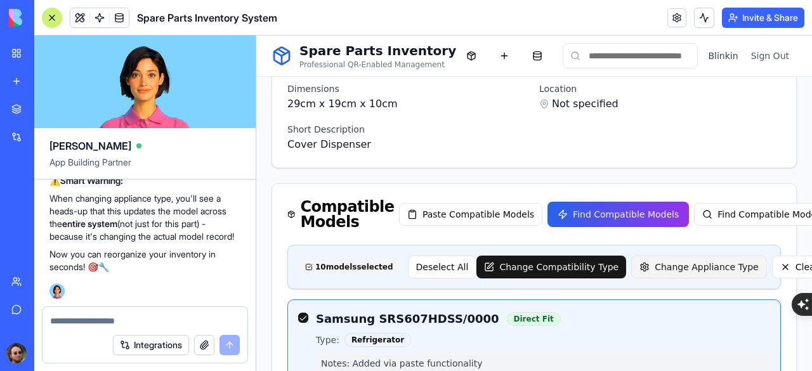
click at [631, 265] on button "Change Appliance Type" at bounding box center [699, 267] width 136 height 23
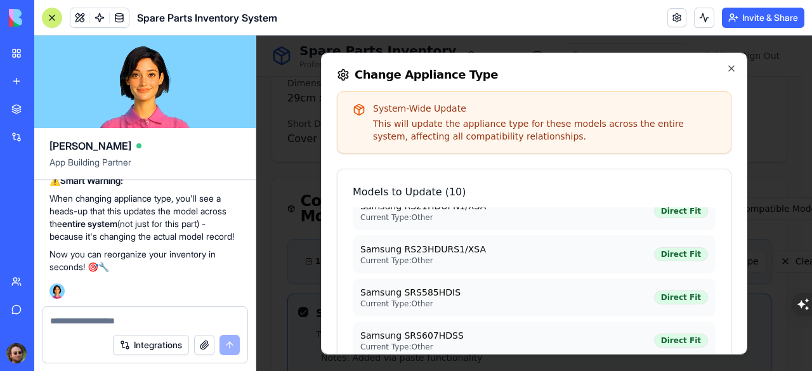
scroll to position [162, 0]
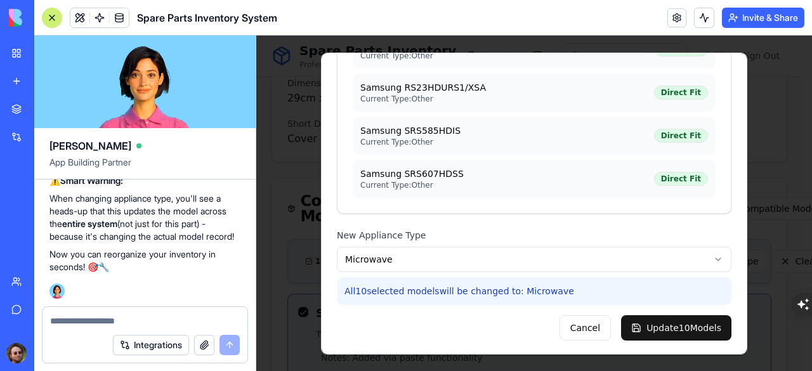
click at [644, 323] on button "Update 10 Model s" at bounding box center [676, 327] width 110 height 25
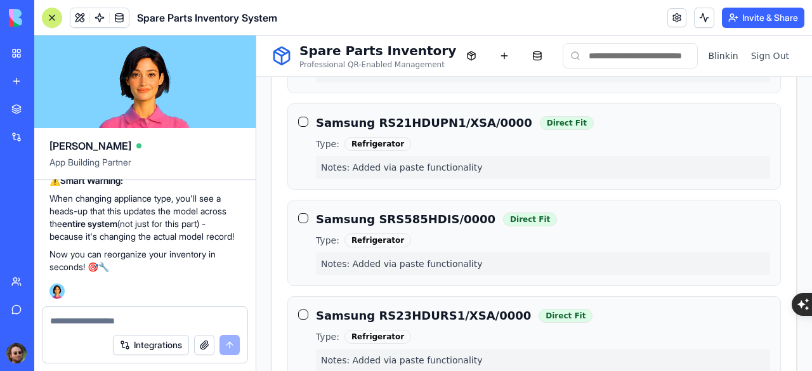
scroll to position [829, 0]
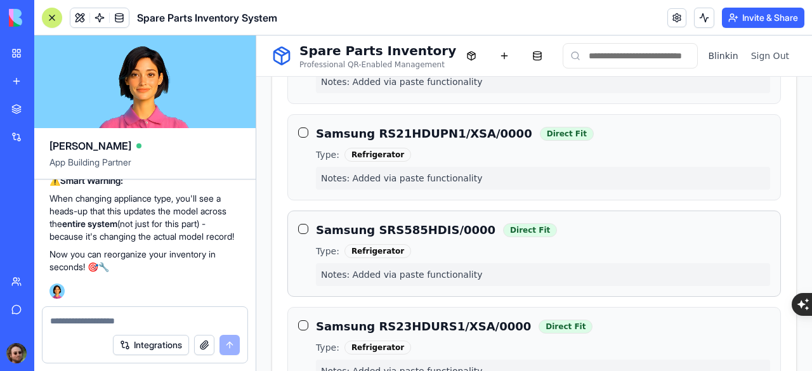
click at [563, 244] on div "Type: Refrigerator" at bounding box center [543, 251] width 454 height 14
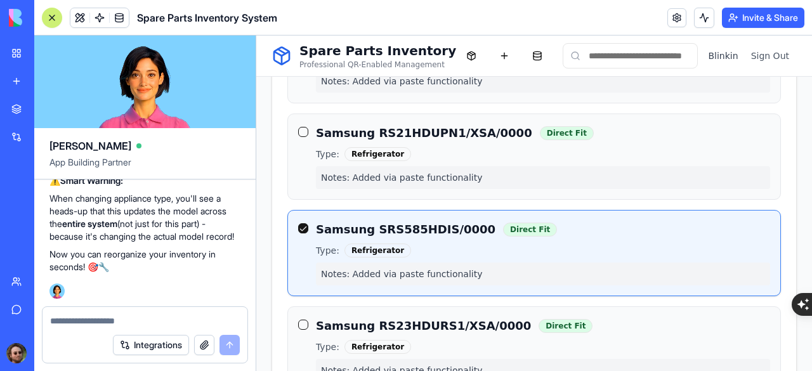
click at [563, 243] on div "Type: Refrigerator" at bounding box center [543, 250] width 454 height 14
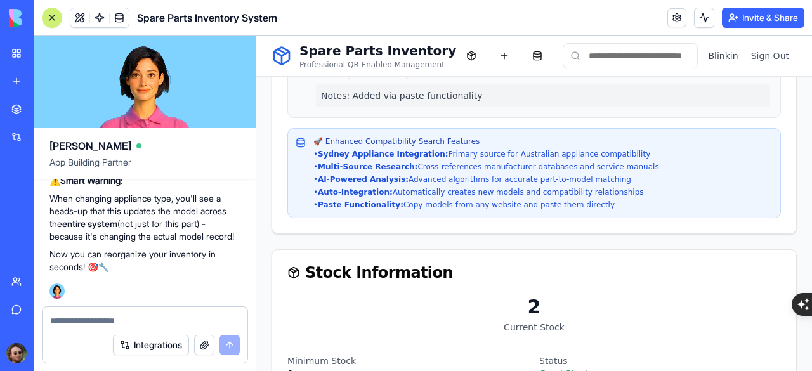
scroll to position [1654, 0]
